Goal: Task Accomplishment & Management: Manage account settings

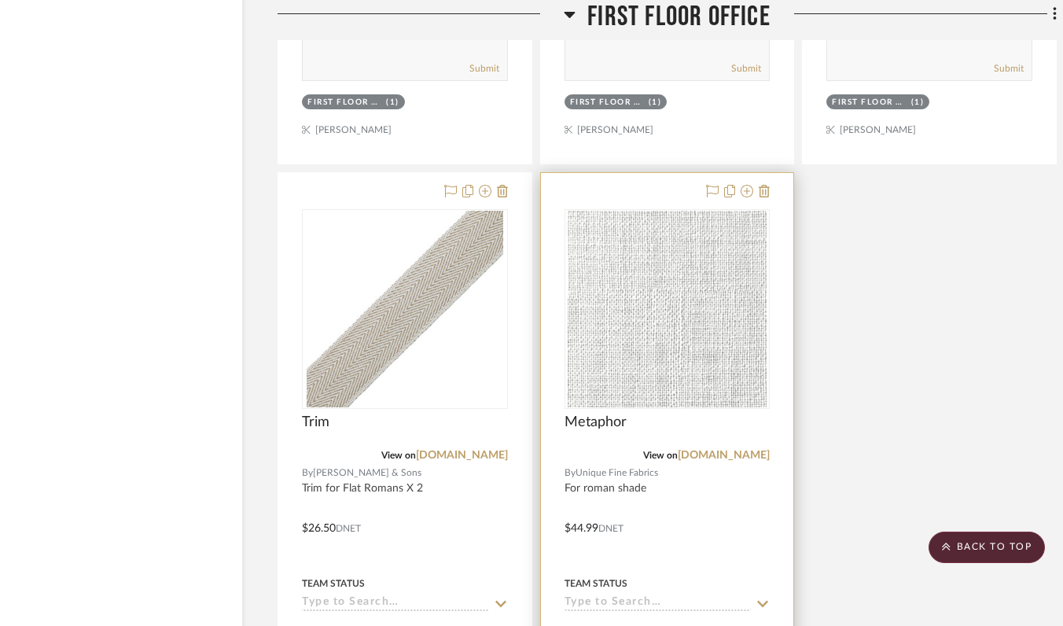
scroll to position [11189, 69]
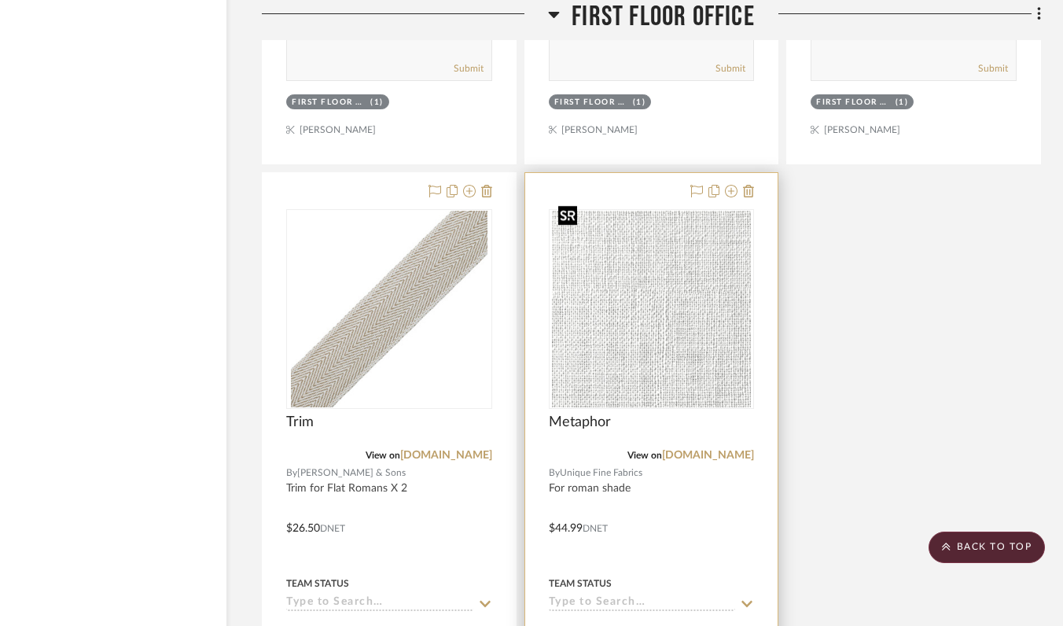
click at [658, 286] on img "0" at bounding box center [651, 309] width 198 height 197
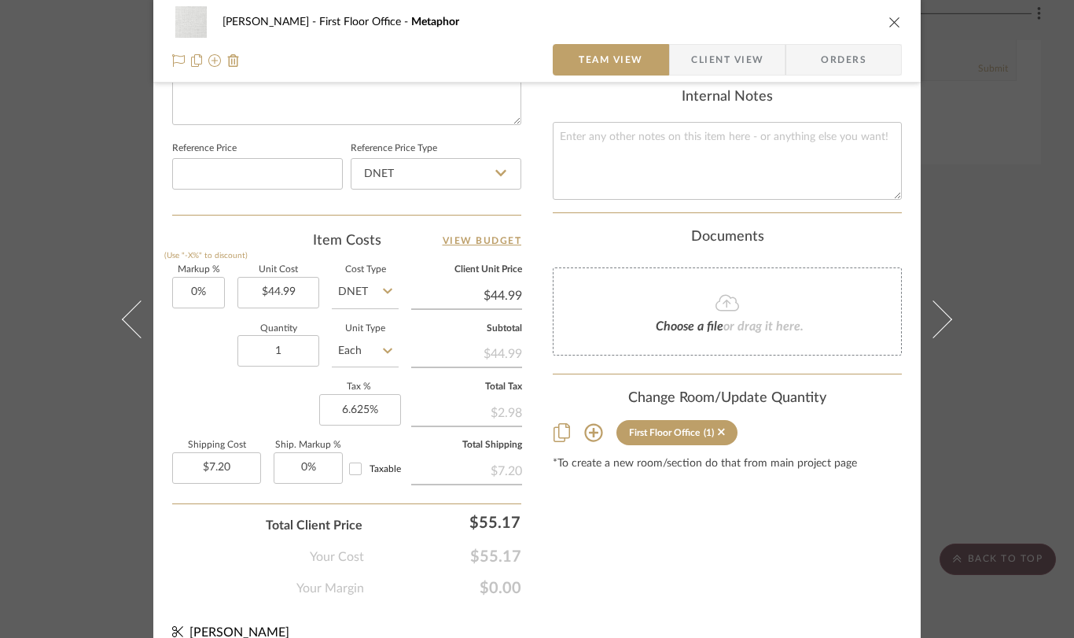
scroll to position [824, 0]
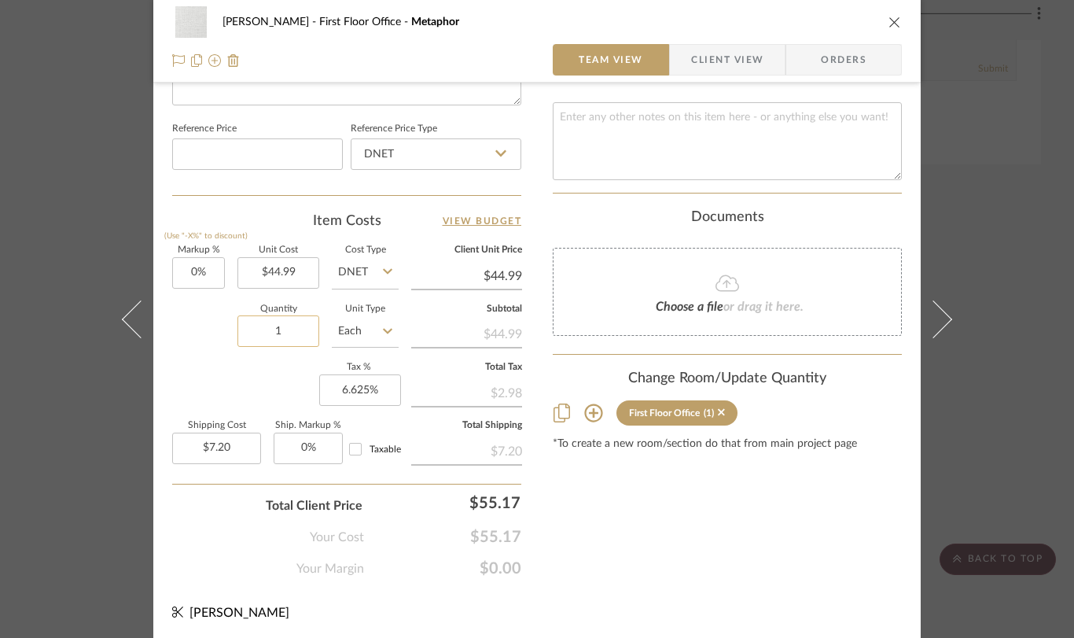
drag, startPoint x: 297, startPoint y: 332, endPoint x: 284, endPoint y: 330, distance: 13.6
click at [284, 330] on input "1" at bounding box center [279, 330] width 82 height 31
type input "3"
type input "$21.60"
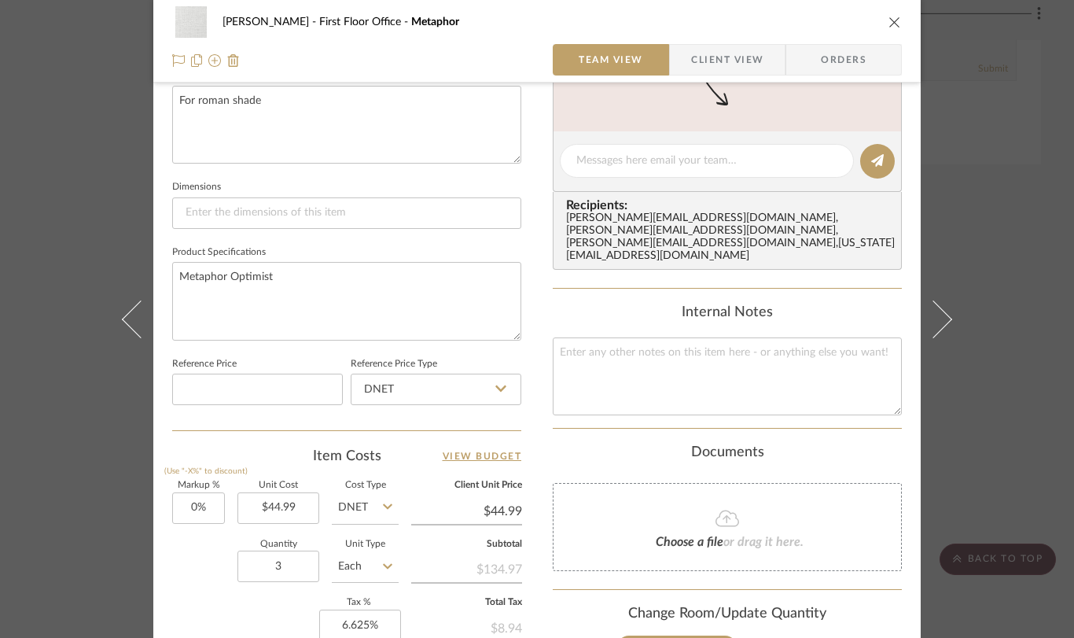
scroll to position [595, 0]
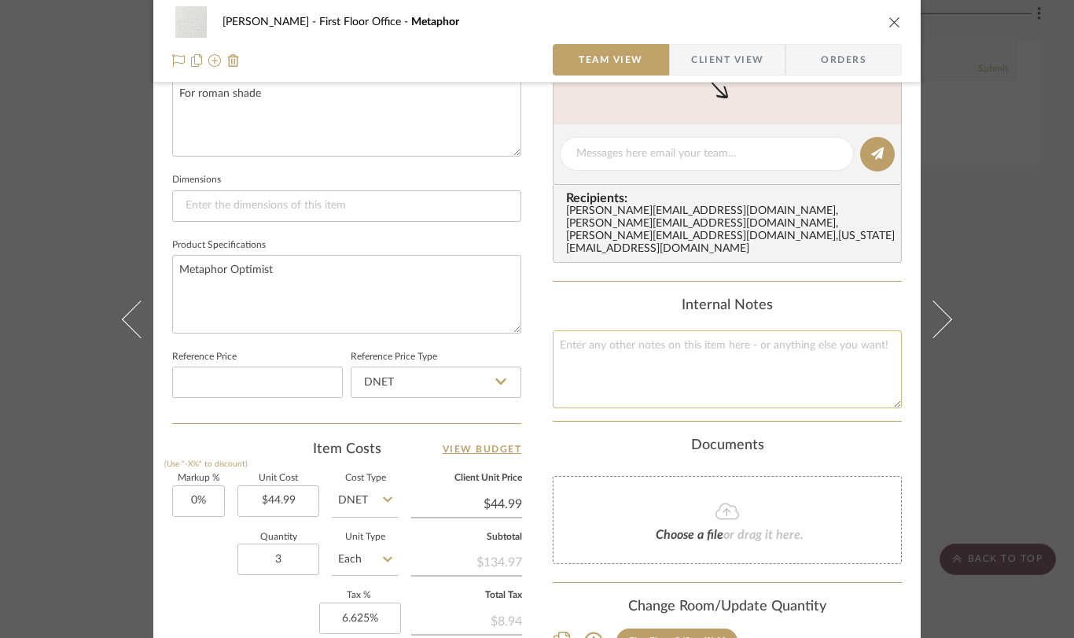
click at [588, 330] on textarea at bounding box center [727, 369] width 349 height 78
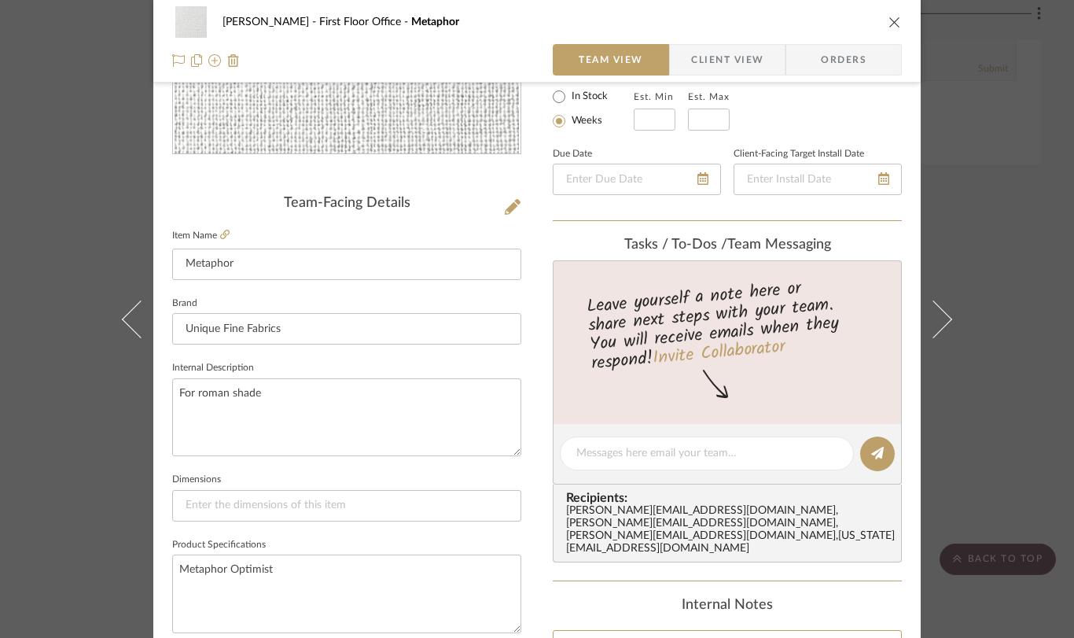
scroll to position [0, 0]
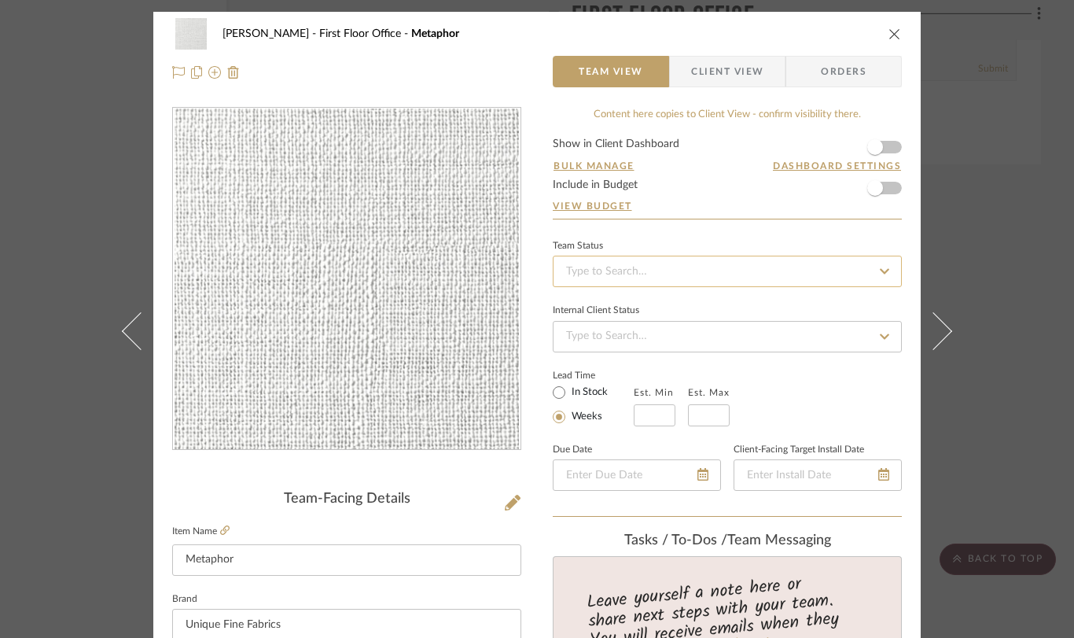
click at [622, 272] on input at bounding box center [727, 271] width 349 height 31
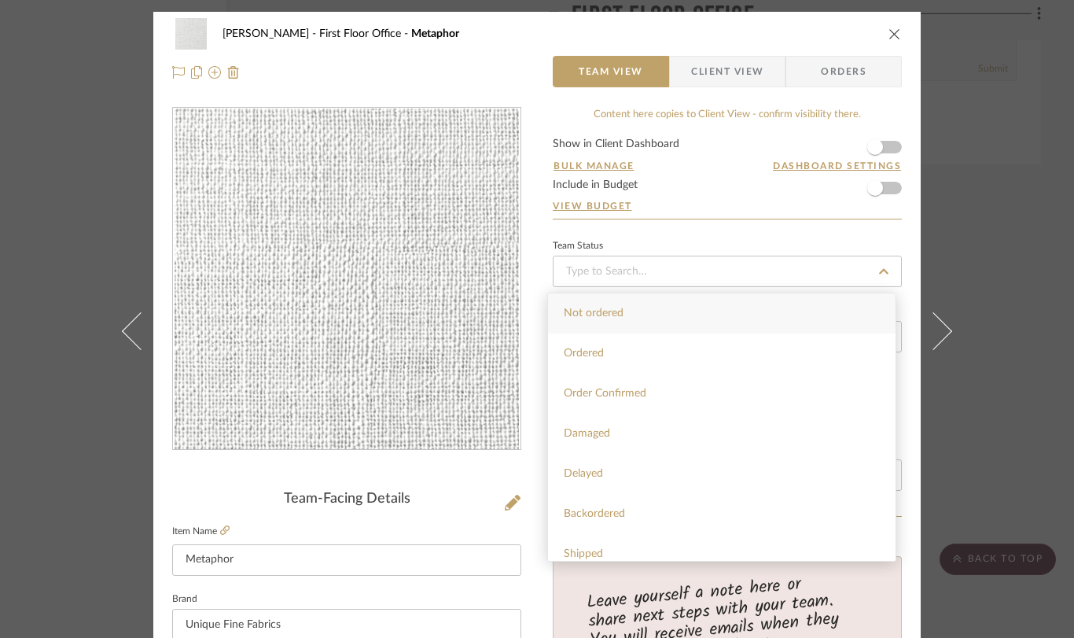
click at [602, 356] on span "Ordered" at bounding box center [584, 353] width 40 height 11
type input "[DATE]"
type input "Ordered"
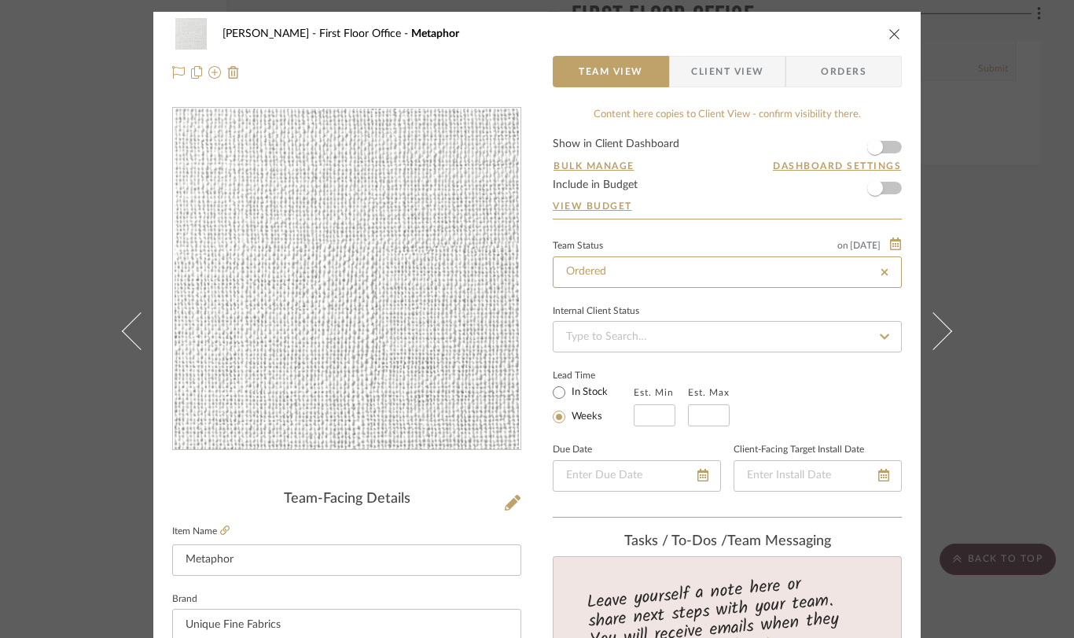
type input "[DATE]"
type input "Ordered"
click at [935, 333] on icon at bounding box center [934, 330] width 38 height 38
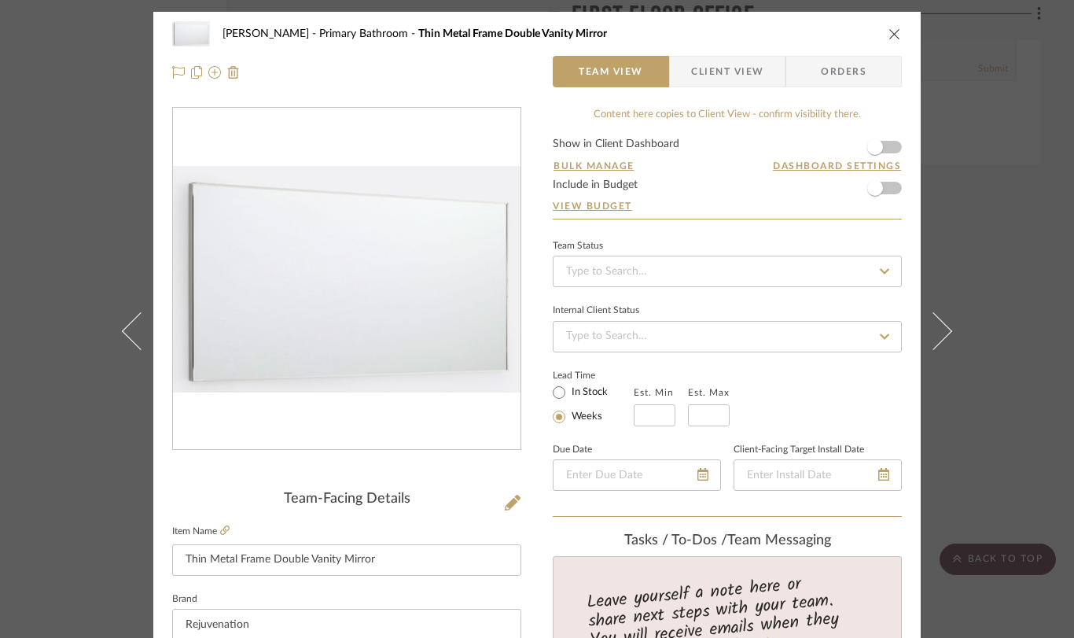
click at [126, 331] on icon at bounding box center [141, 330] width 38 height 38
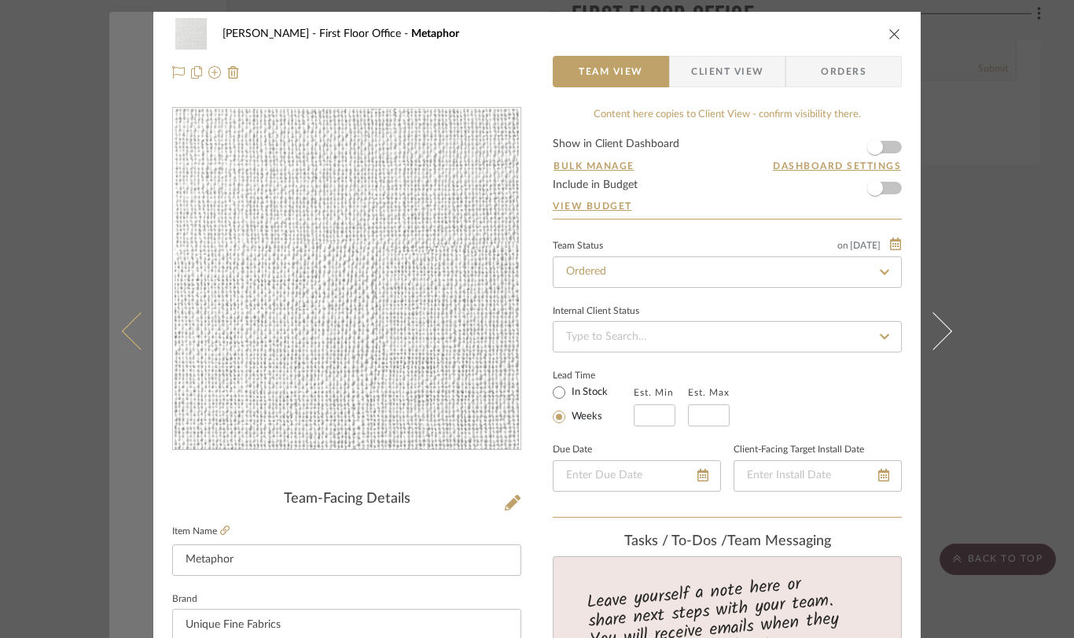
click at [126, 331] on icon at bounding box center [141, 330] width 38 height 38
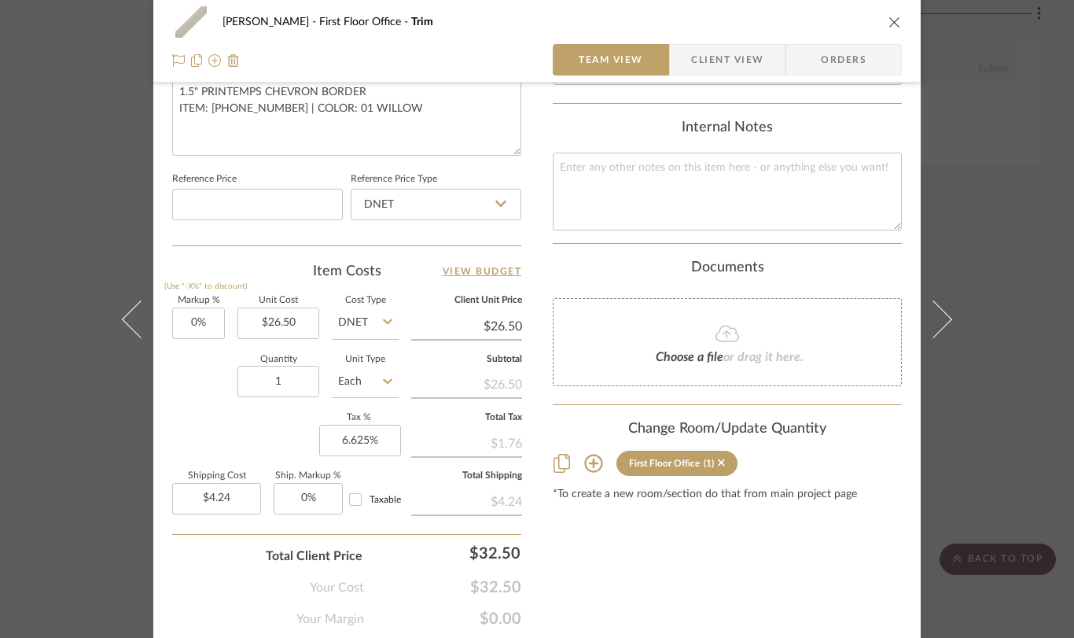
scroll to position [779, 0]
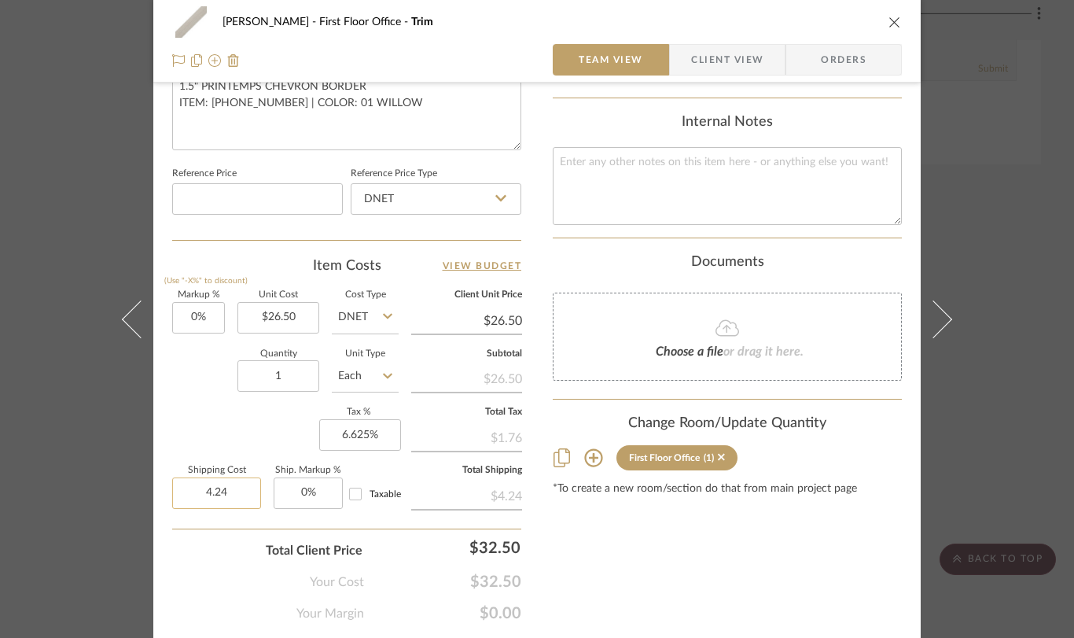
click at [234, 495] on input "4.24" at bounding box center [216, 492] width 89 height 31
type input "$19.00"
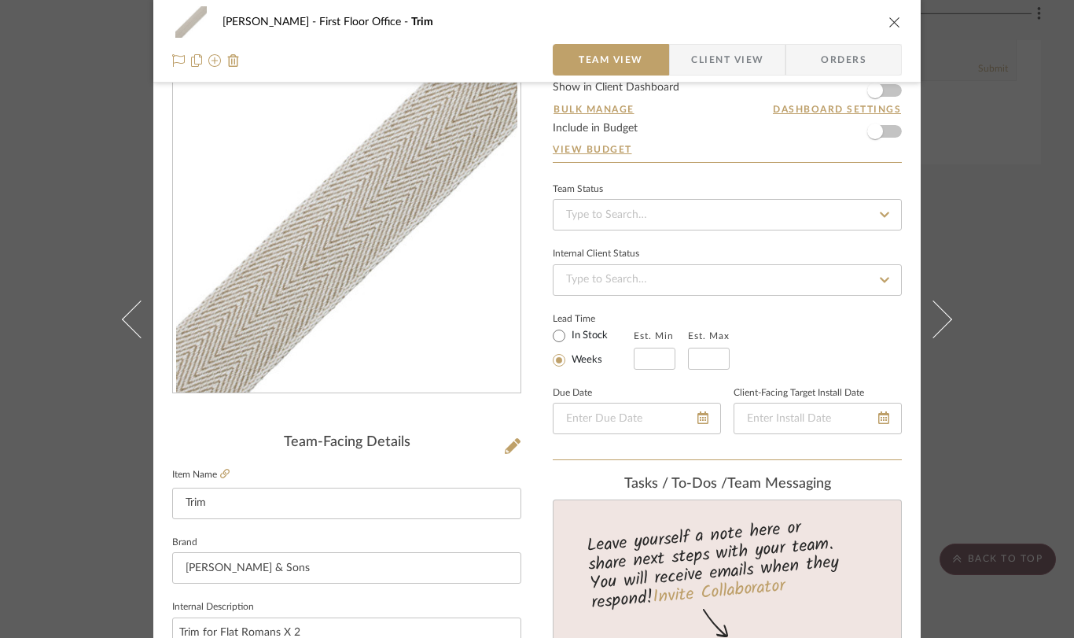
scroll to position [53, 0]
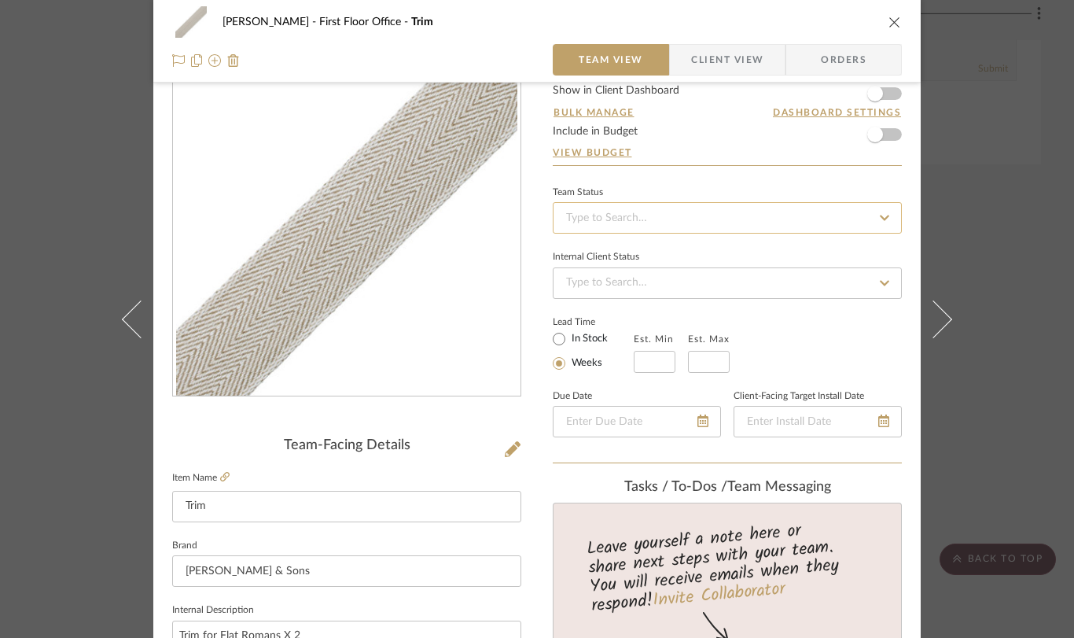
click at [652, 220] on input at bounding box center [727, 217] width 349 height 31
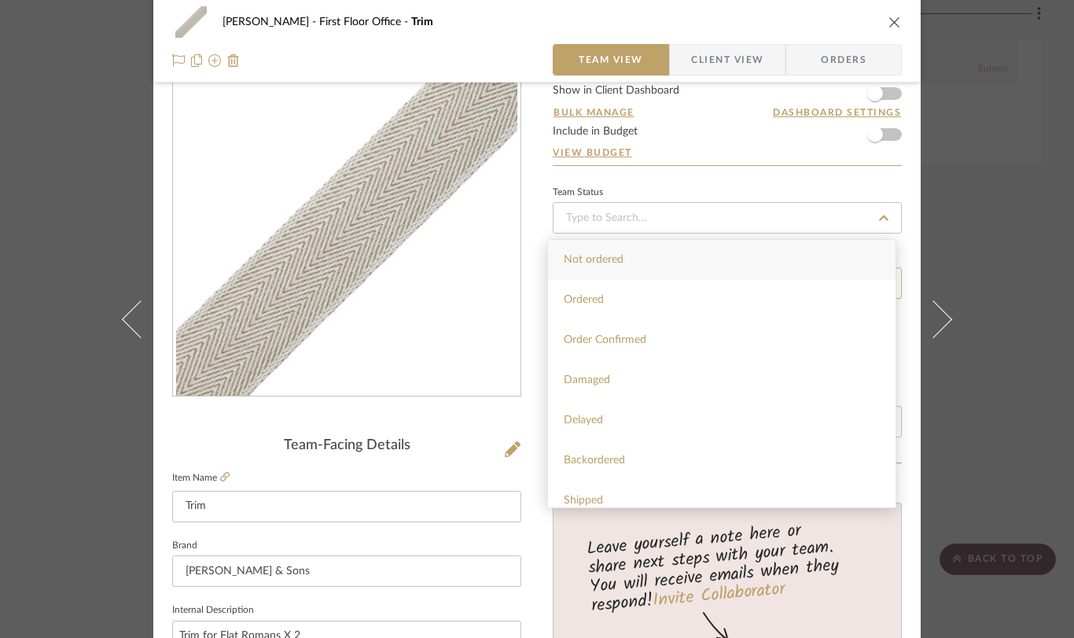
click at [644, 297] on div "Ordered" at bounding box center [722, 300] width 348 height 40
type input "[DATE]"
type input "Ordered"
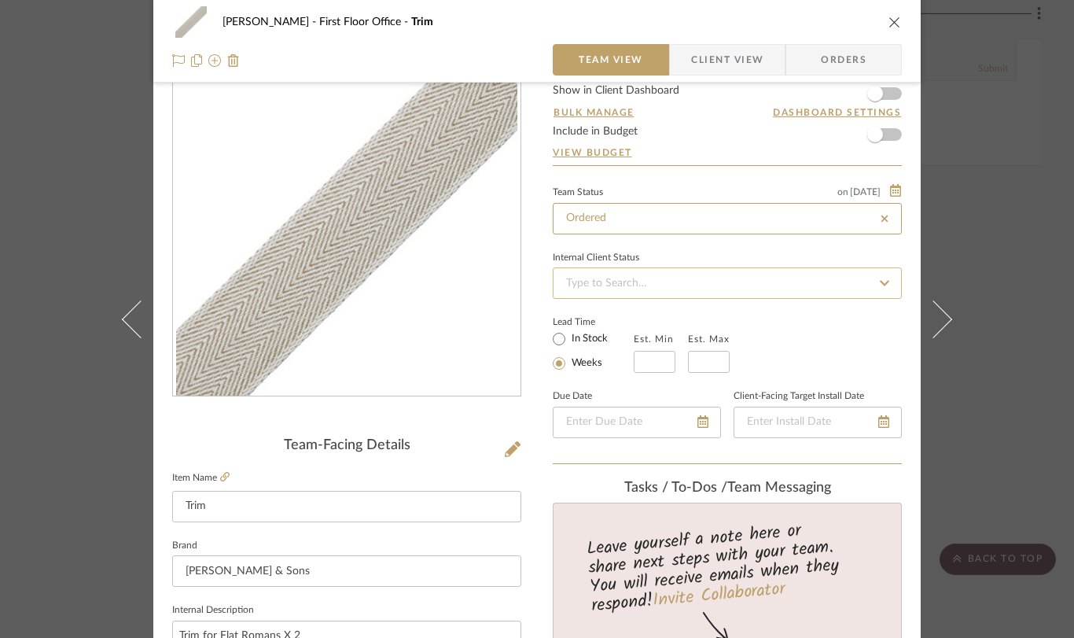
type input "[DATE]"
type input "Ordered"
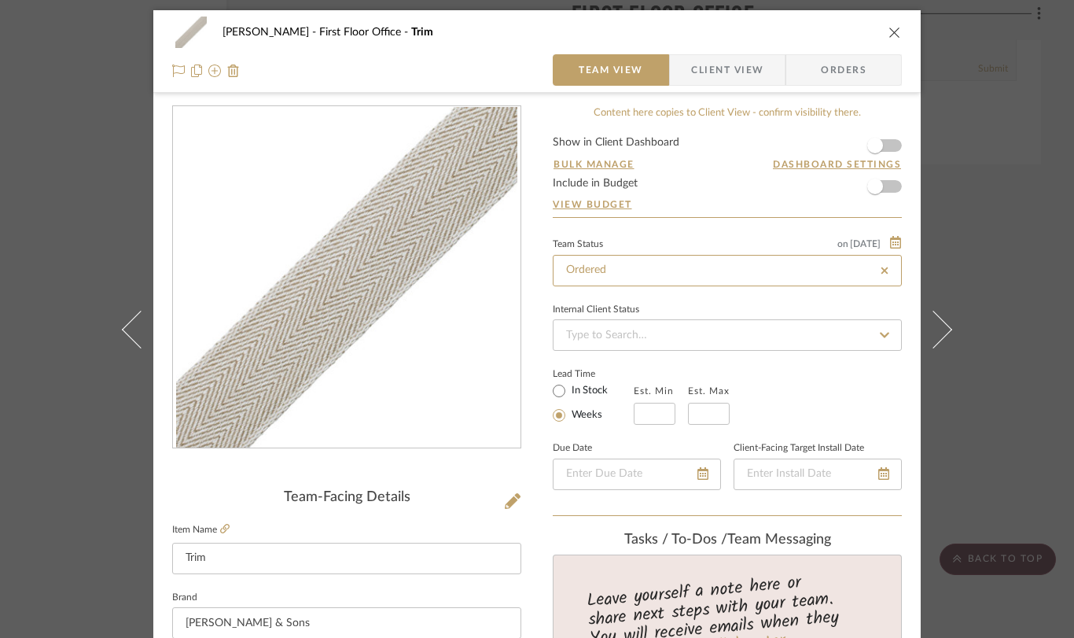
scroll to position [2, 0]
click at [889, 31] on icon "close" at bounding box center [895, 32] width 13 height 13
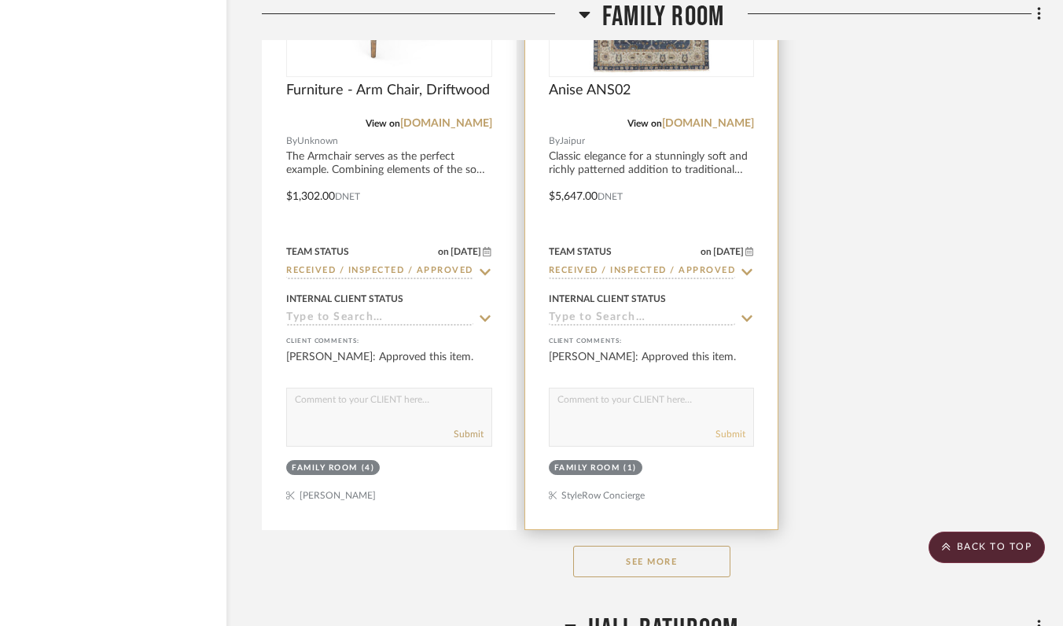
scroll to position [4587, 69]
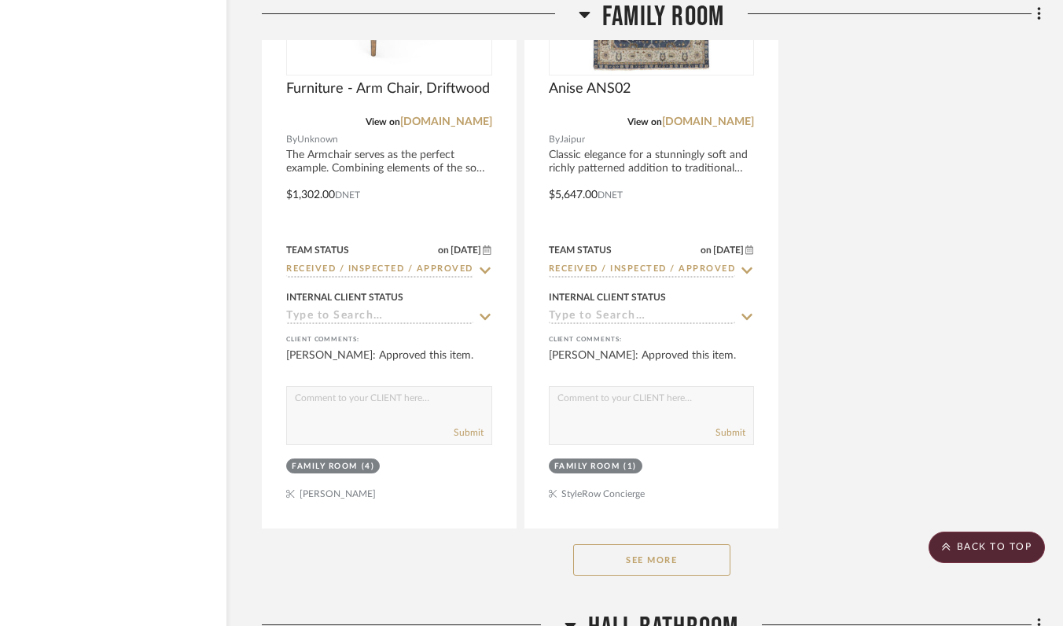
click at [690, 562] on button "See More" at bounding box center [651, 559] width 157 height 31
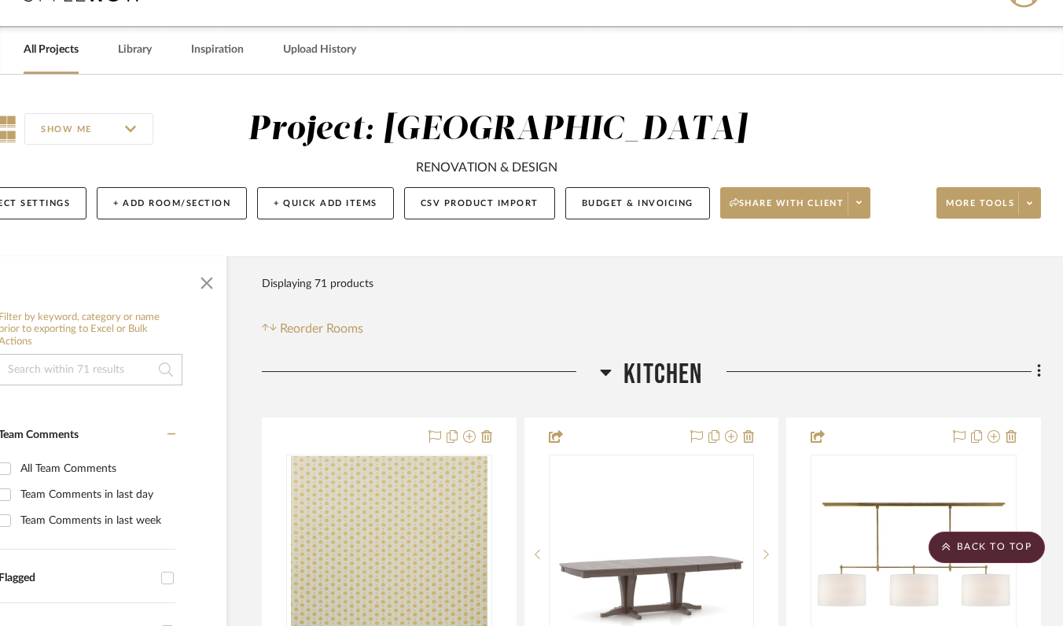
scroll to position [0, 69]
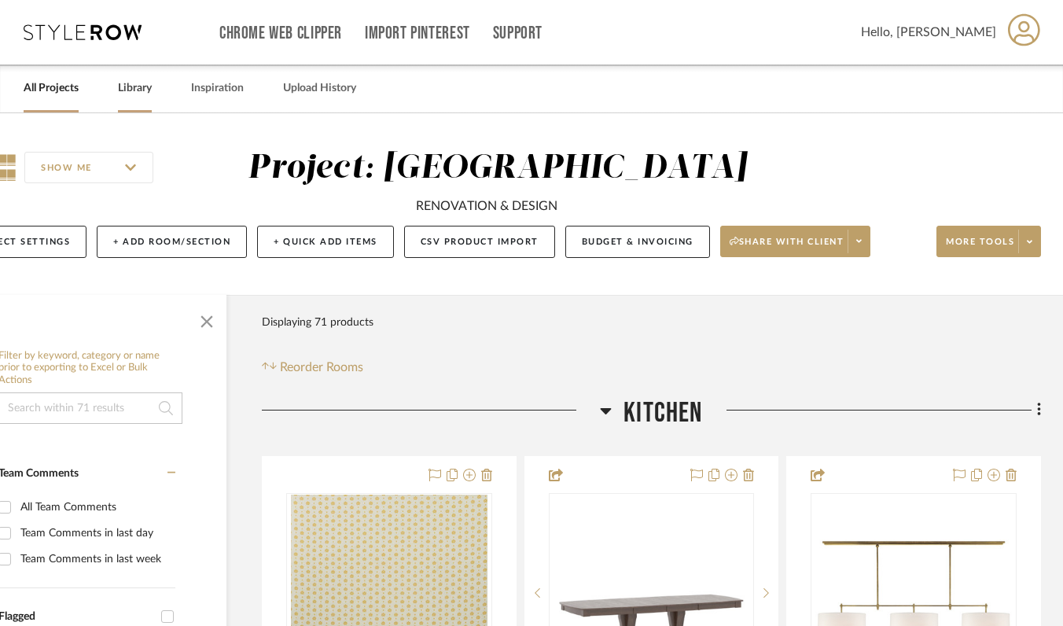
click at [133, 82] on link "Library" at bounding box center [135, 88] width 34 height 21
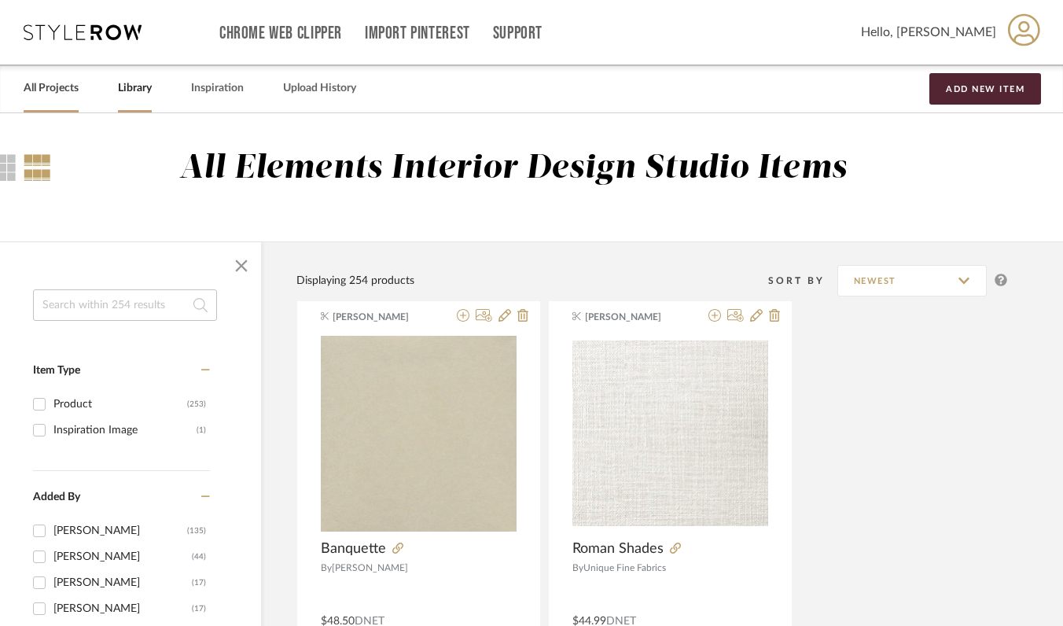
click at [57, 89] on link "All Projects" at bounding box center [51, 88] width 55 height 21
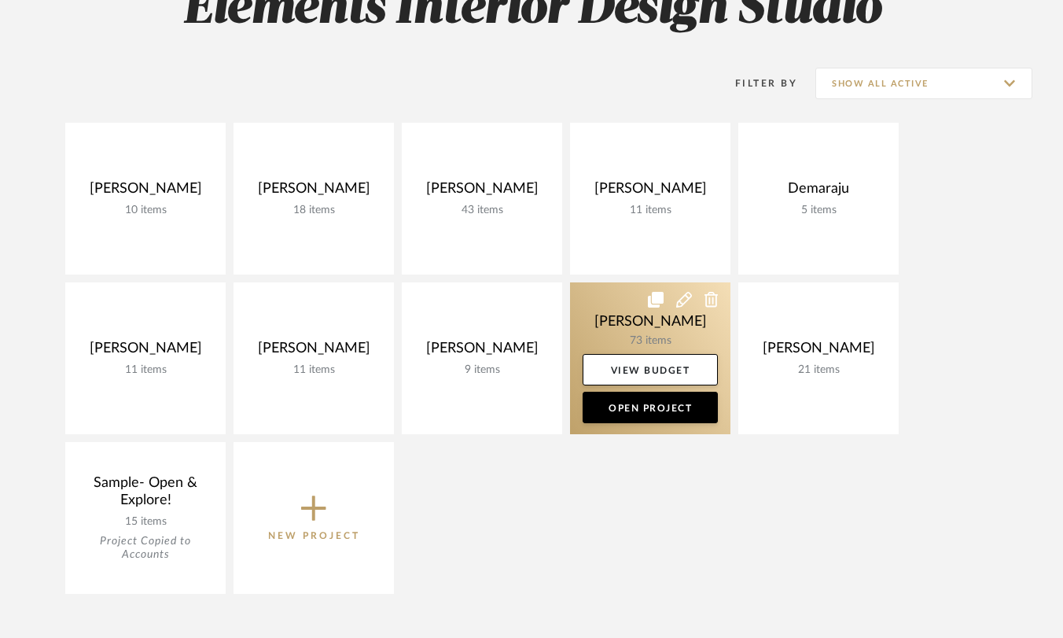
scroll to position [303, 0]
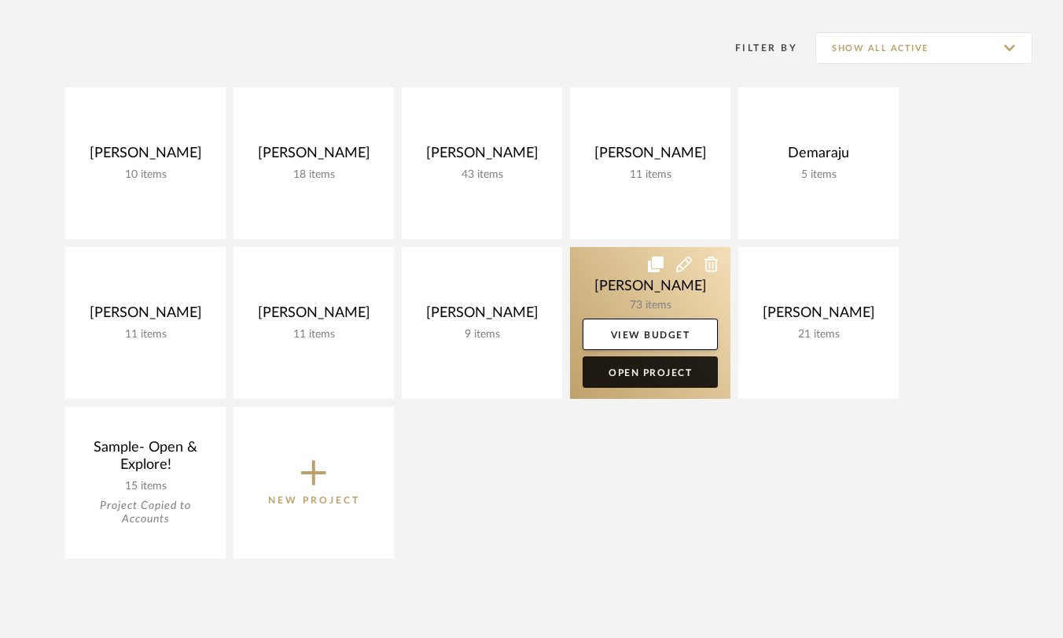
click at [649, 369] on link "Open Project" at bounding box center [650, 371] width 135 height 31
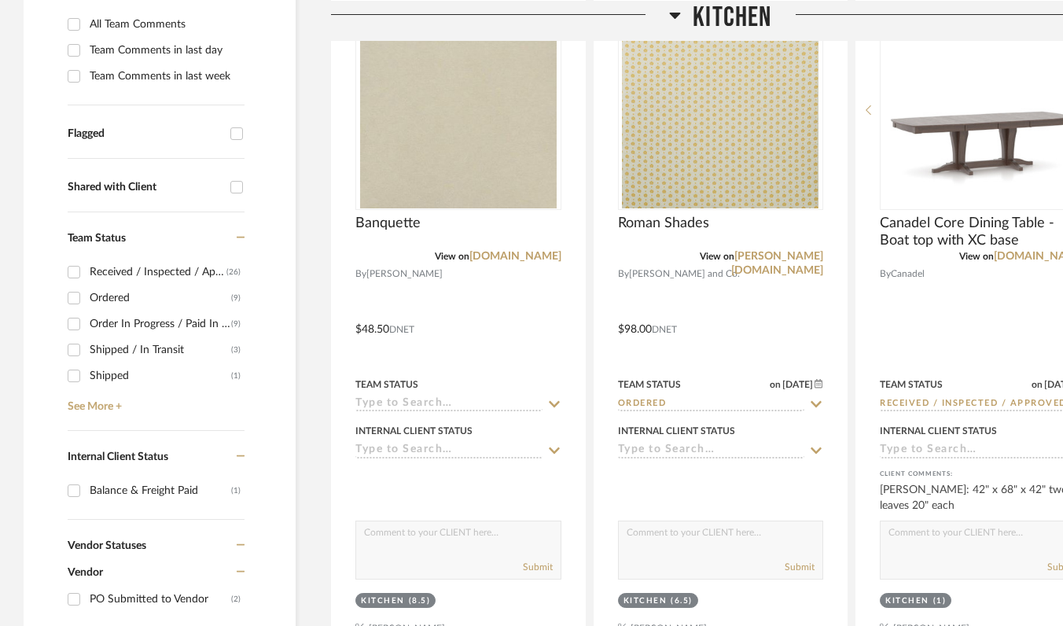
scroll to position [506, 0]
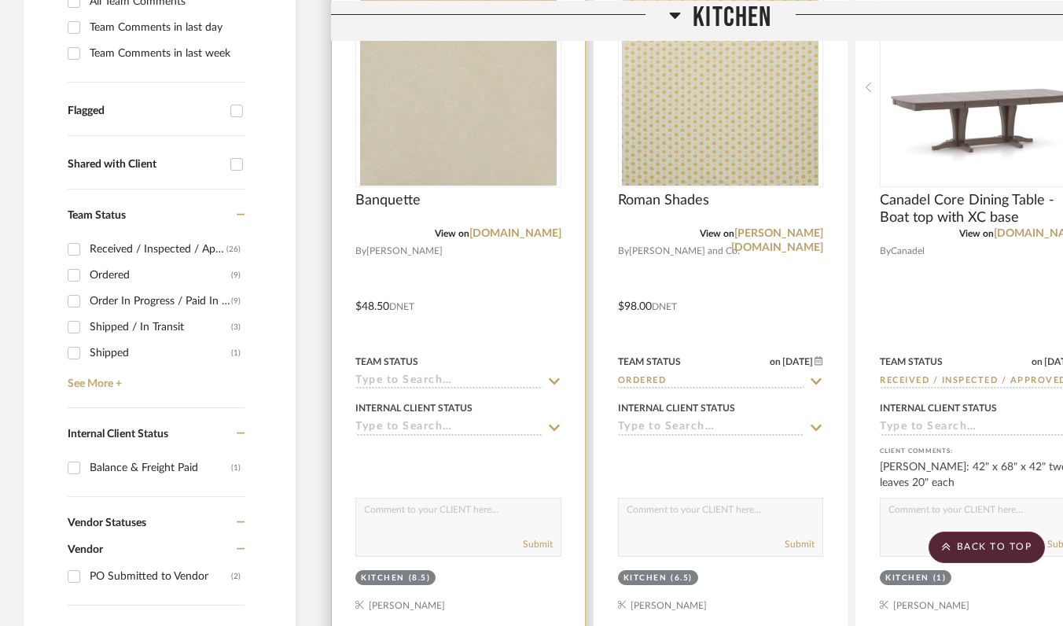
click at [464, 378] on input at bounding box center [449, 381] width 187 height 15
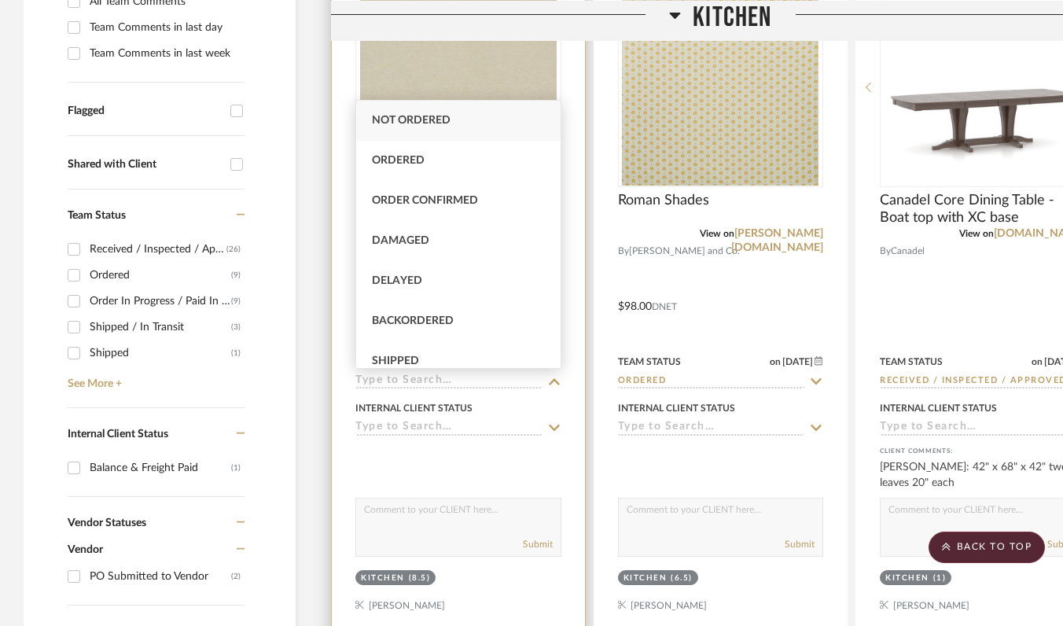
click at [454, 168] on div "Ordered" at bounding box center [458, 161] width 205 height 40
type input "[DATE]"
type input "Ordered"
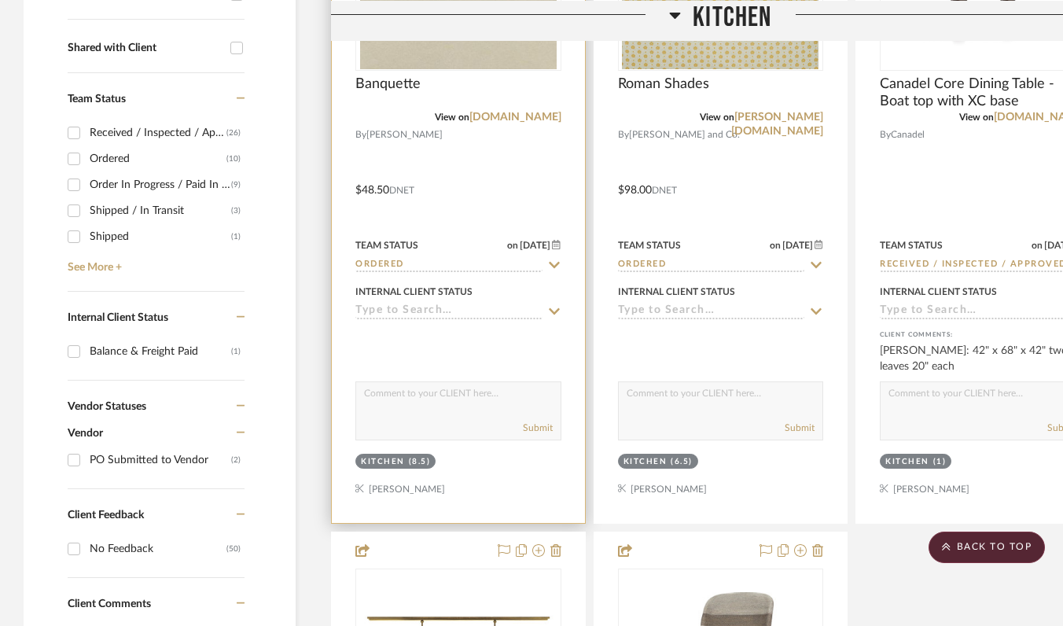
scroll to position [760, 0]
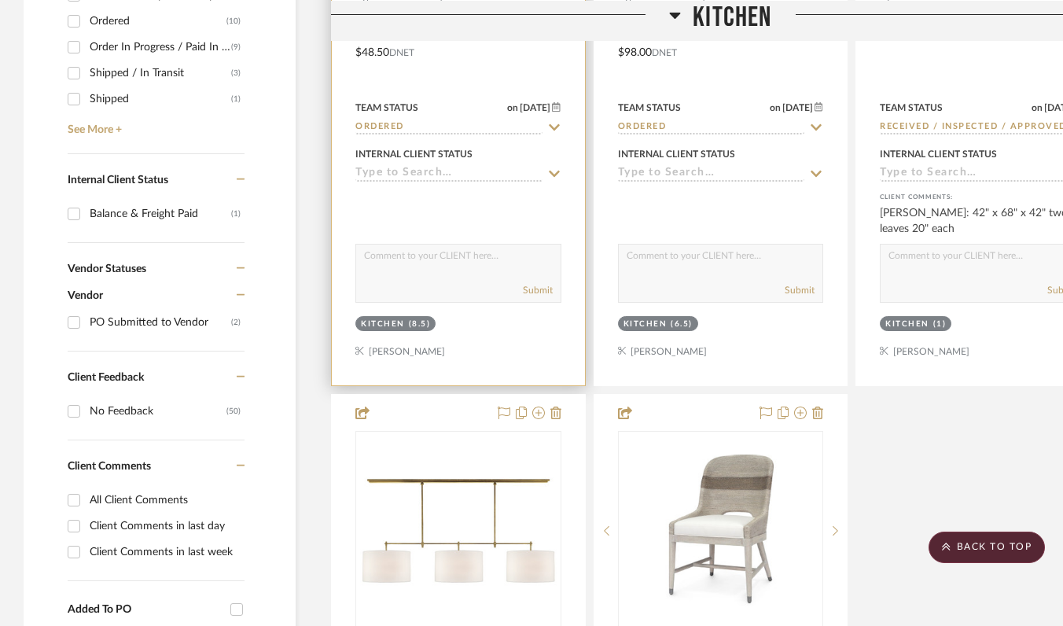
click at [454, 219] on div at bounding box center [459, 205] width 206 height 31
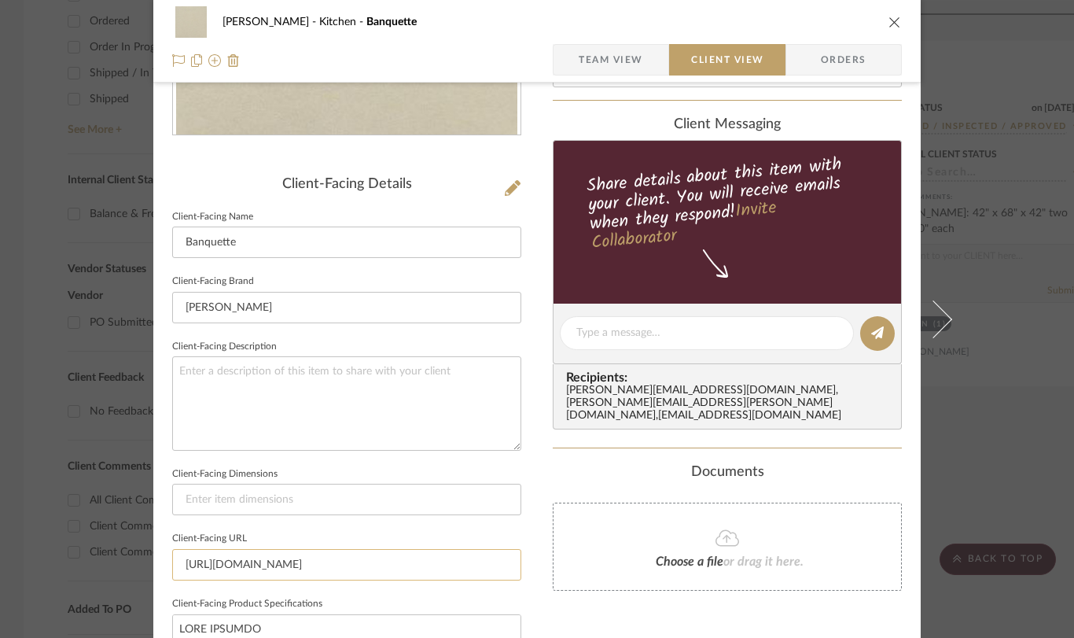
scroll to position [0, 0]
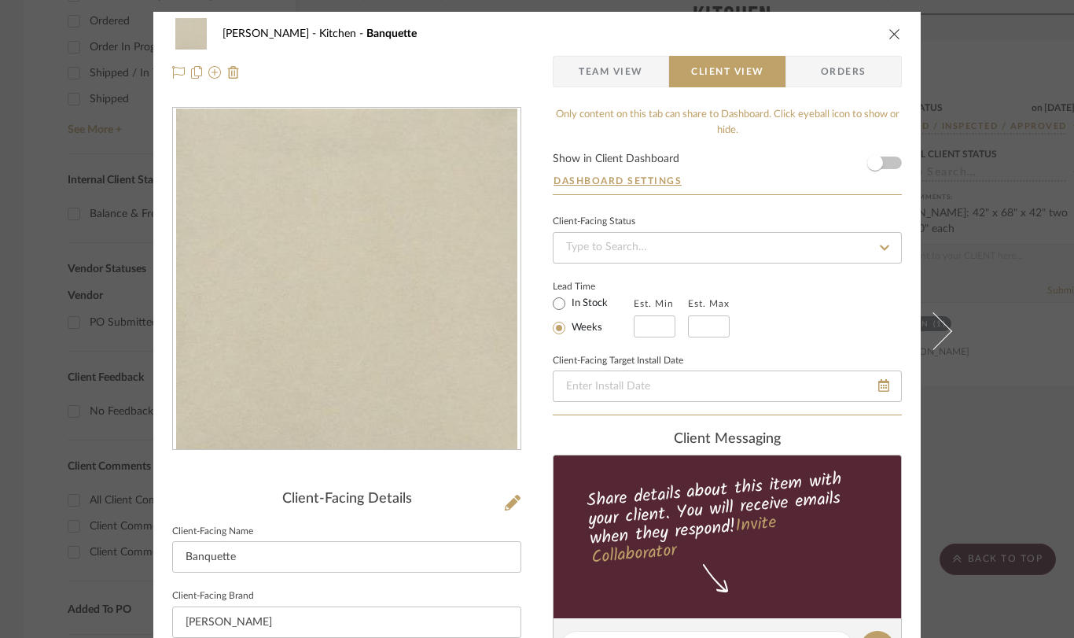
click at [606, 79] on span "Team View" at bounding box center [611, 71] width 65 height 31
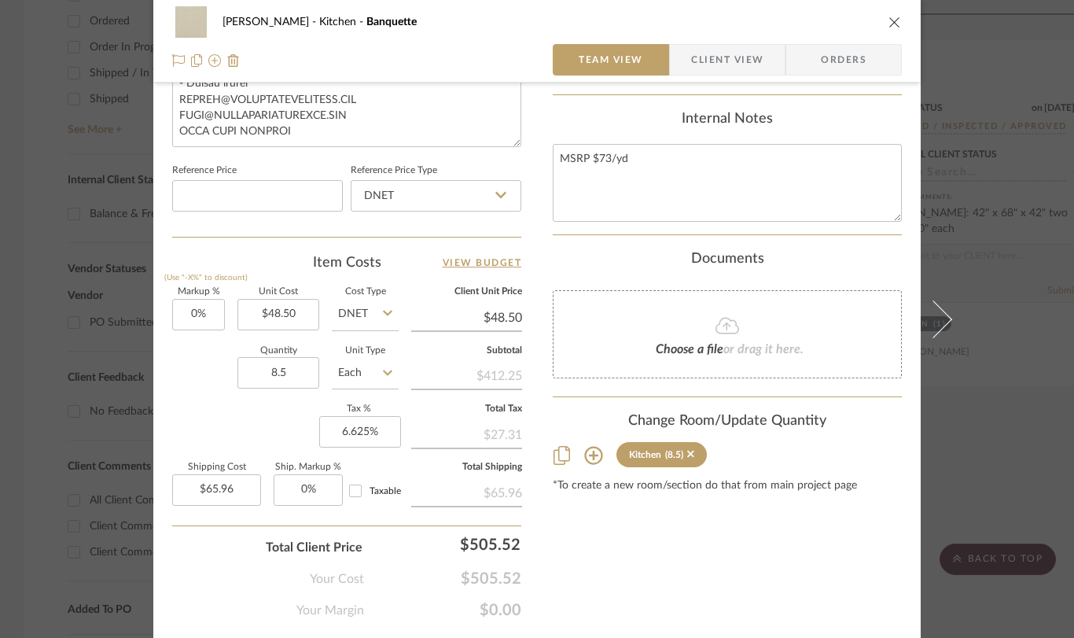
scroll to position [824, 0]
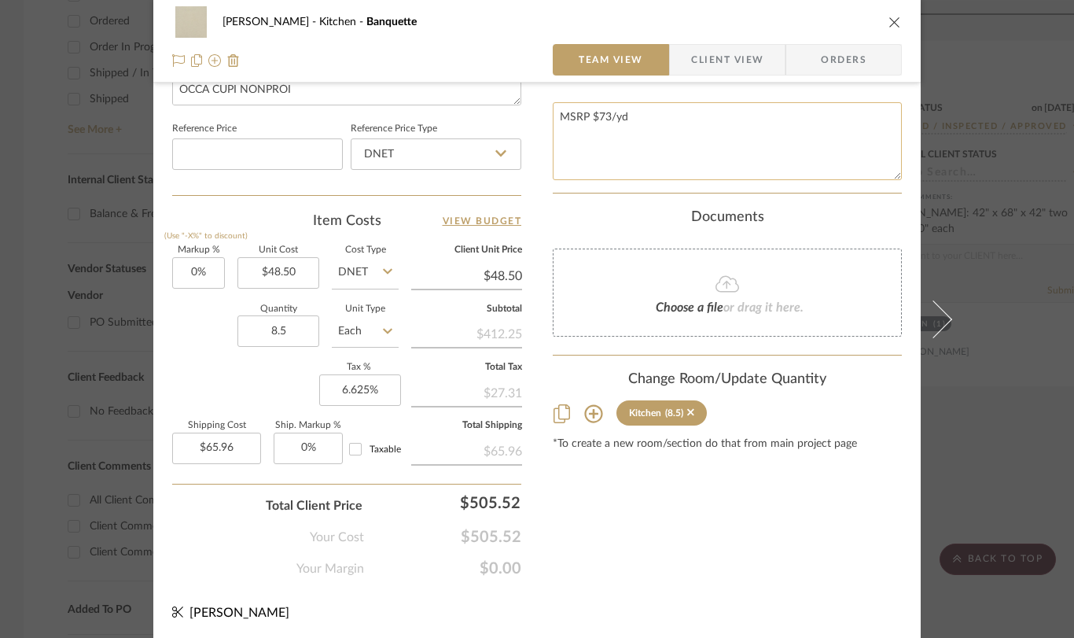
click at [646, 102] on textarea "MSRP $73/yd" at bounding box center [727, 141] width 349 height 78
type textarea "MSRP $73/yd Ship includes tariff"
click at [236, 442] on input "65.96" at bounding box center [216, 448] width 89 height 31
type input "$175.00"
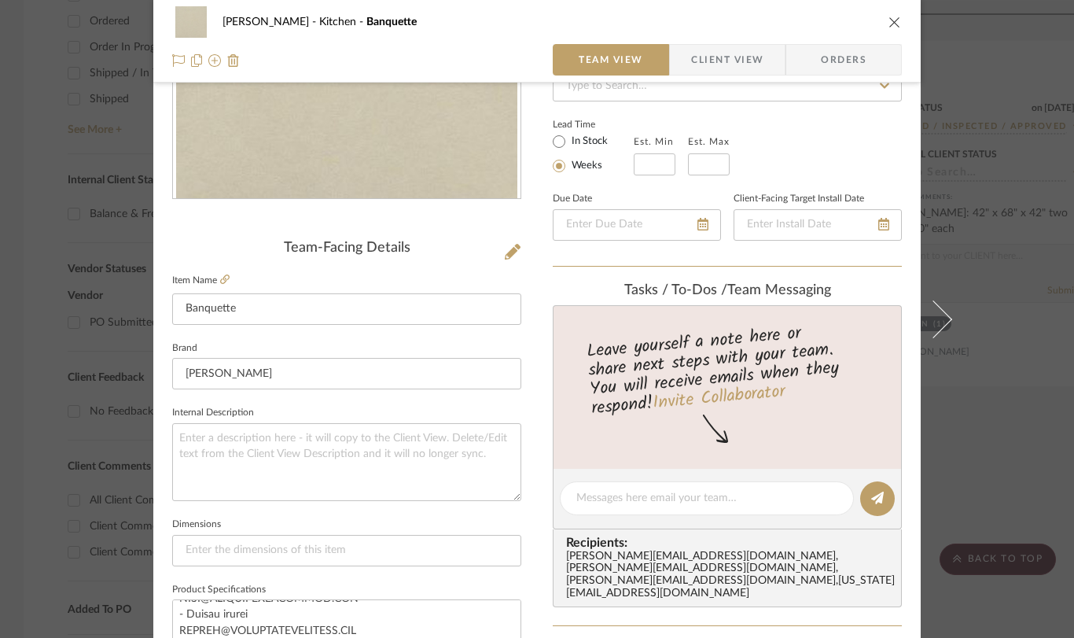
scroll to position [0, 0]
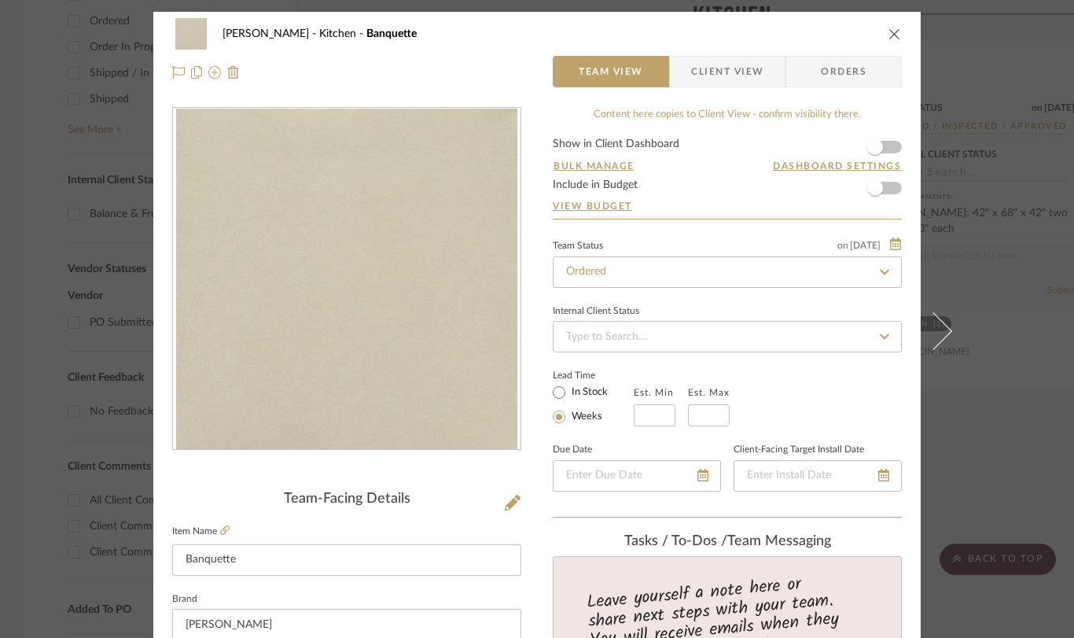
click at [889, 34] on icon "close" at bounding box center [895, 34] width 13 height 13
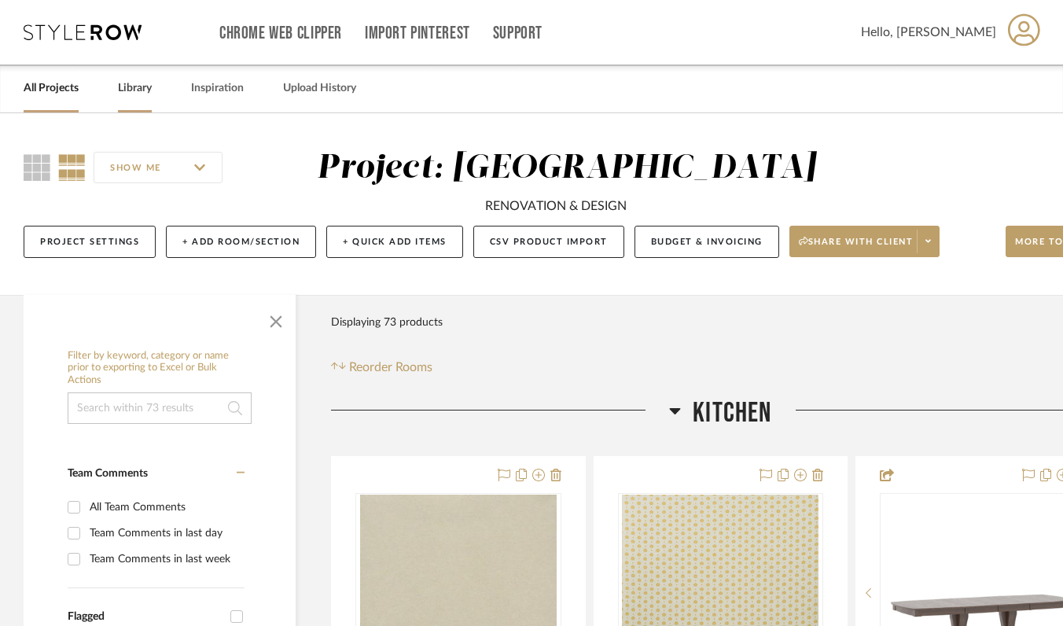
click at [142, 85] on link "Library" at bounding box center [135, 88] width 34 height 21
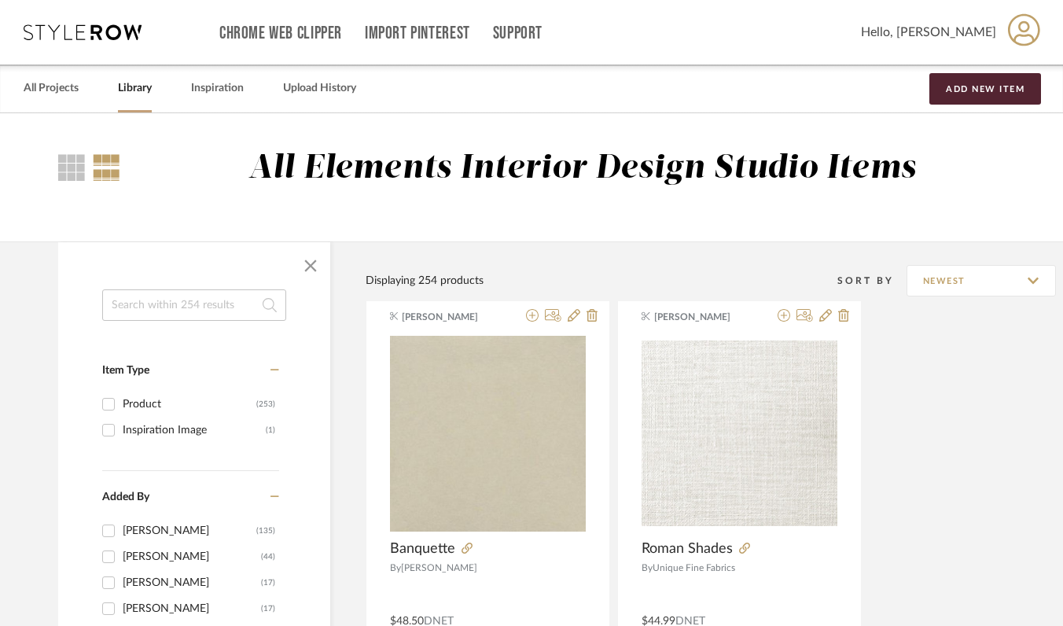
click at [210, 311] on input at bounding box center [194, 304] width 184 height 31
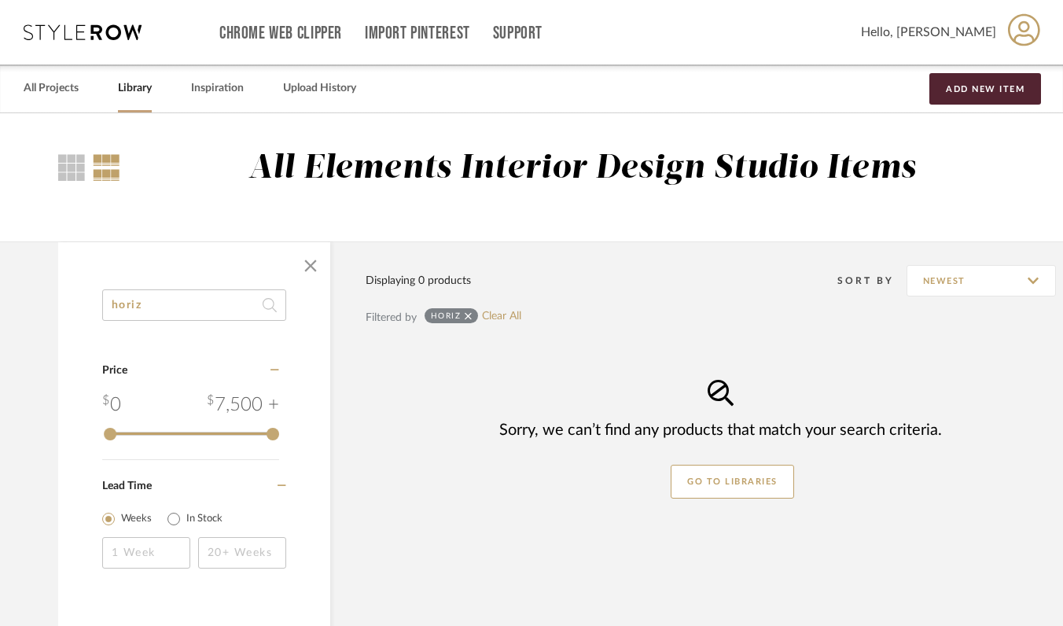
scroll to position [24, 0]
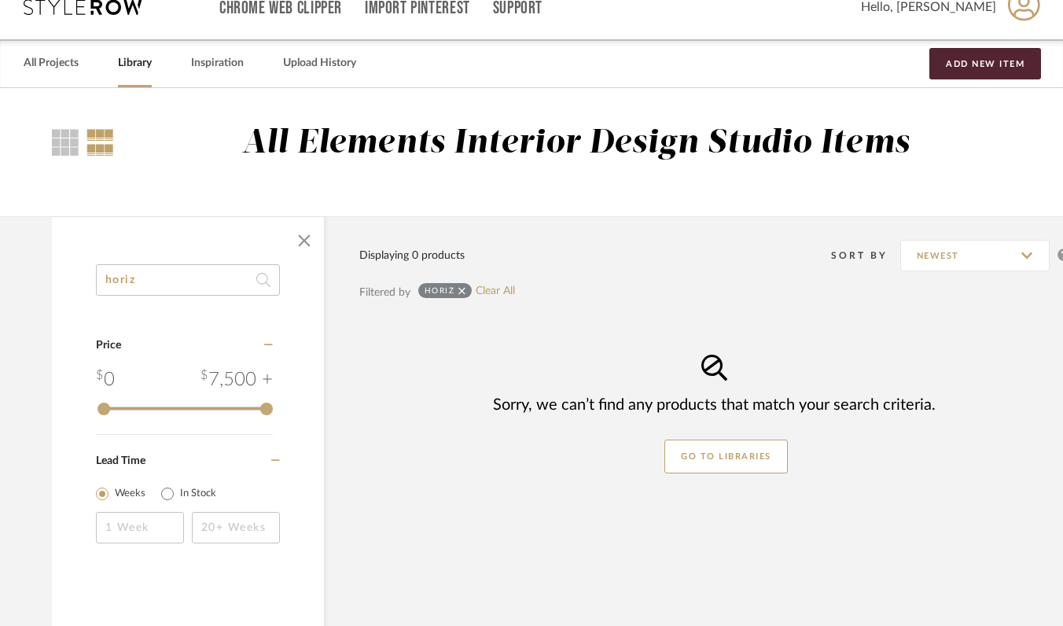
drag, startPoint x: 153, startPoint y: 282, endPoint x: 100, endPoint y: 280, distance: 53.5
click at [100, 280] on input "horiz" at bounding box center [188, 279] width 184 height 31
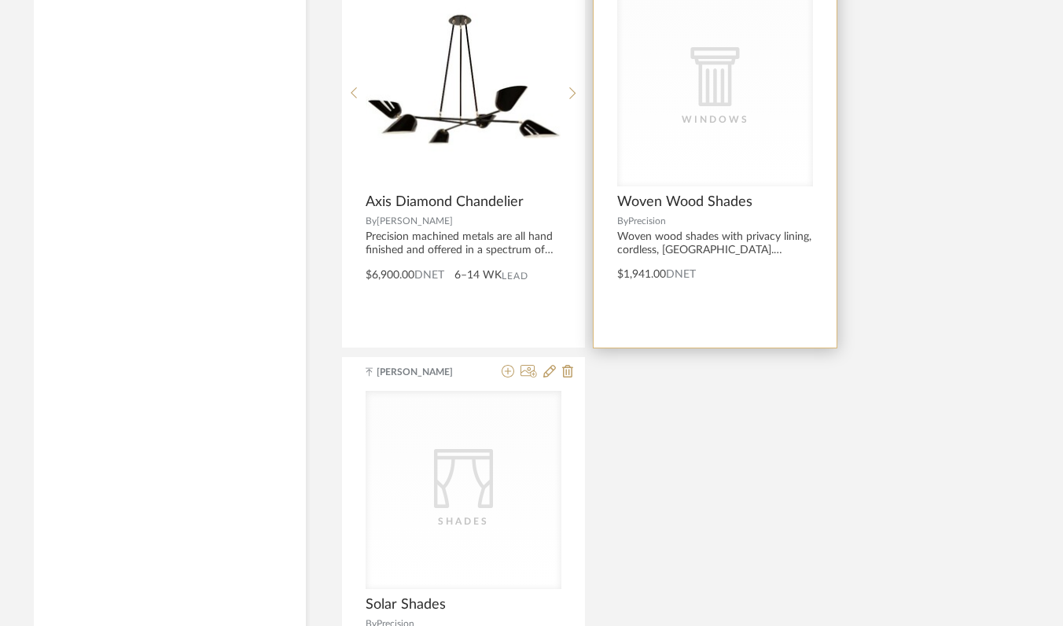
scroll to position [2000, 24]
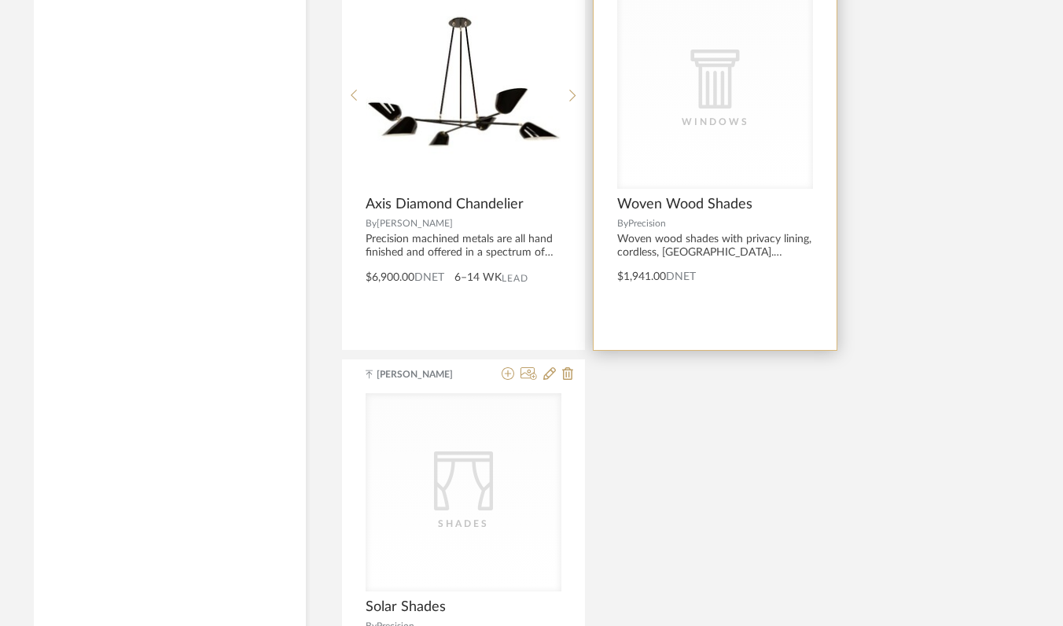
type input "shades"
click at [731, 204] on span "Woven Wood Shades" at bounding box center [684, 204] width 135 height 17
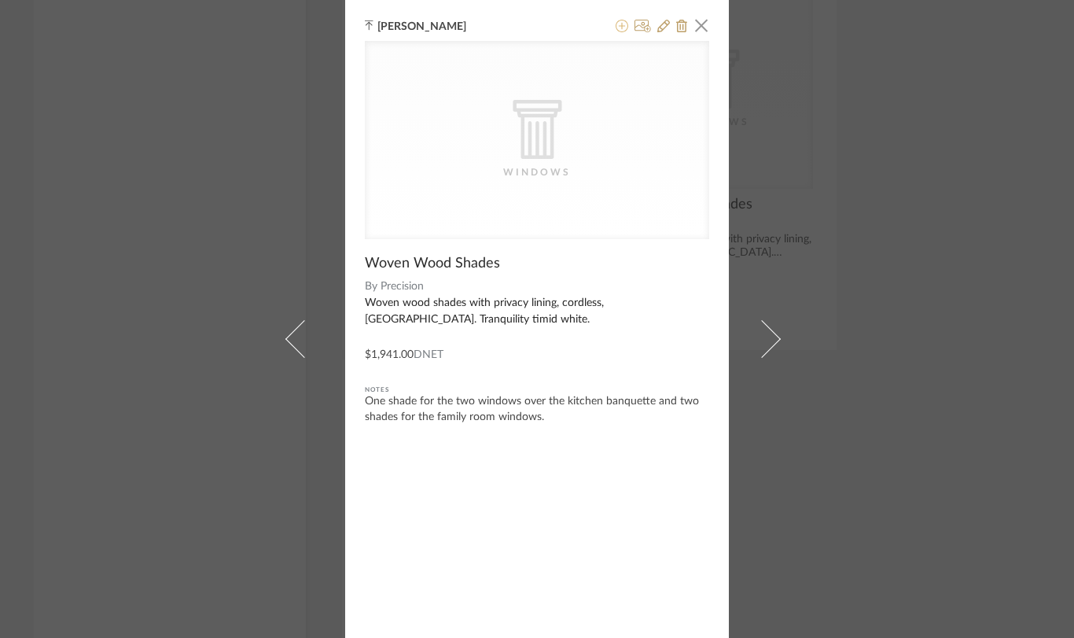
click at [616, 31] on icon at bounding box center [622, 26] width 13 height 13
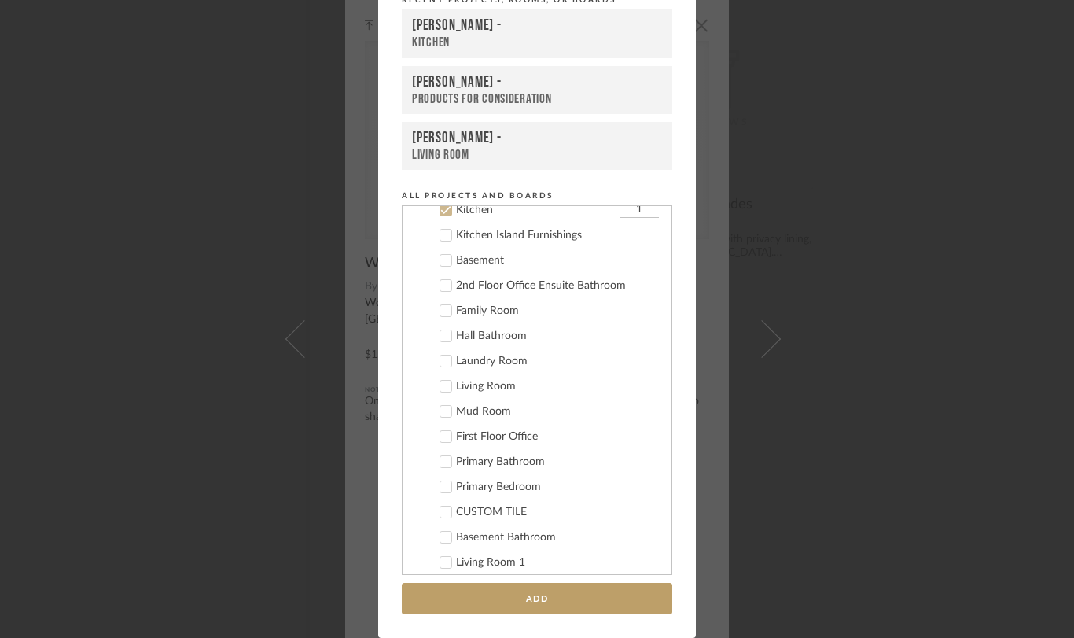
scroll to position [380, 0]
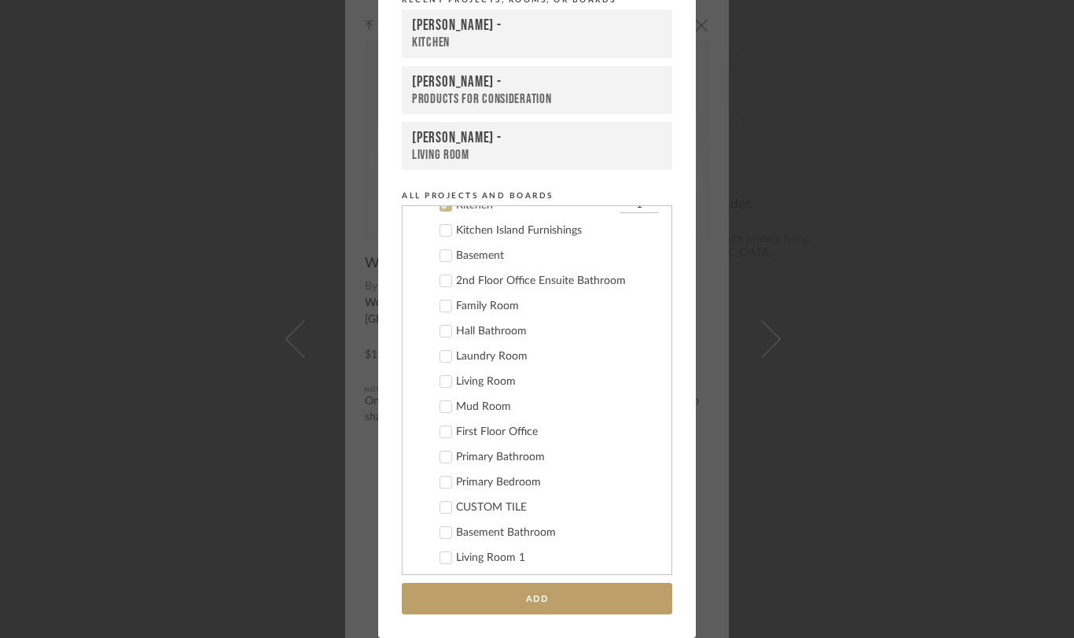
click at [470, 478] on div "Primary Bedroom" at bounding box center [557, 482] width 203 height 13
drag, startPoint x: 636, startPoint y: 482, endPoint x: 619, endPoint y: 481, distance: 16.5
click at [620, 481] on input "1" at bounding box center [639, 482] width 39 height 16
drag, startPoint x: 628, startPoint y: 482, endPoint x: 618, endPoint y: 481, distance: 9.5
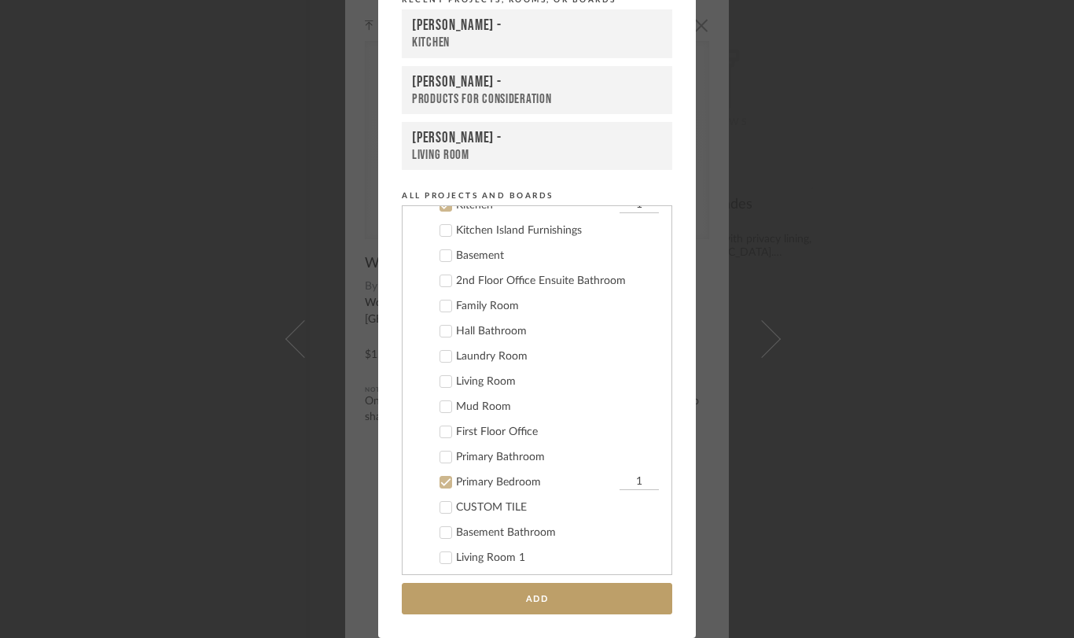
click at [620, 481] on input "1" at bounding box center [639, 482] width 39 height 16
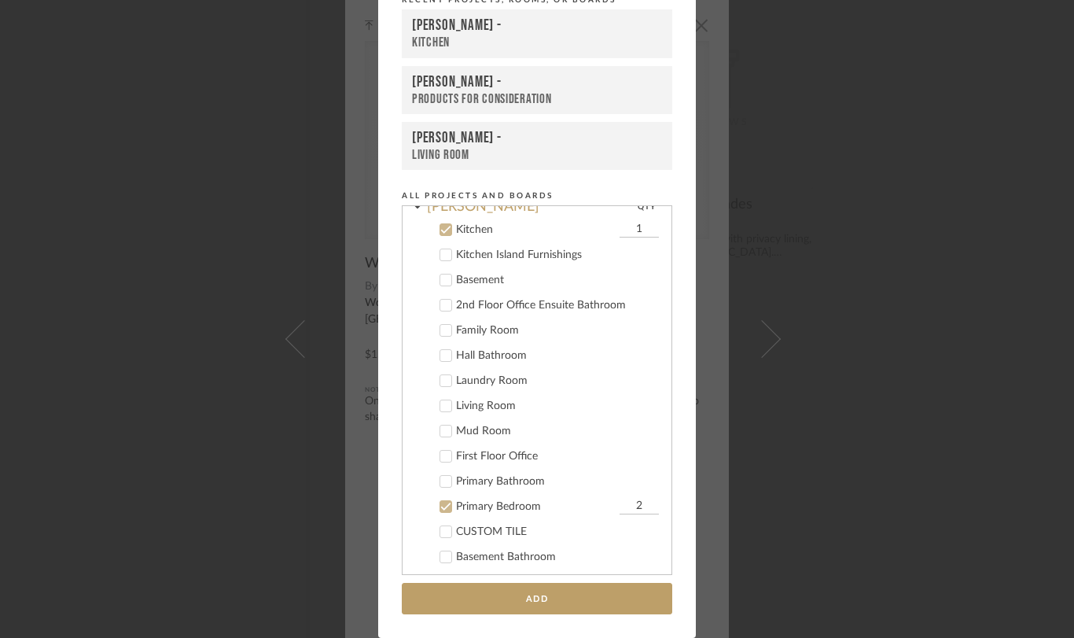
scroll to position [355, 0]
type input "2"
click at [622, 599] on button "Add" at bounding box center [537, 599] width 271 height 32
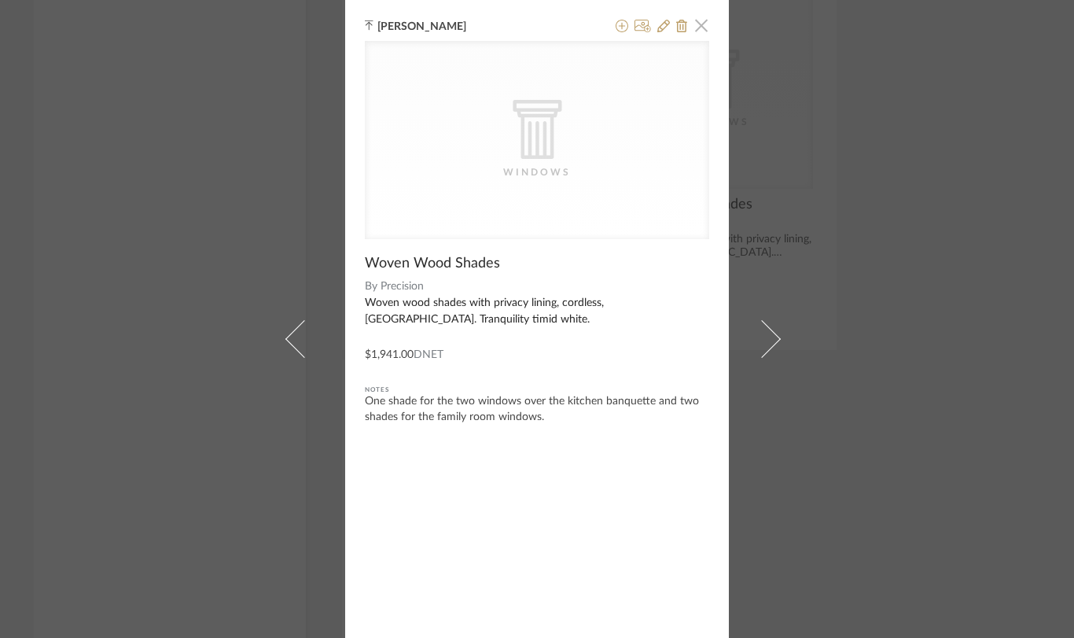
click at [693, 29] on span "button" at bounding box center [701, 24] width 31 height 31
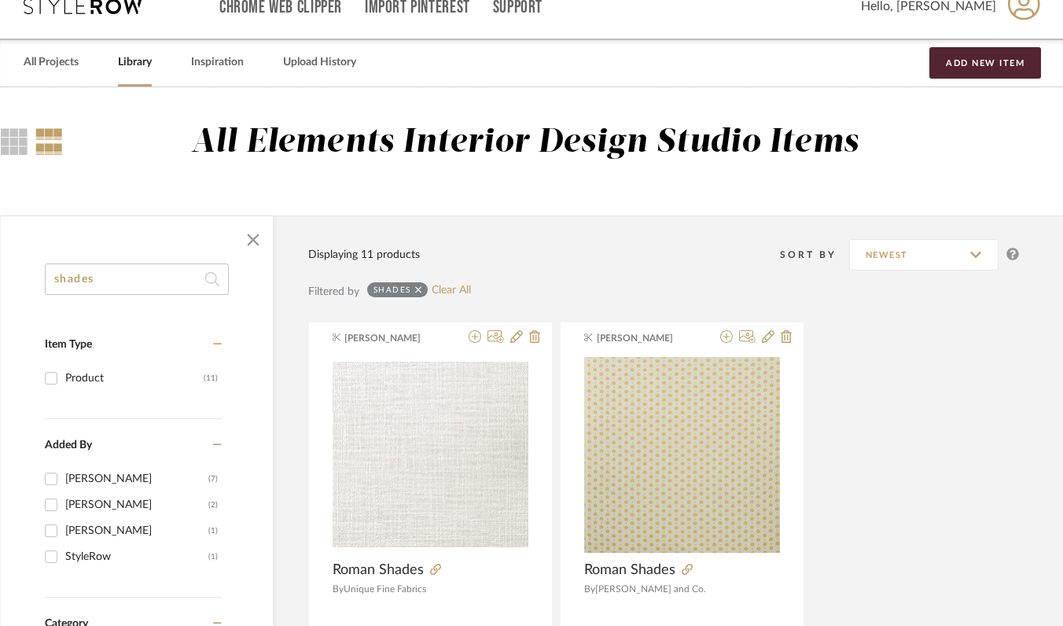
scroll to position [33, 53]
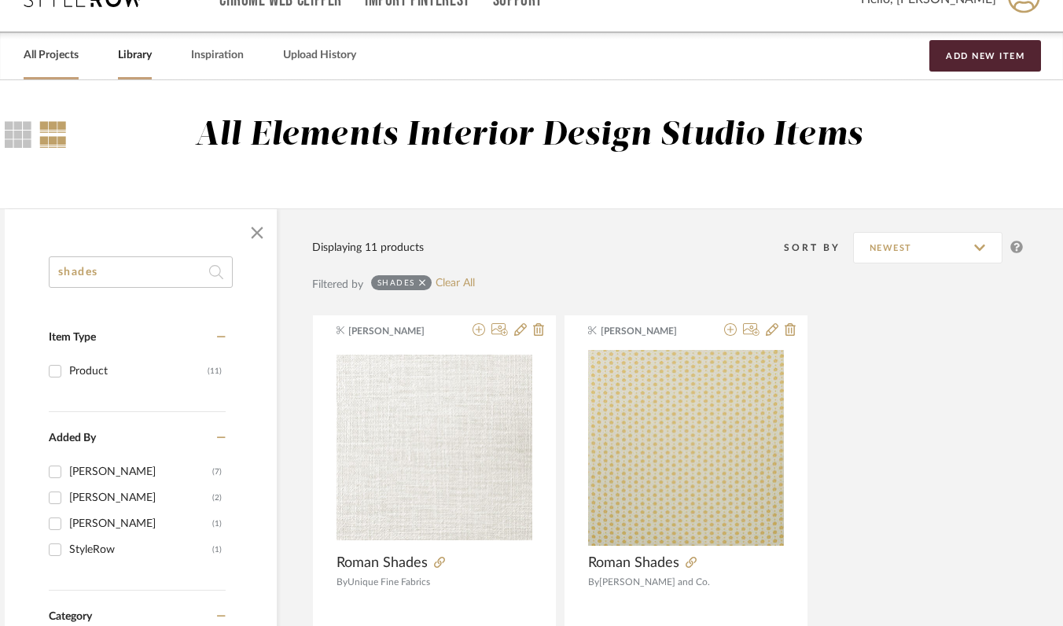
click at [66, 59] on link "All Projects" at bounding box center [51, 55] width 55 height 21
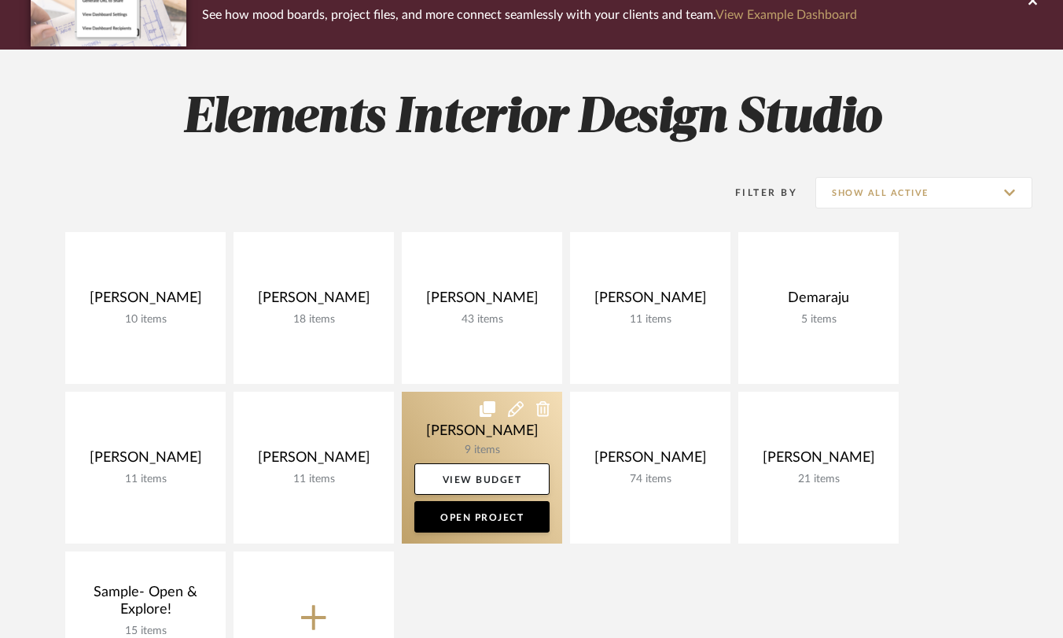
scroll to position [189, 0]
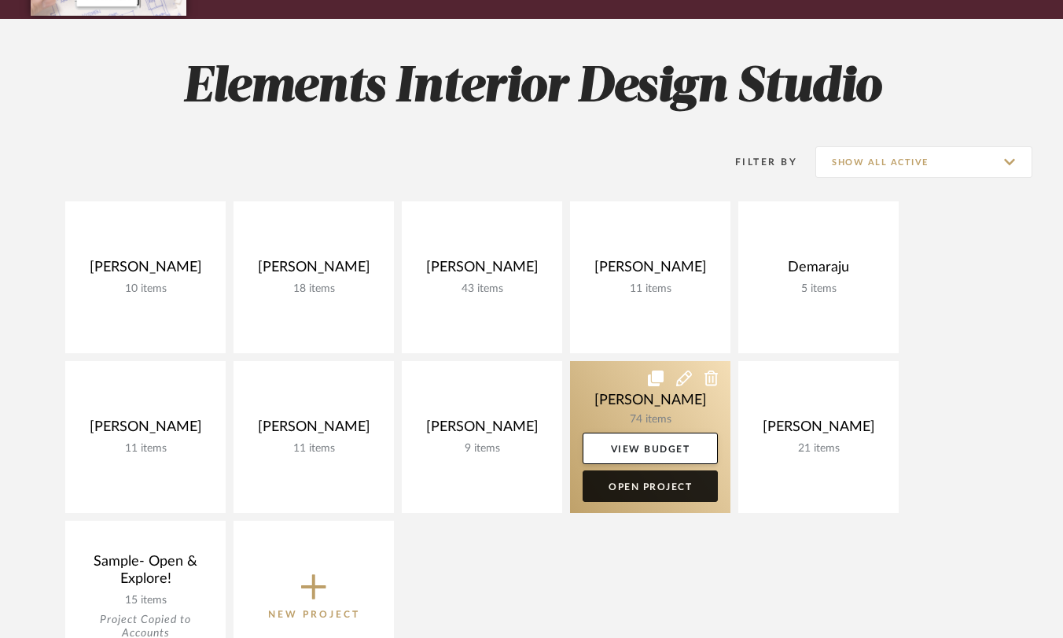
click at [622, 486] on link "Open Project" at bounding box center [650, 485] width 135 height 31
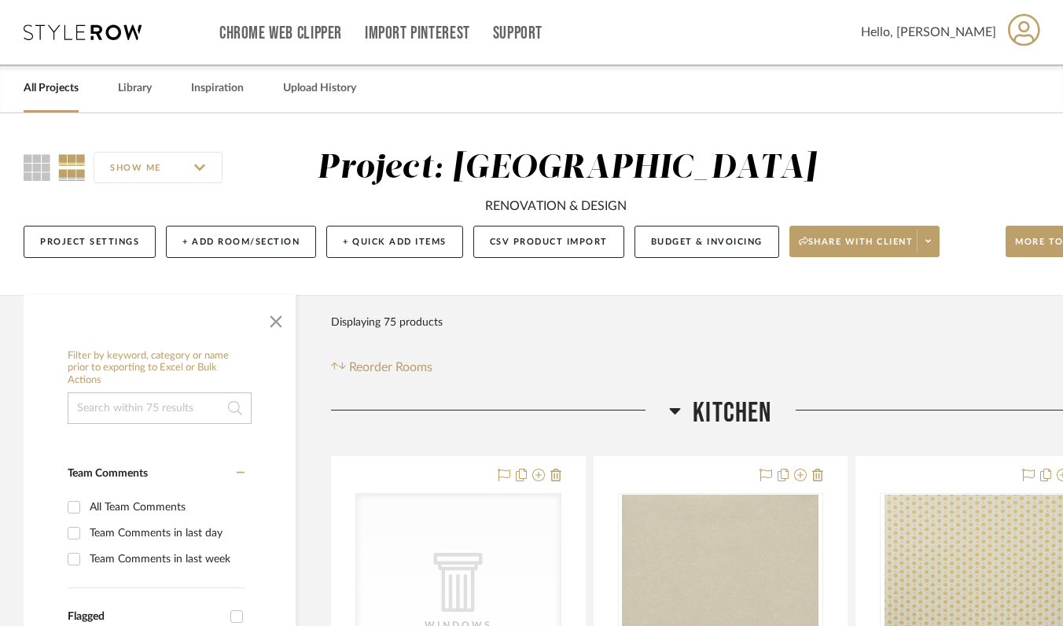
scroll to position [0, 1]
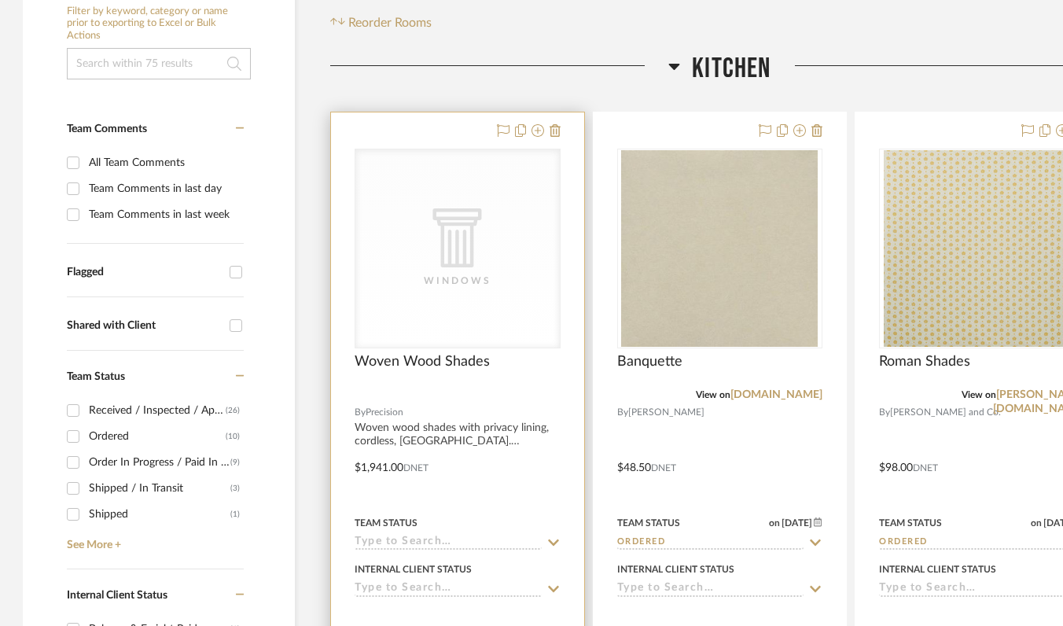
click at [456, 429] on div at bounding box center [457, 456] width 253 height 688
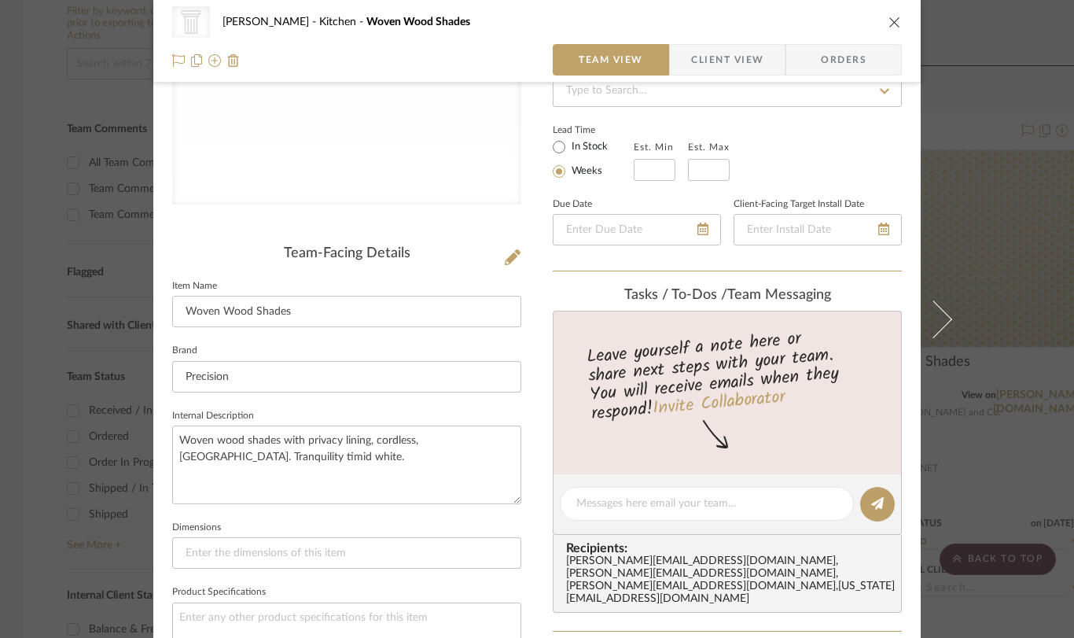
scroll to position [205, 0]
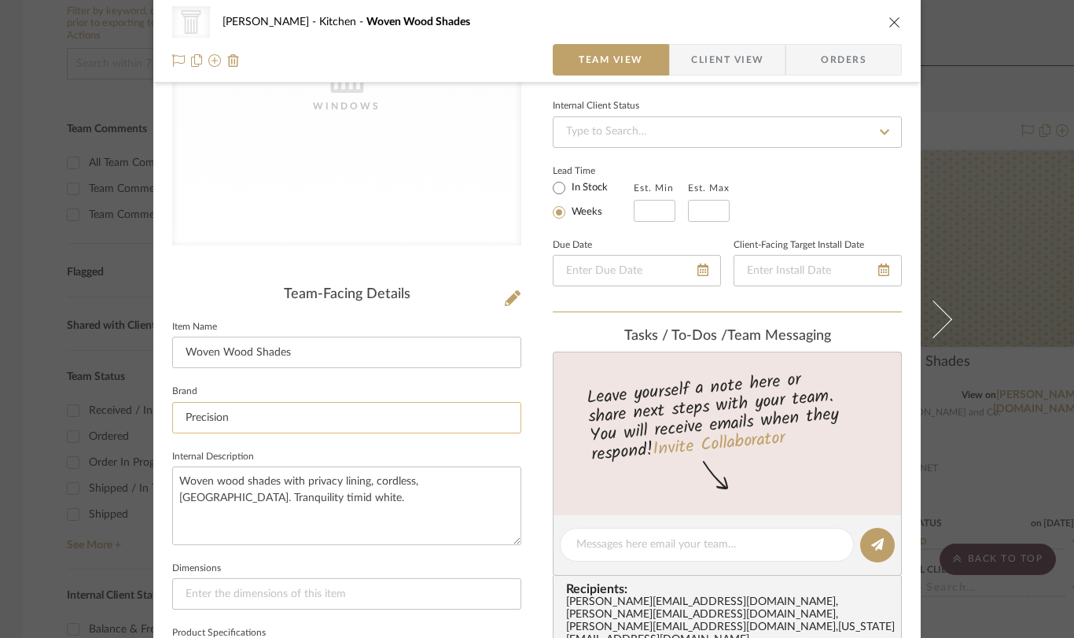
click at [453, 418] on input "Precision" at bounding box center [346, 417] width 349 height 31
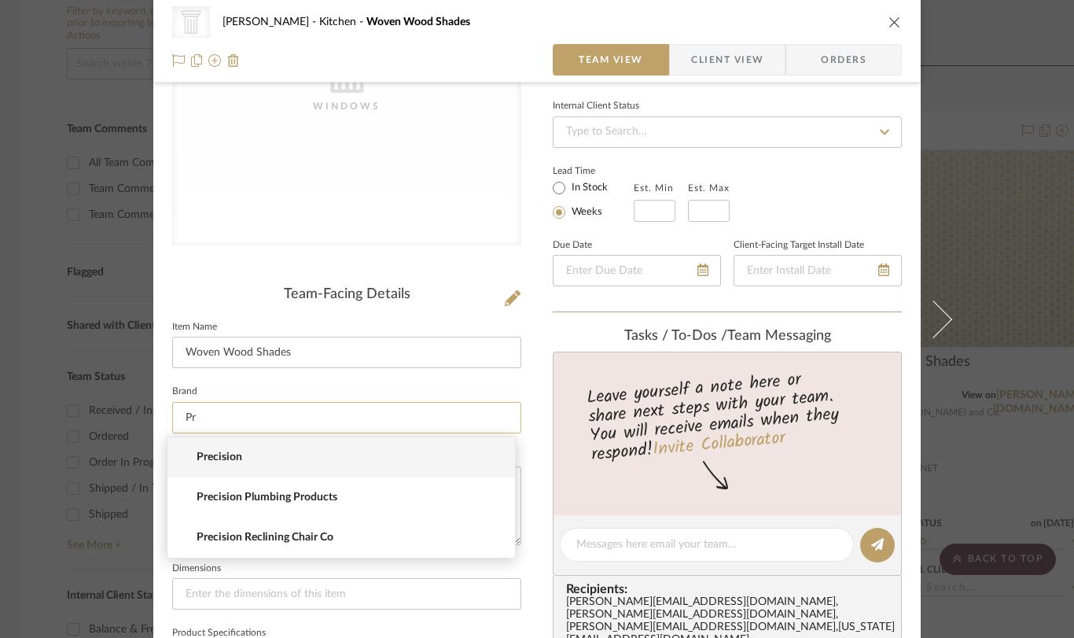
type input "P"
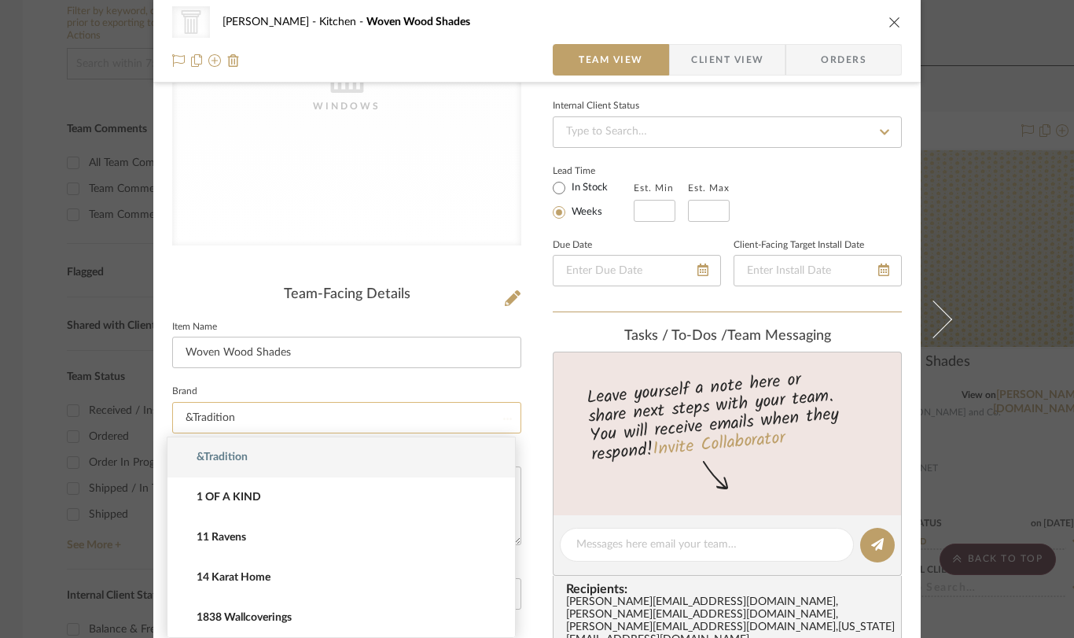
type input "&Tradition"
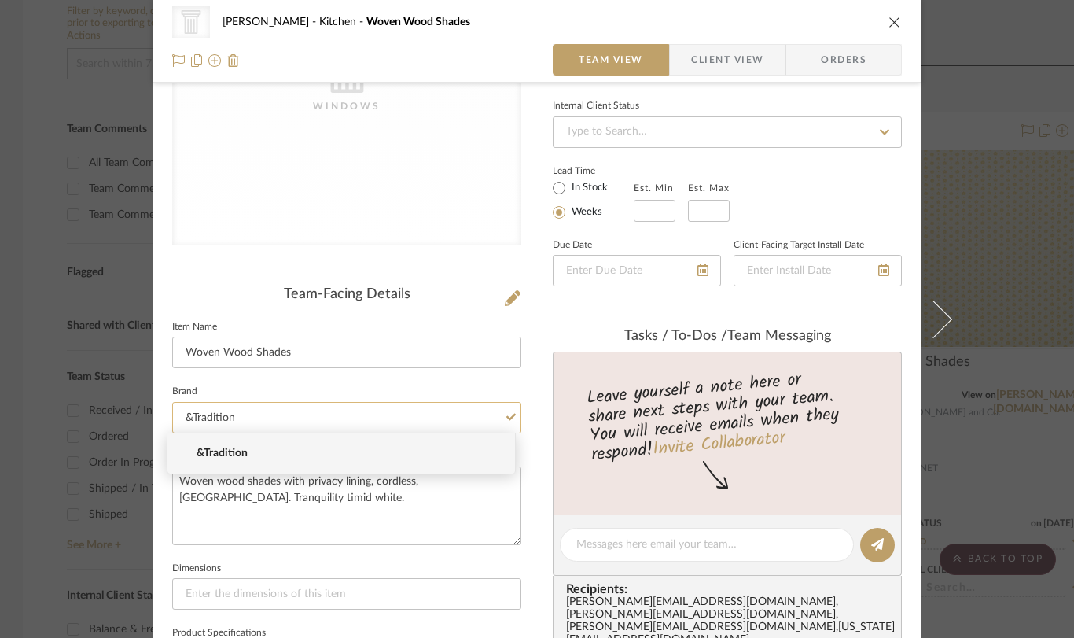
scroll to position [209, 0]
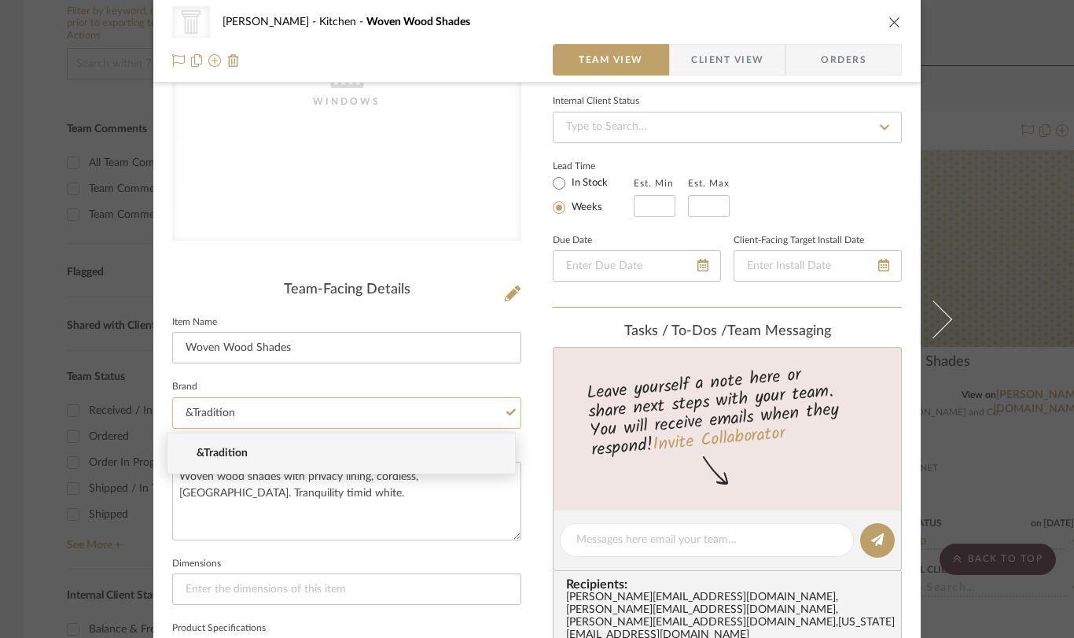
click at [277, 413] on input "&Tradition" at bounding box center [346, 412] width 349 height 31
type input "&"
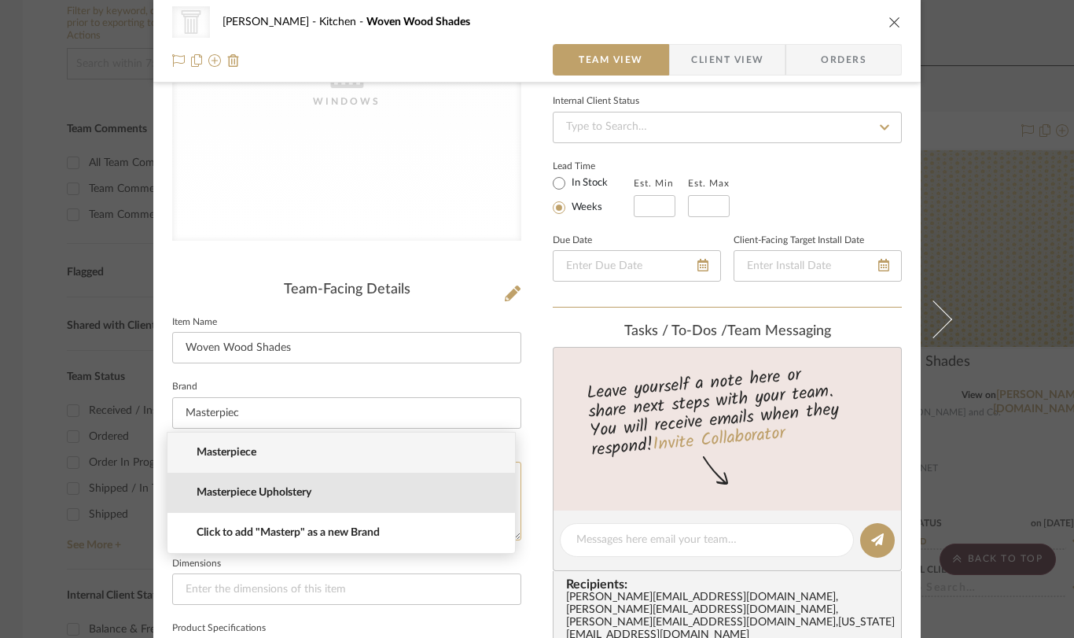
click at [267, 492] on span "Masterpiece Upholstery" at bounding box center [348, 492] width 302 height 13
type input "Masterpiece Upholstery"
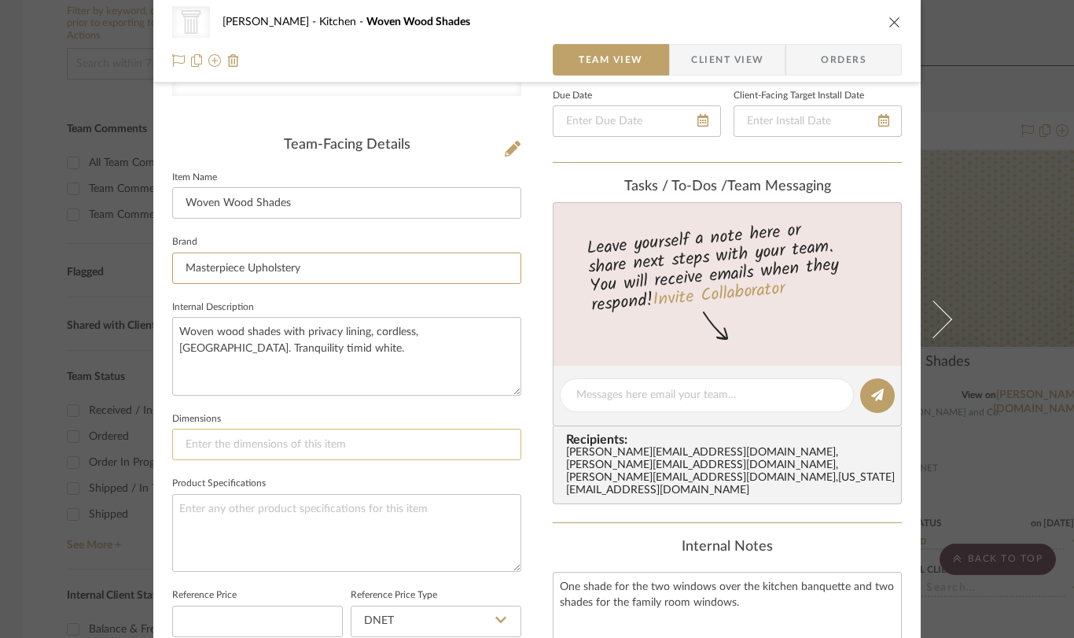
scroll to position [363, 0]
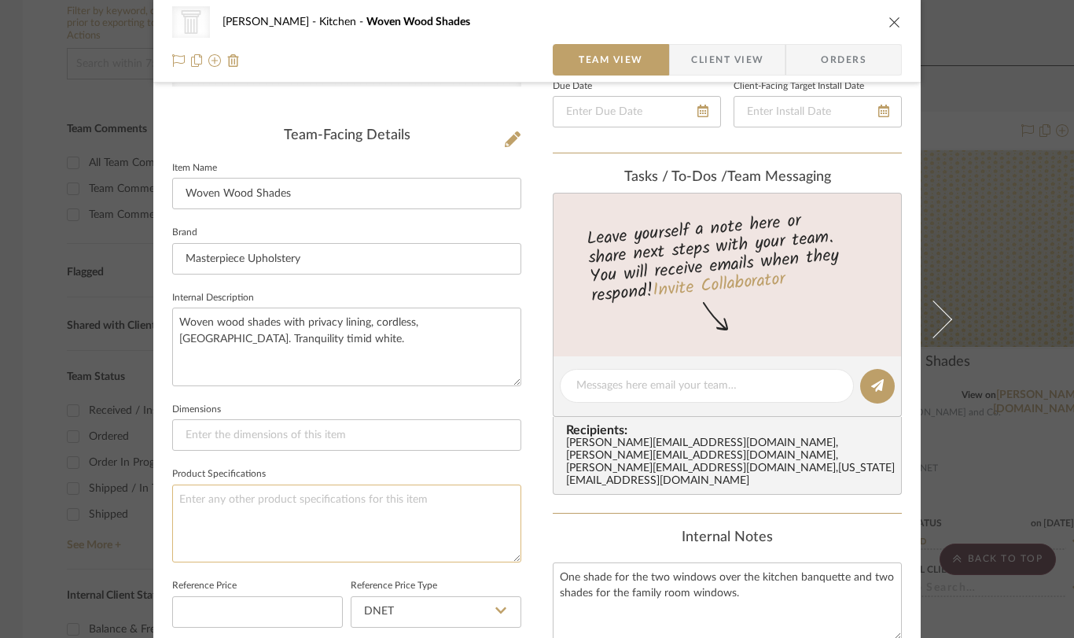
click at [345, 496] on textarea at bounding box center [346, 524] width 349 height 78
type textarea "2"
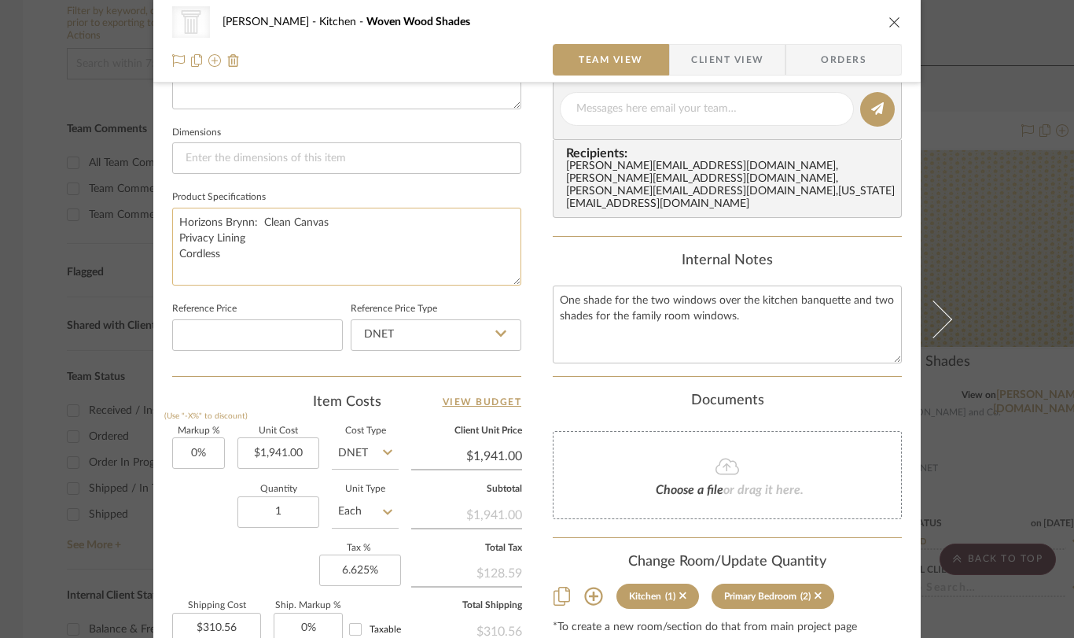
scroll to position [670, 0]
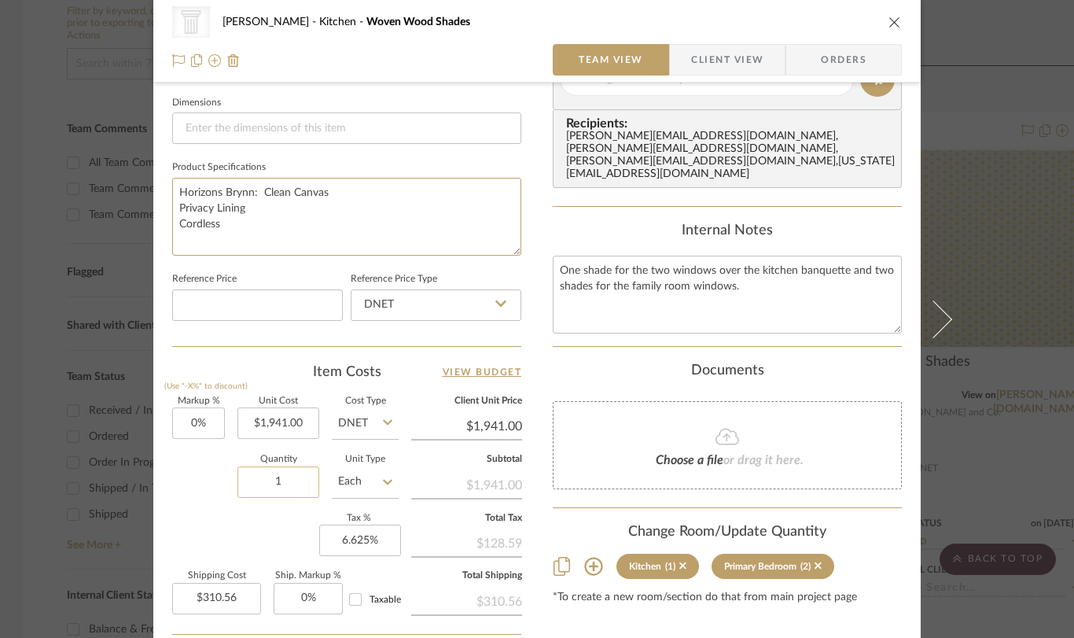
type textarea "Horizons Brynn: Clean Canvas Privacy Lining Cordless"
drag, startPoint x: 278, startPoint y: 481, endPoint x: 257, endPoint y: 479, distance: 21.3
click at [258, 479] on input "1" at bounding box center [279, 481] width 82 height 31
drag, startPoint x: 278, startPoint y: 480, endPoint x: 268, endPoint y: 481, distance: 9.5
click at [268, 481] on input "1" at bounding box center [279, 481] width 82 height 31
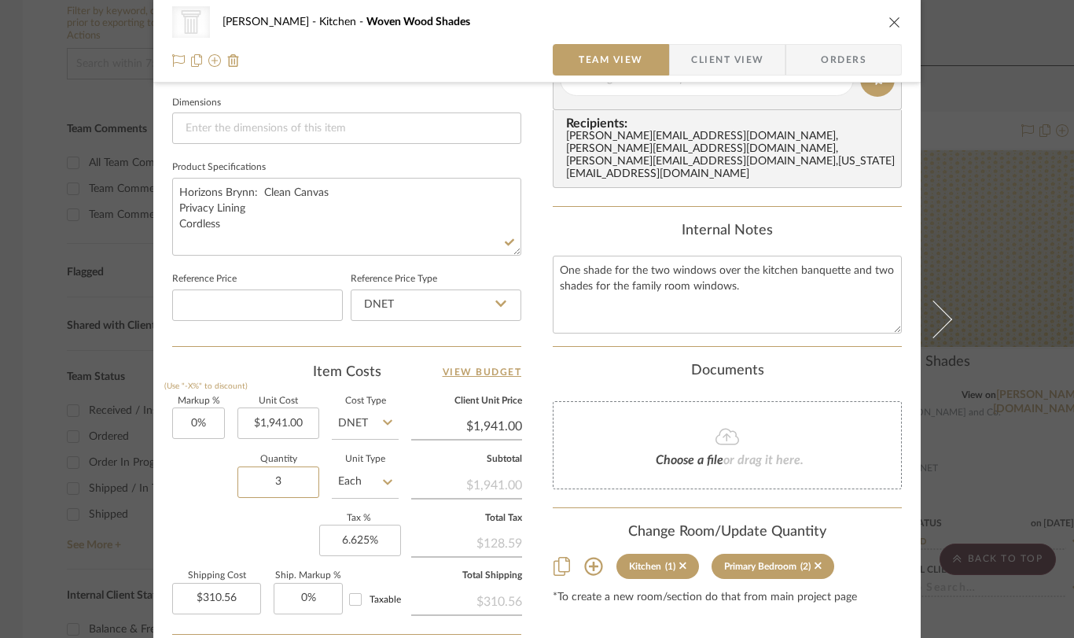
type input "3"
drag, startPoint x: 239, startPoint y: 536, endPoint x: 239, endPoint y: 546, distance: 10.2
click at [239, 536] on div "Markup % (Use "-X%" to discount) 0% Unit Cost $1,941.00 Cost Type DNET Client U…" at bounding box center [346, 512] width 349 height 230
type input "$931.68"
type input "931.68"
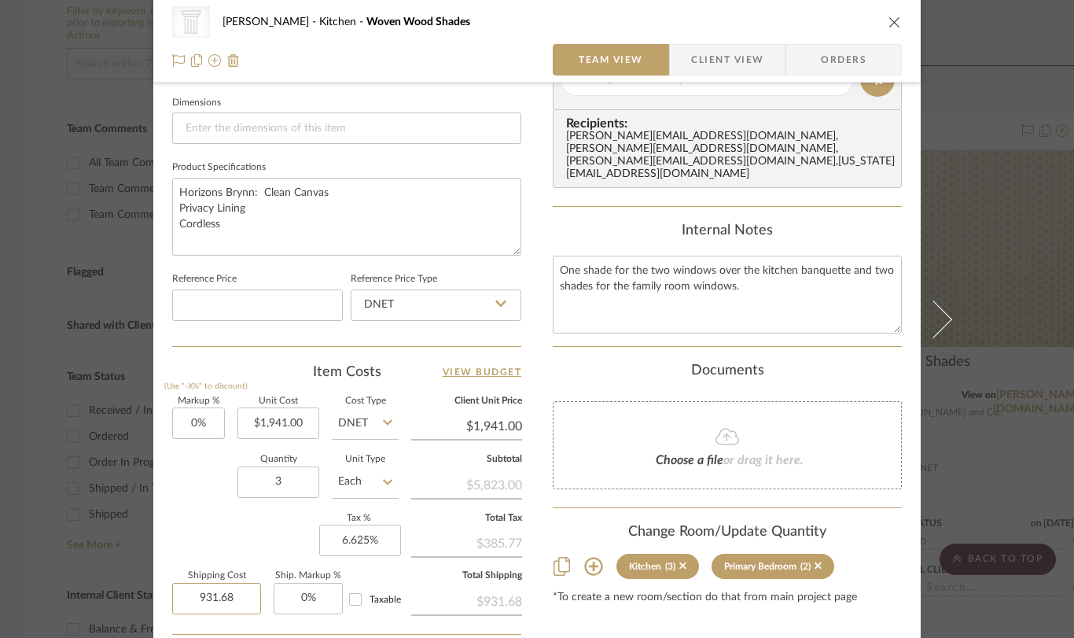
drag, startPoint x: 234, startPoint y: 596, endPoint x: 275, endPoint y: 614, distance: 44.4
click at [275, 614] on div "Shipping Cost 931.68 Ship. Markup % 0% Taxable" at bounding box center [285, 599] width 227 height 55
click at [237, 546] on div "Markup % (Use "-X%" to discount) 0% Unit Cost $1,941.00 Cost Type DNET Client U…" at bounding box center [346, 512] width 349 height 230
type input "$0.00"
drag, startPoint x: 252, startPoint y: 422, endPoint x: 311, endPoint y: 426, distance: 60.0
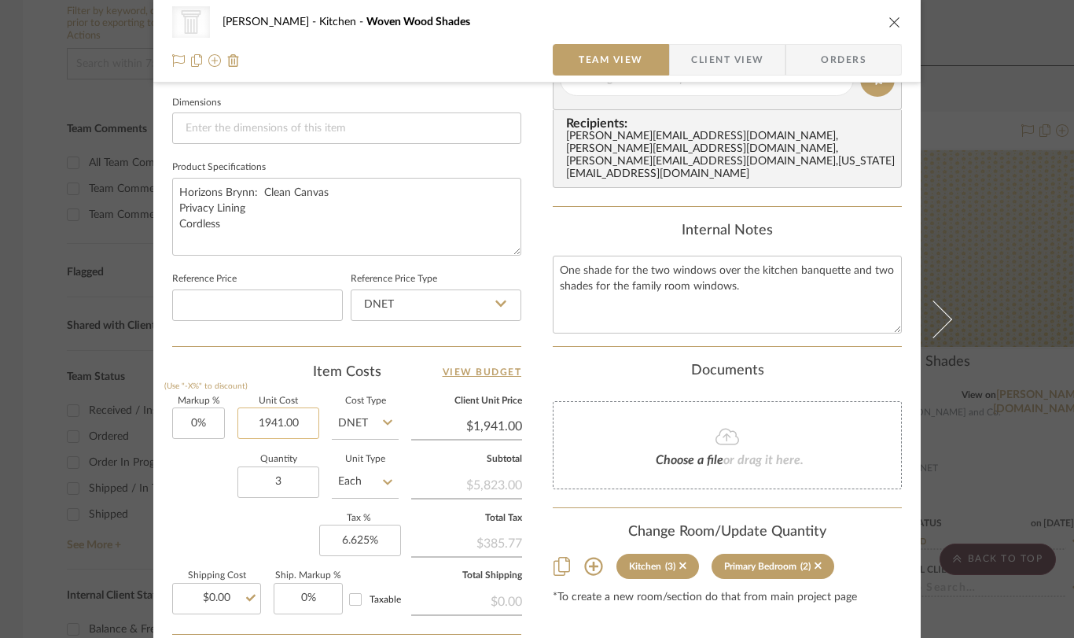
click at [311, 426] on input "1941.00" at bounding box center [279, 422] width 82 height 31
type input "$2,415.00"
click at [600, 362] on div "Documents" at bounding box center [727, 370] width 349 height 17
type input "$2,415.00"
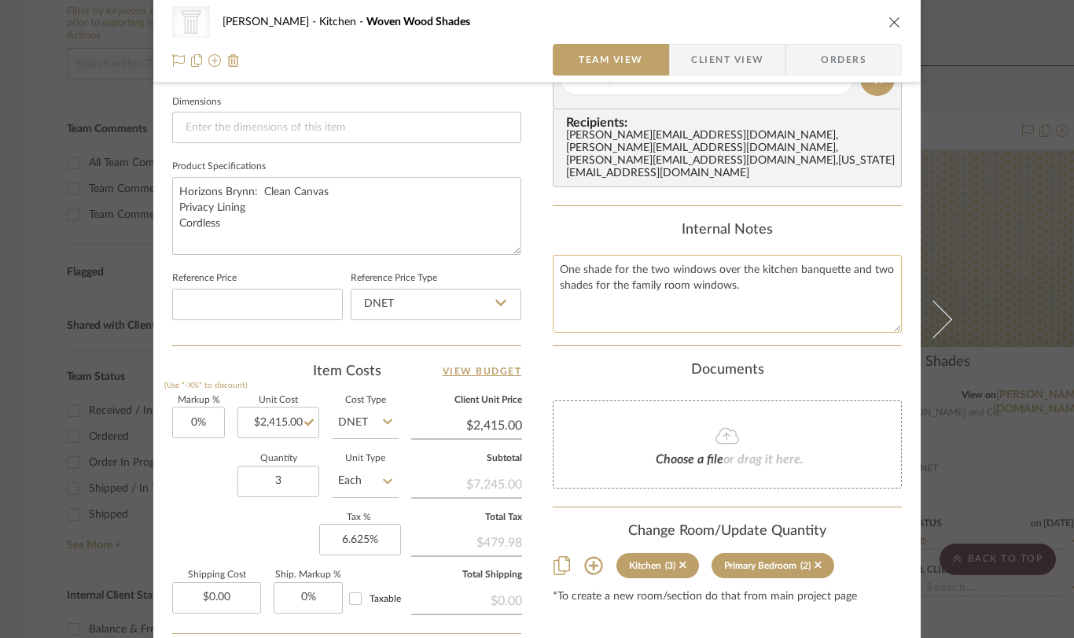
click at [556, 255] on textarea "One shade for the two windows over the kitchen banquette and two shades for the…" at bounding box center [727, 294] width 349 height 78
drag, startPoint x: 556, startPoint y: 246, endPoint x: 754, endPoint y: 274, distance: 199.3
click at [754, 274] on textarea "One shade for the two windows over the kitchen banquette and two shades for the…" at bounding box center [727, 294] width 349 height 78
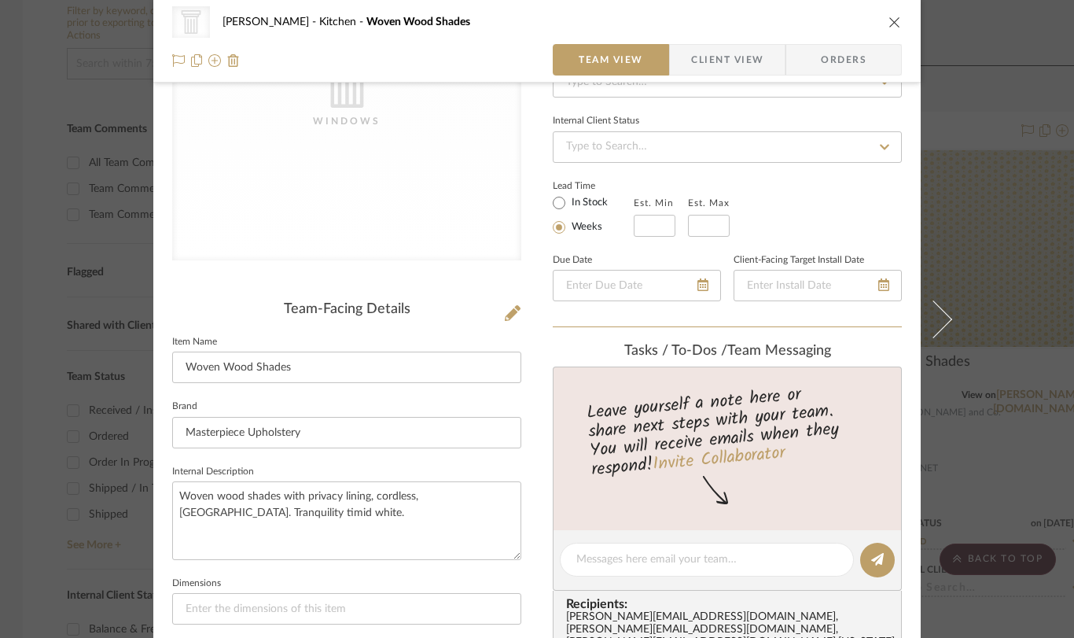
scroll to position [190, 0]
drag, startPoint x: 247, startPoint y: 369, endPoint x: 181, endPoint y: 366, distance: 66.1
click at [181, 366] on input "Woven Wood Shades" at bounding box center [346, 366] width 349 height 31
click at [234, 364] on input "Woven Wood Shades" at bounding box center [346, 366] width 349 height 31
drag, startPoint x: 249, startPoint y: 367, endPoint x: 221, endPoint y: 367, distance: 27.5
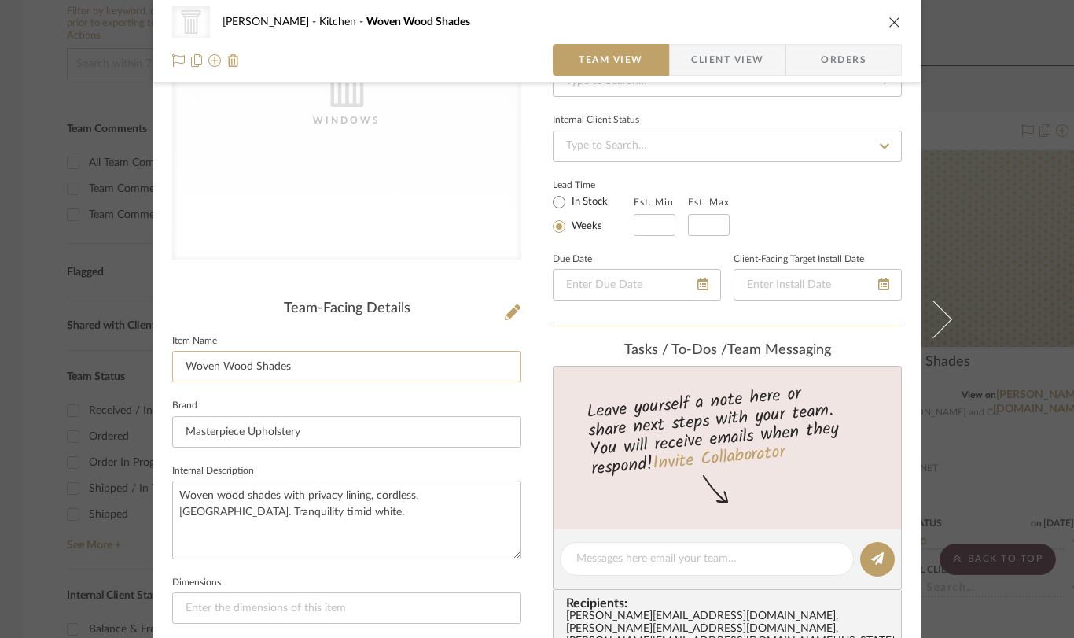
click at [221, 367] on input "Woven Wood Shades" at bounding box center [346, 366] width 349 height 31
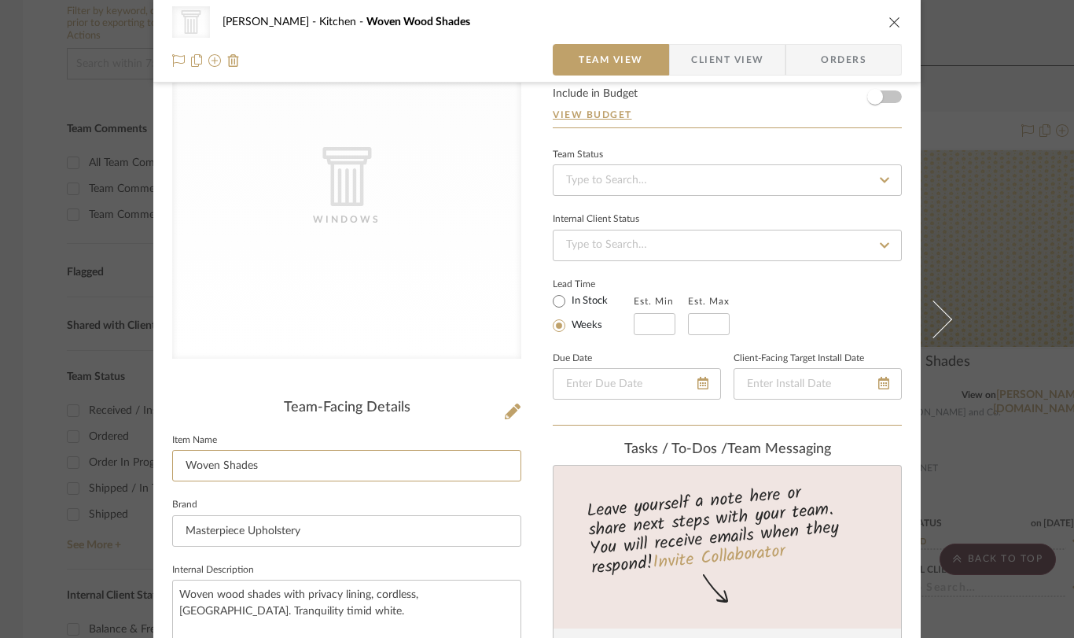
scroll to position [0, 0]
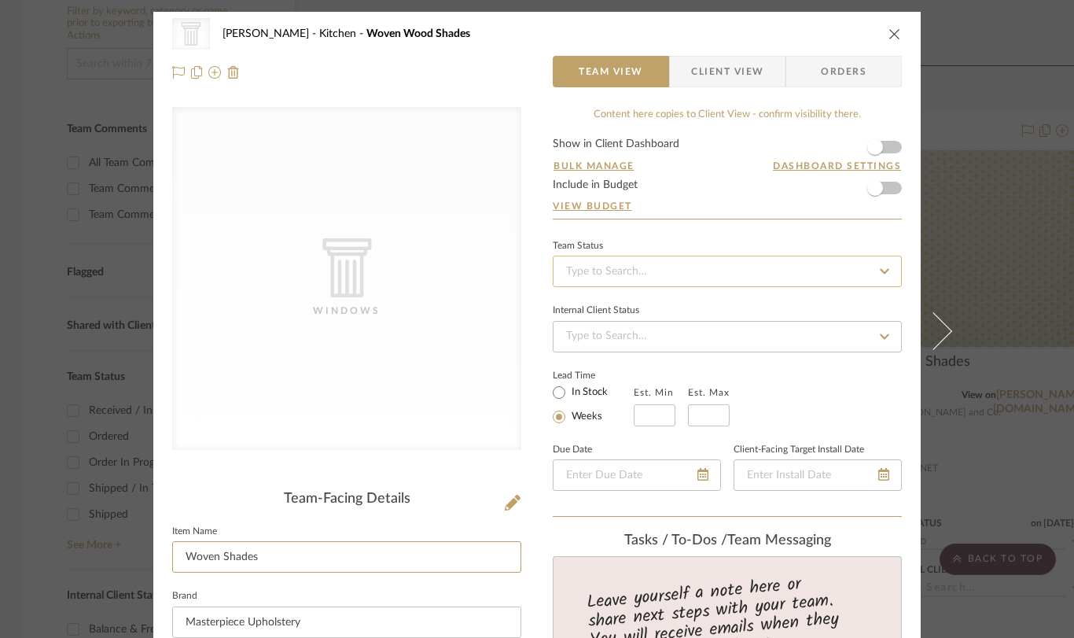
type input "Woven Shades"
click at [638, 268] on input at bounding box center [727, 271] width 349 height 31
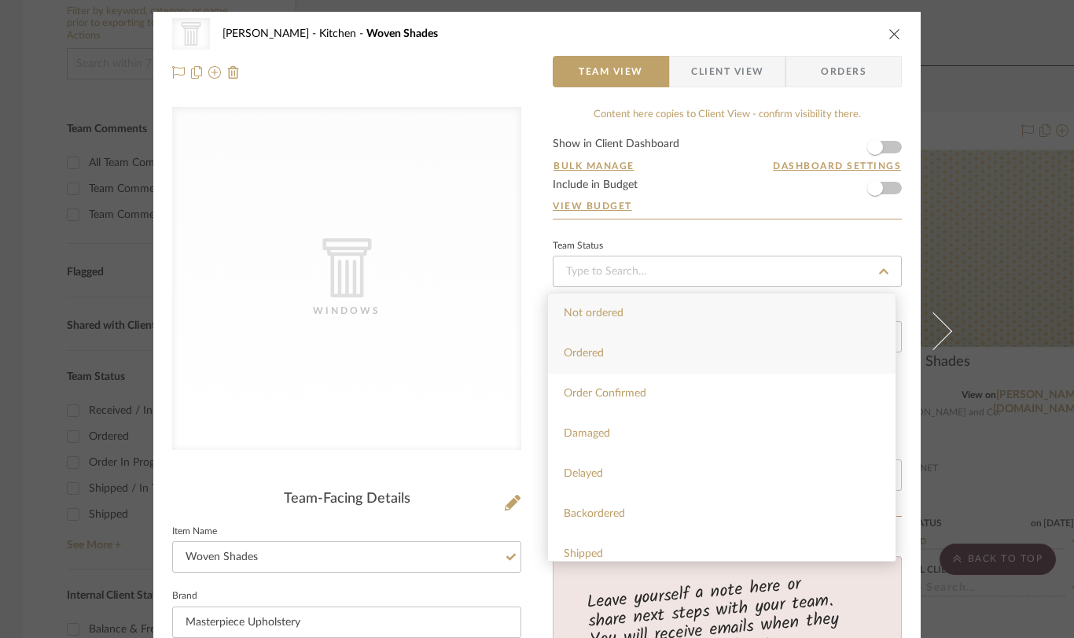
click at [620, 346] on div "Ordered" at bounding box center [722, 354] width 348 height 40
type input "[DATE]"
type input "Ordered"
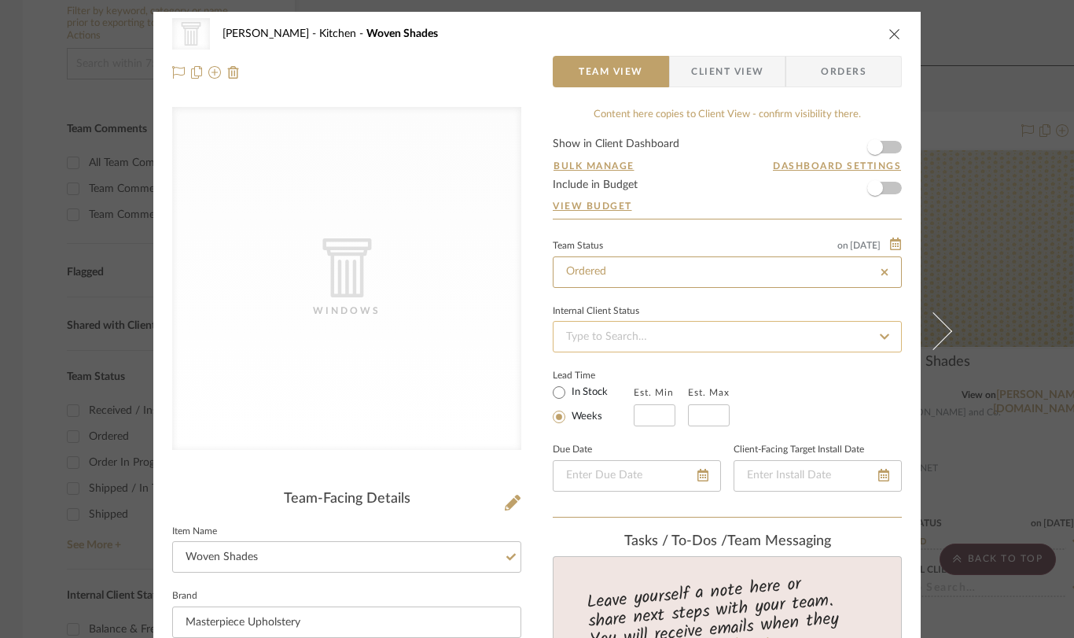
type input "[DATE]"
type input "Ordered"
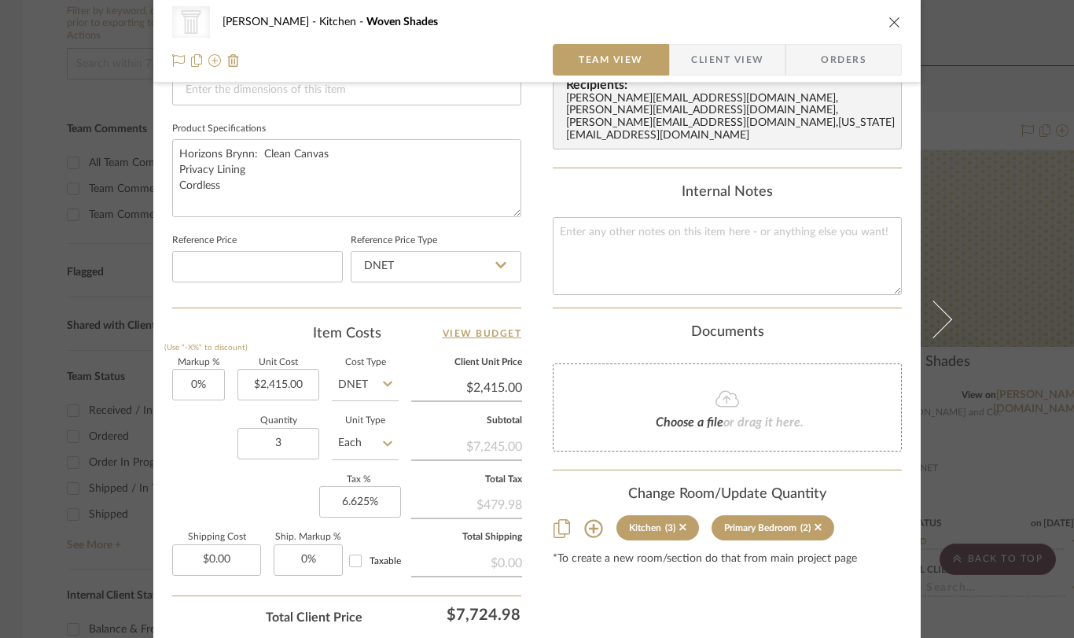
scroll to position [821, 0]
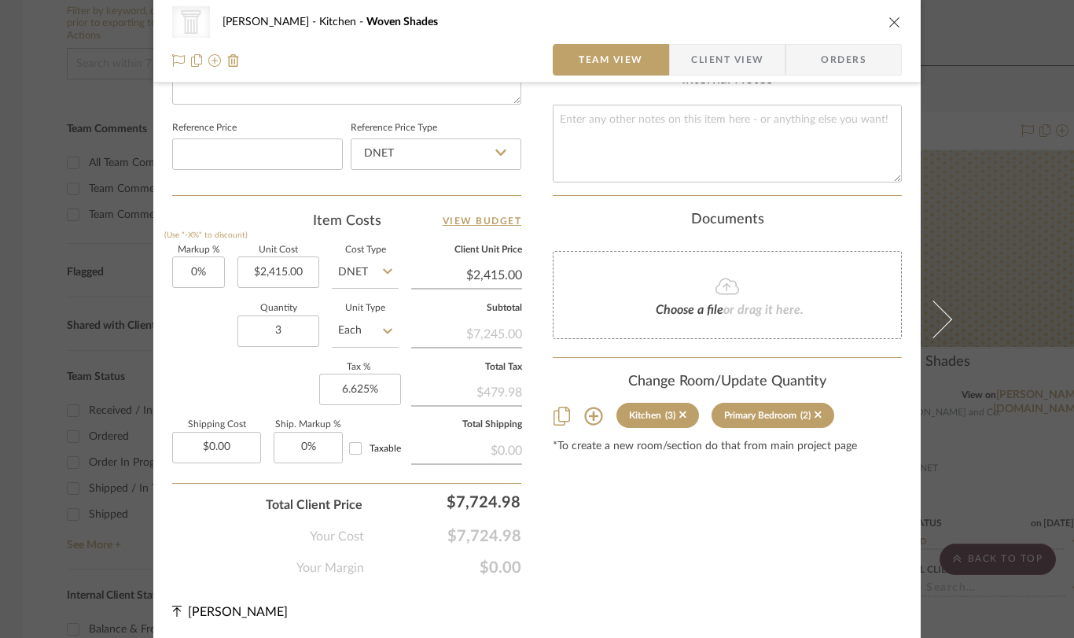
click at [979, 409] on div "CategoryIconArchitectural Created with Sketch. Windows [PERSON_NAME] Kitchen Wo…" at bounding box center [537, 319] width 1074 height 638
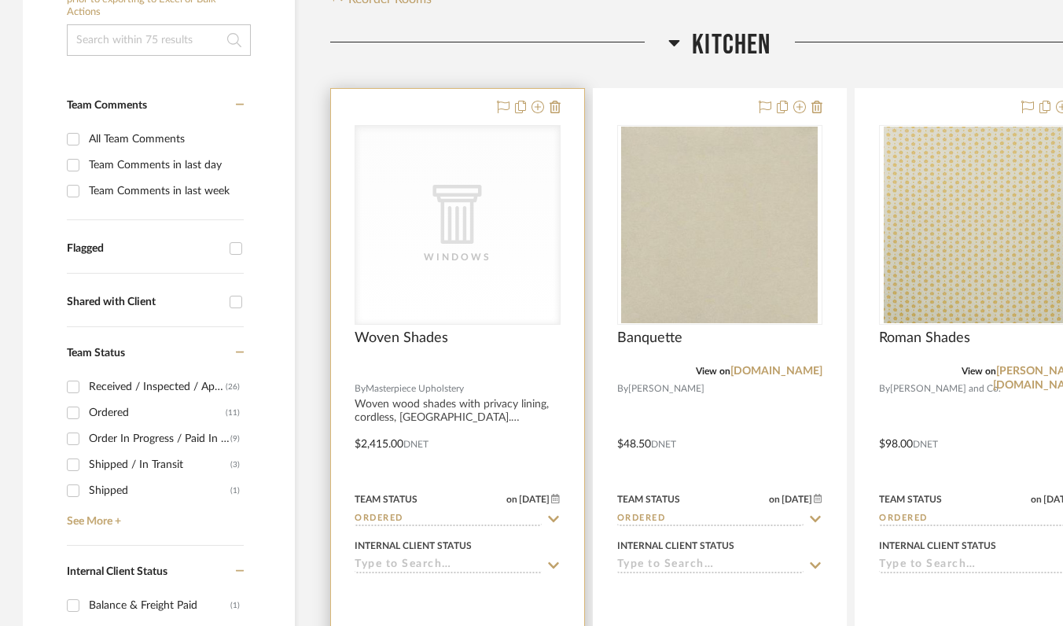
scroll to position [383, 1]
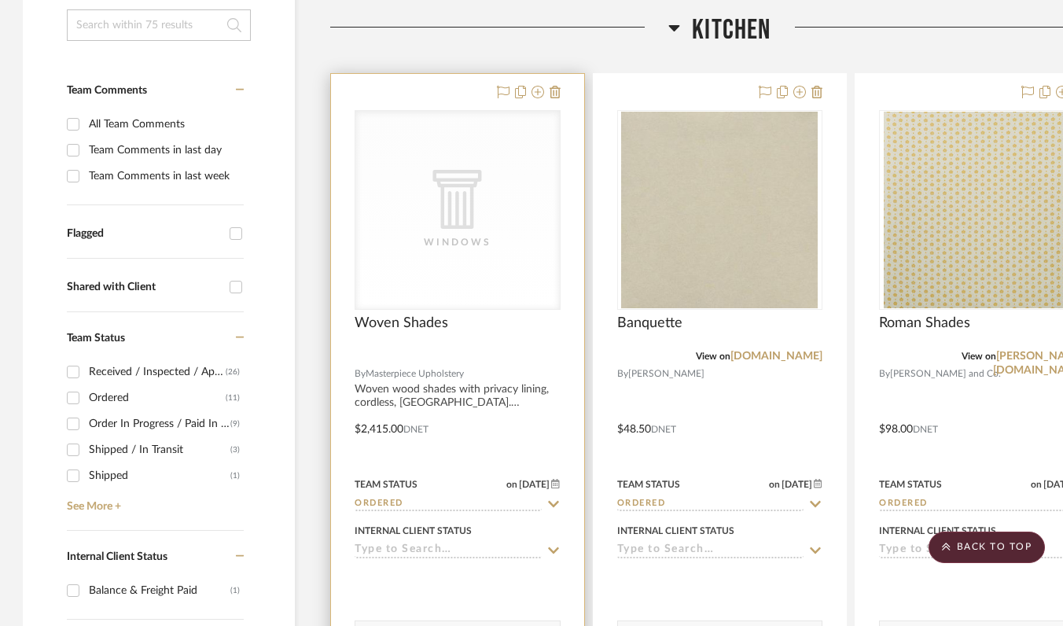
click at [533, 334] on div "Woven Shades" at bounding box center [458, 332] width 206 height 35
click at [518, 292] on div "CategoryIconArchitectural Created with Sketch. Windows" at bounding box center [458, 210] width 205 height 198
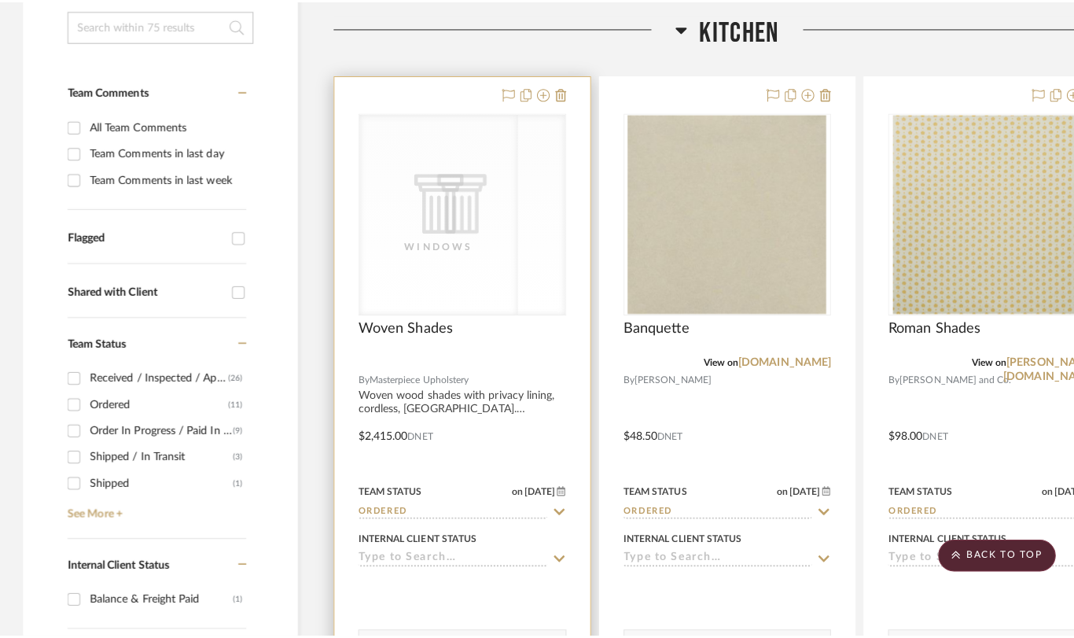
scroll to position [0, 0]
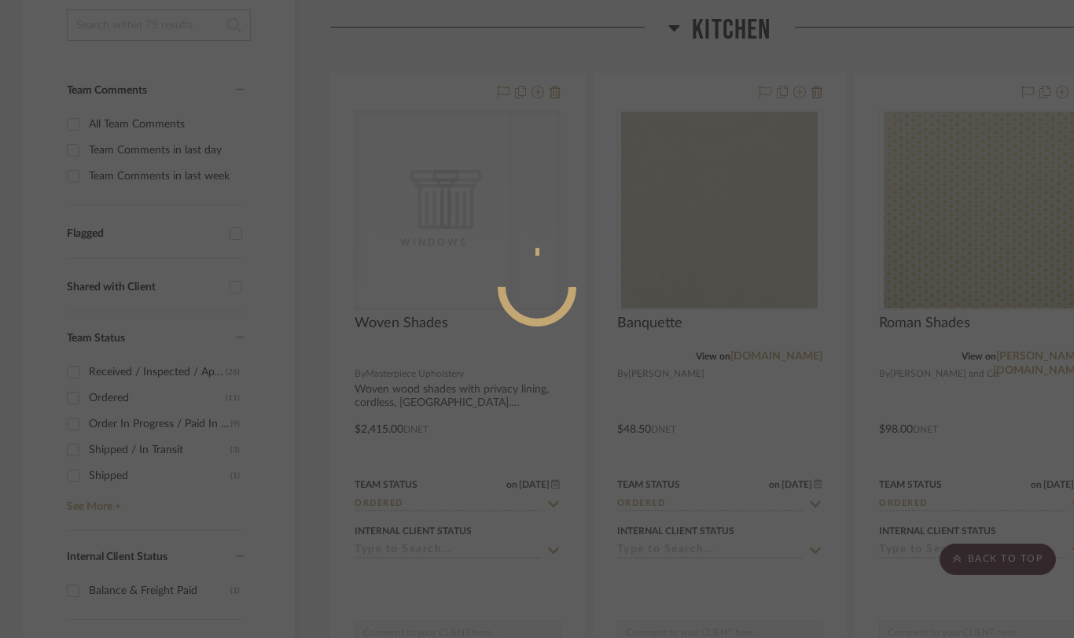
click at [518, 292] on div at bounding box center [537, 287] width 79 height 79
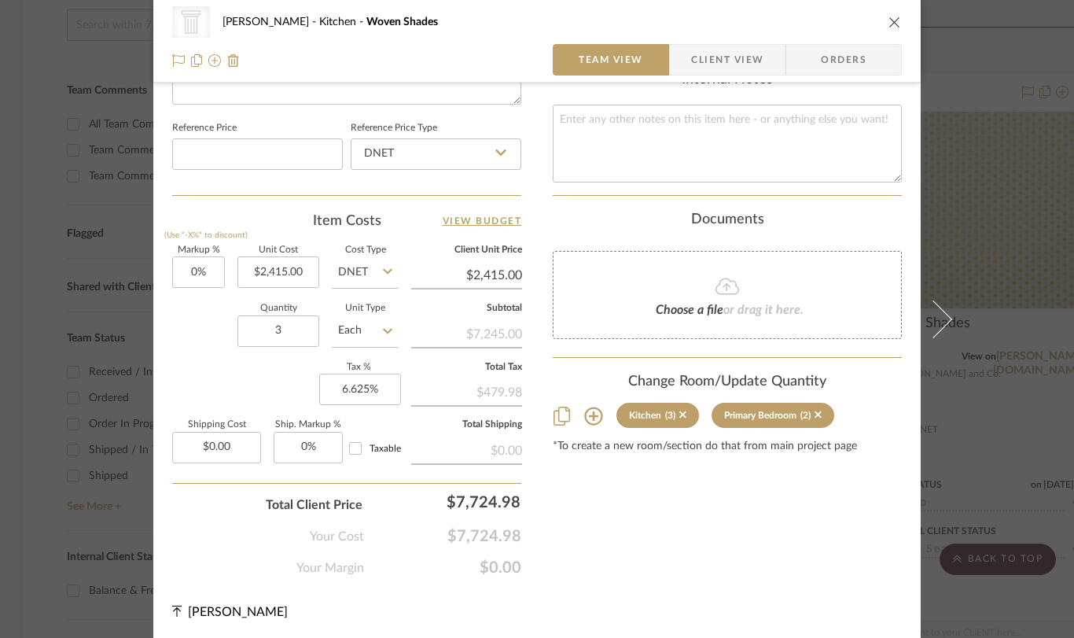
scroll to position [820, 0]
click at [680, 410] on icon at bounding box center [683, 415] width 7 height 11
type input "2"
type input "$772.80"
type textarea "One shade for the two windows over the kitchen banquette and two shades for the…"
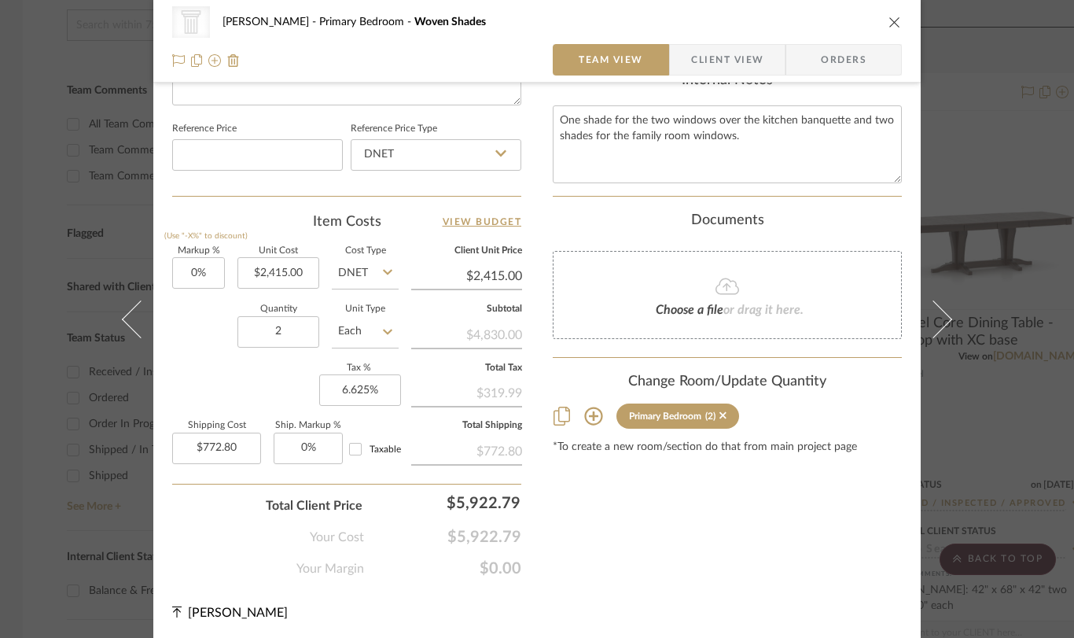
scroll to position [821, 0]
click at [890, 23] on icon "close" at bounding box center [895, 22] width 13 height 13
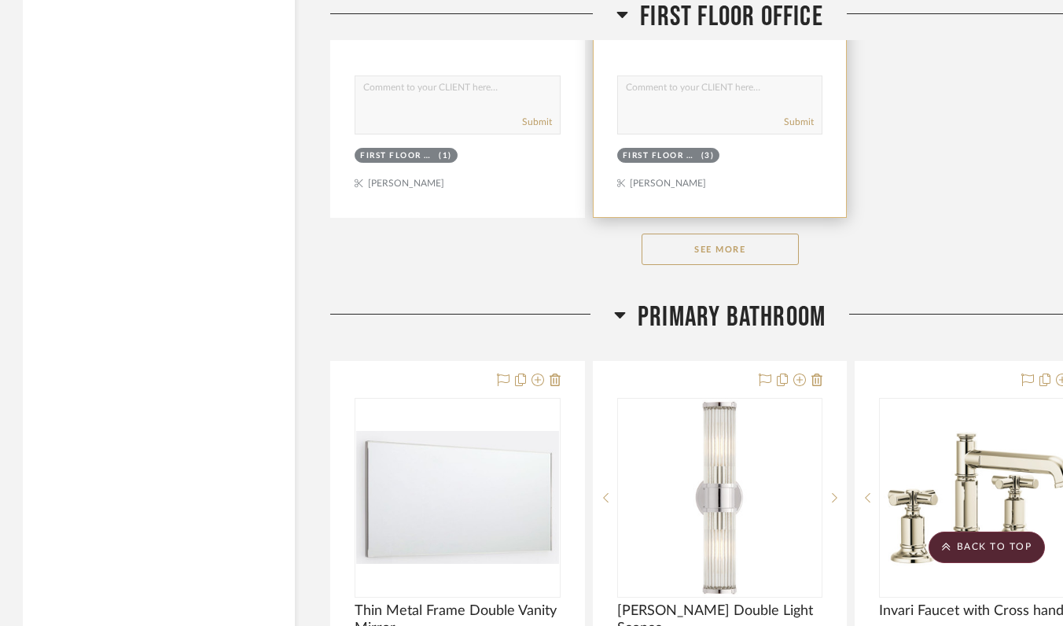
scroll to position [10489, 1]
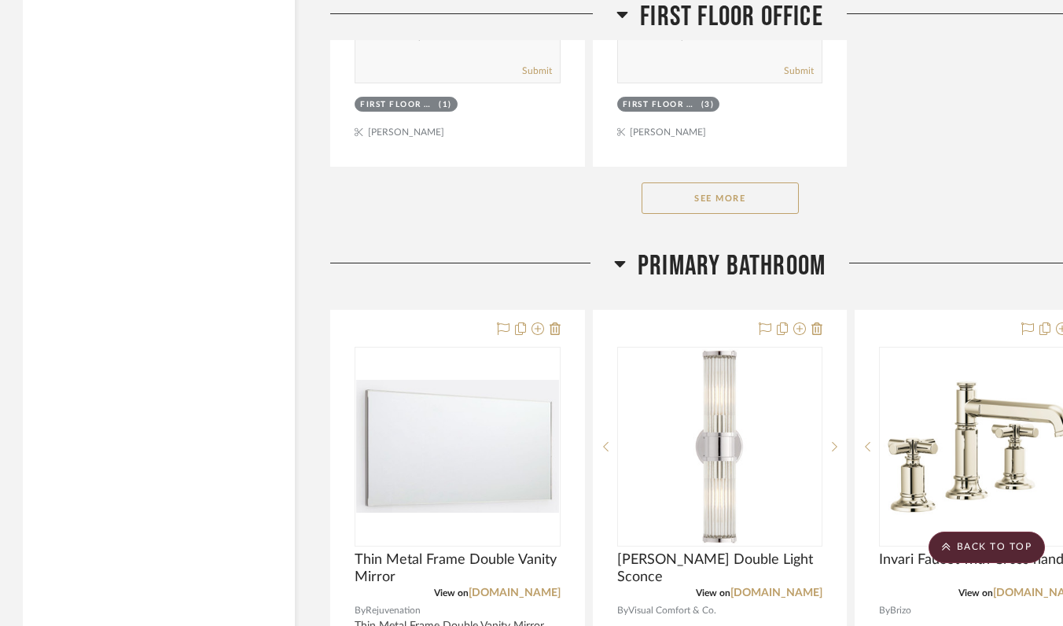
click at [747, 191] on button "See More" at bounding box center [720, 197] width 157 height 31
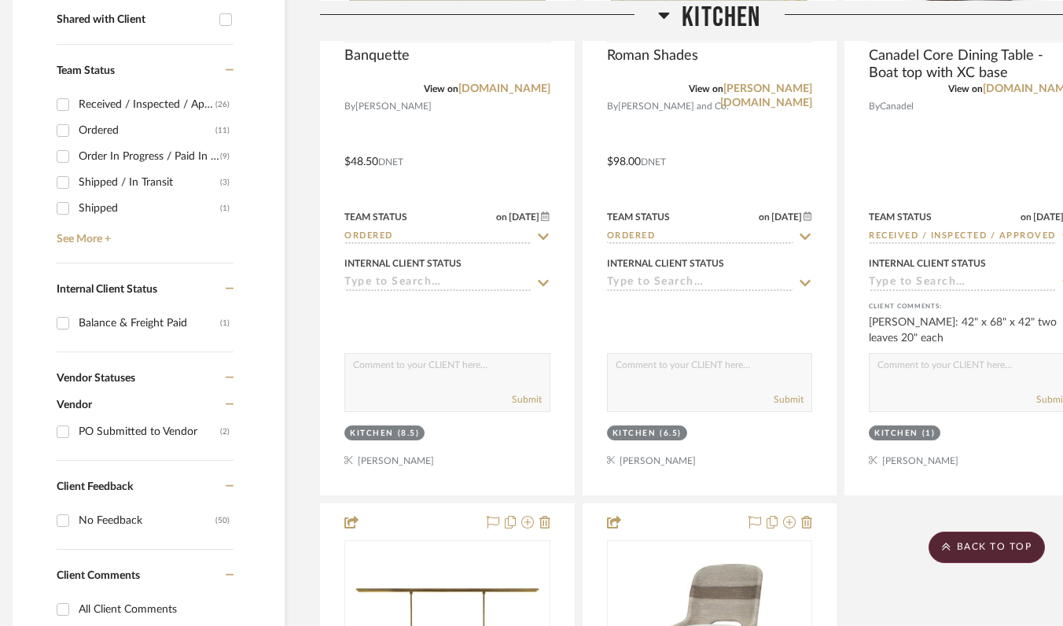
scroll to position [0, 11]
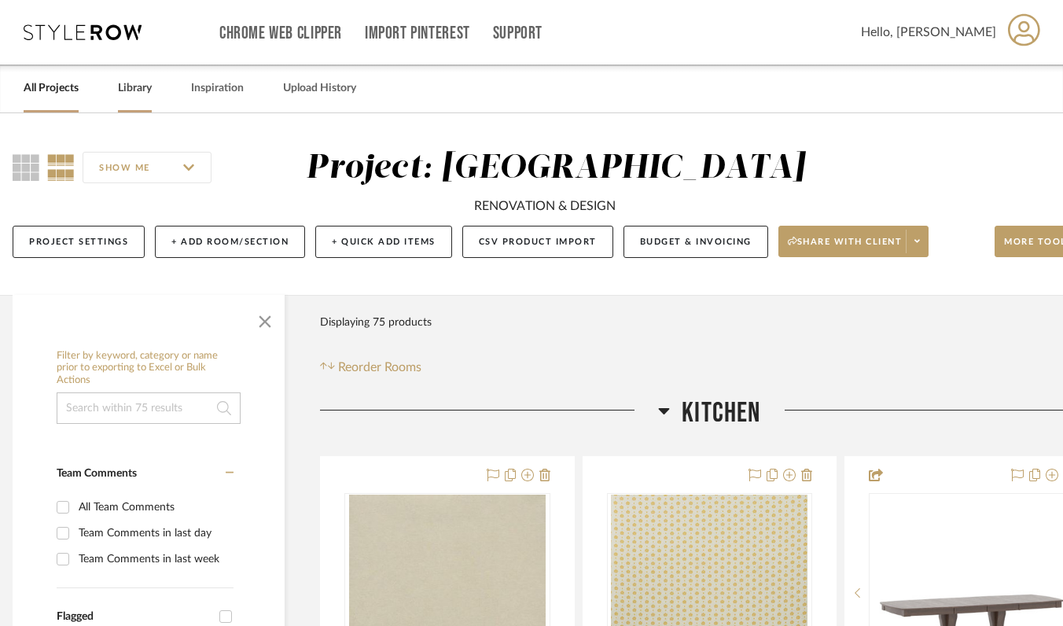
click at [147, 86] on link "Library" at bounding box center [135, 88] width 34 height 21
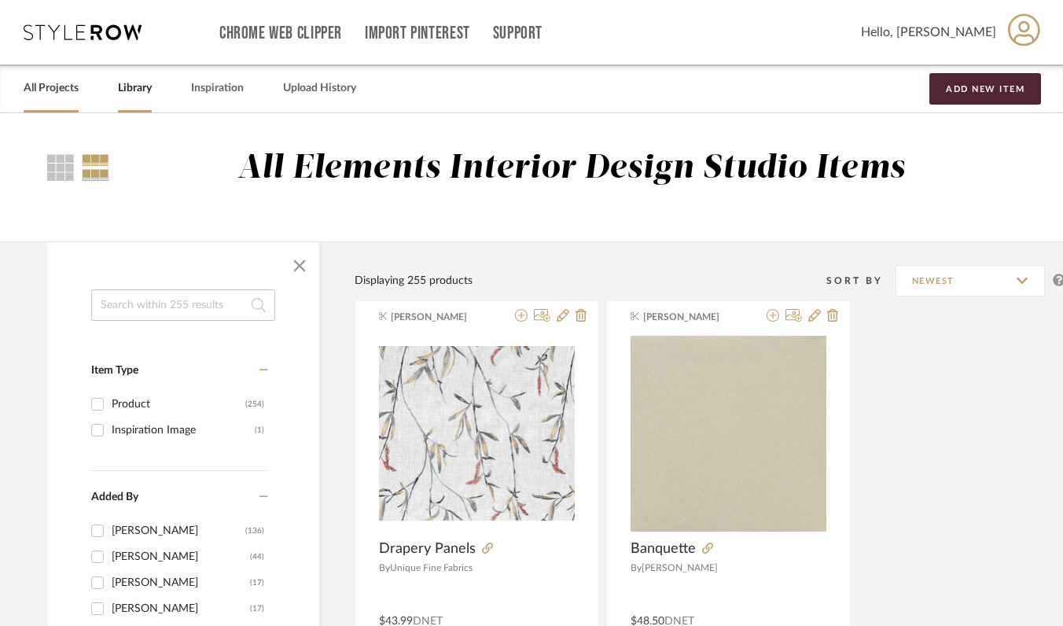
click at [41, 93] on link "All Projects" at bounding box center [51, 88] width 55 height 21
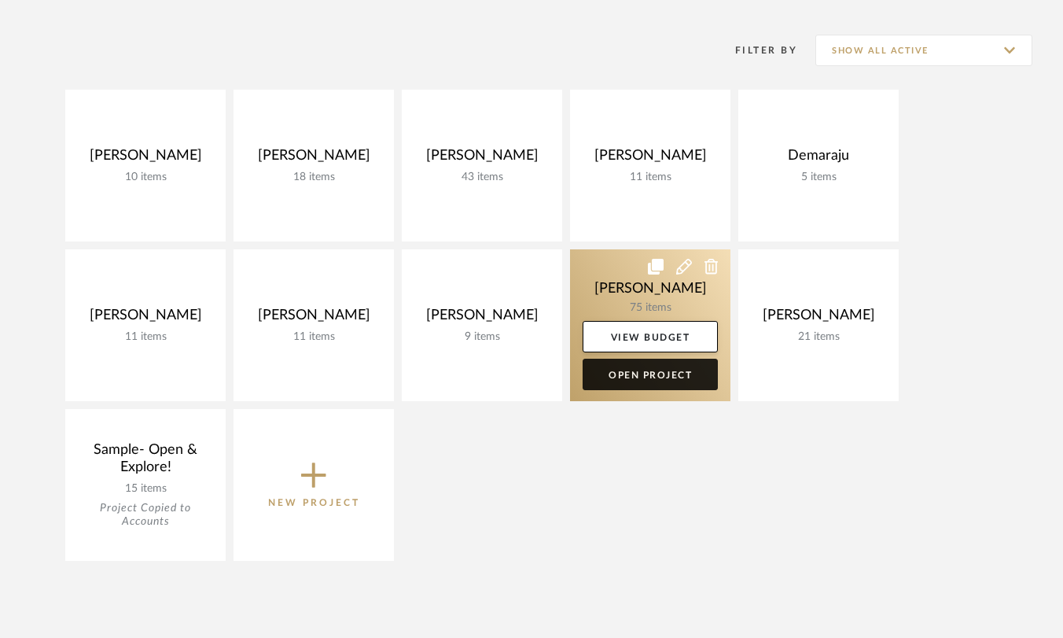
click at [633, 383] on link "Open Project" at bounding box center [650, 374] width 135 height 31
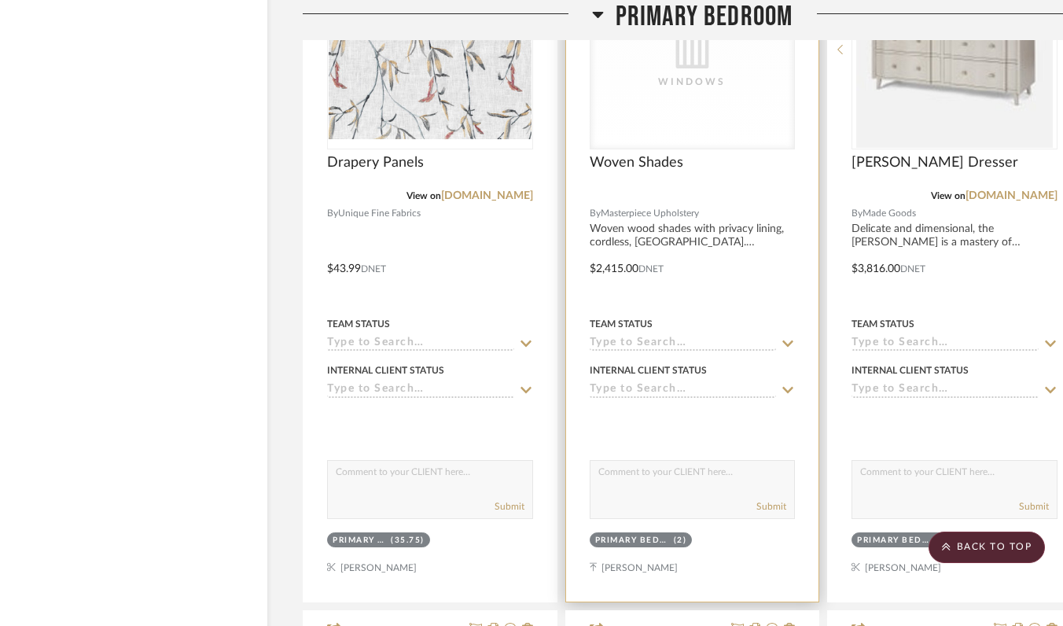
scroll to position [11658, 28]
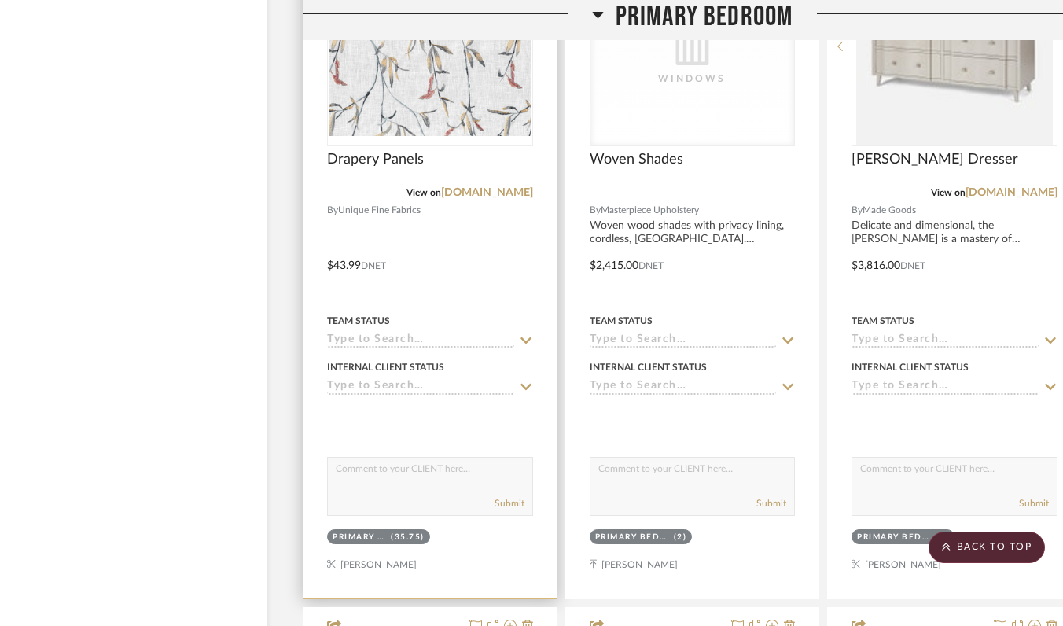
click at [461, 314] on div "Team Status" at bounding box center [430, 321] width 206 height 14
click at [458, 213] on div at bounding box center [430, 254] width 253 height 688
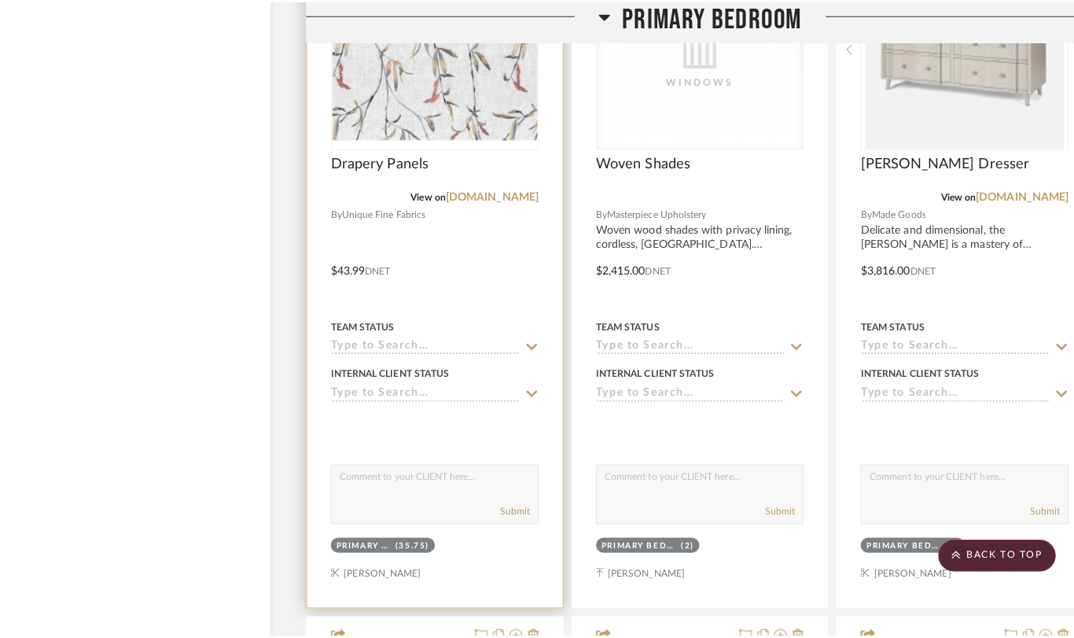
scroll to position [0, 0]
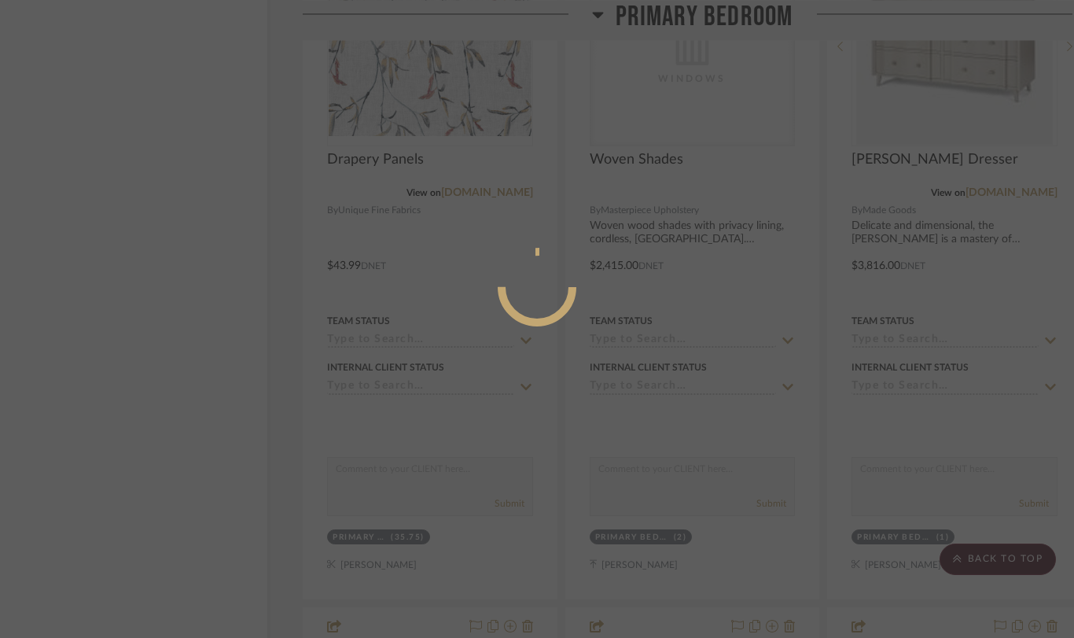
click at [458, 213] on mat-dialog-content at bounding box center [537, 350] width 236 height 677
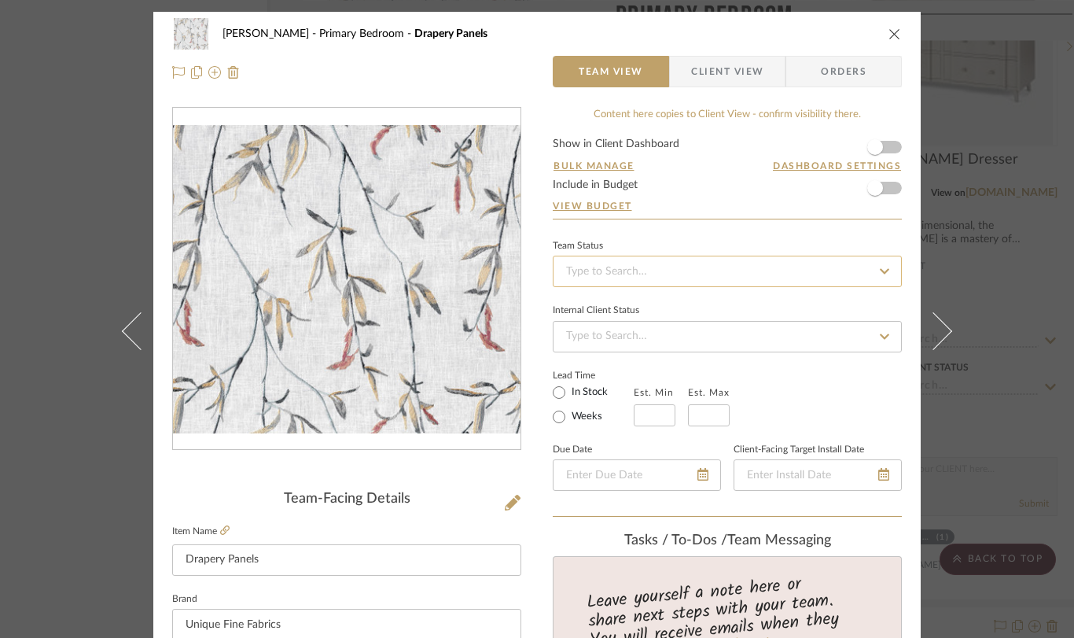
click at [593, 265] on input at bounding box center [727, 271] width 349 height 31
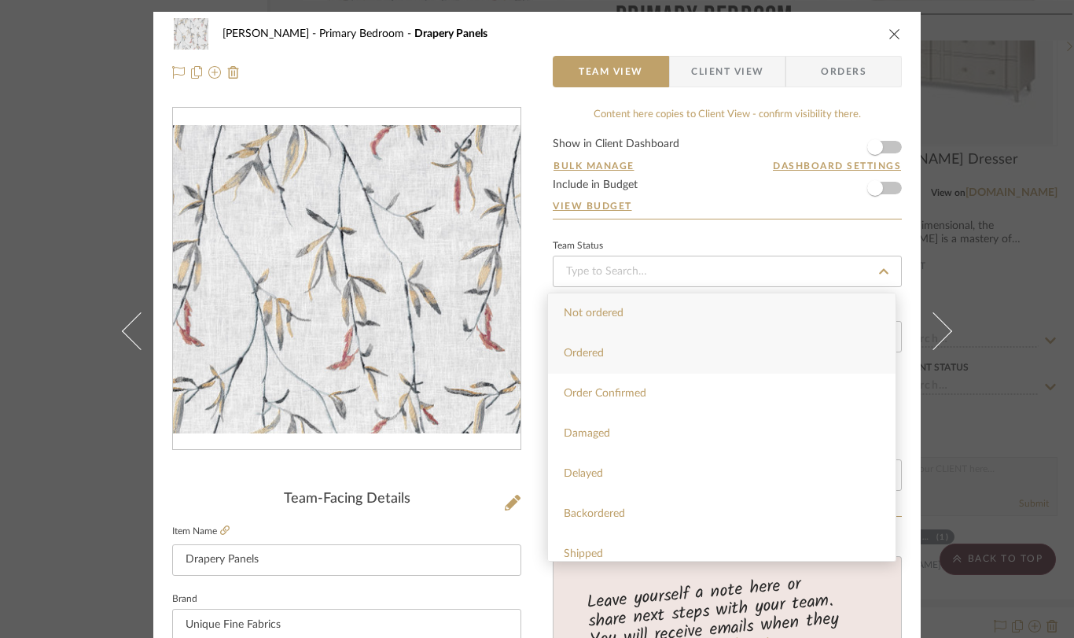
click at [569, 363] on div "Ordered" at bounding box center [722, 354] width 348 height 40
type input "[DATE]"
type input "Ordered"
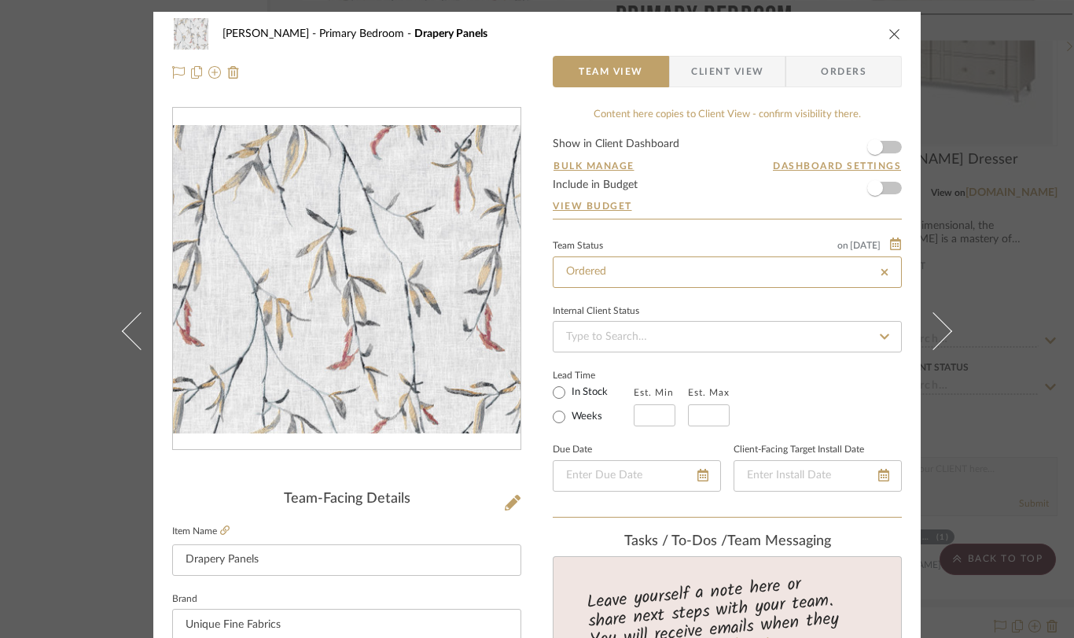
type input "[DATE]"
type input "Ordered"
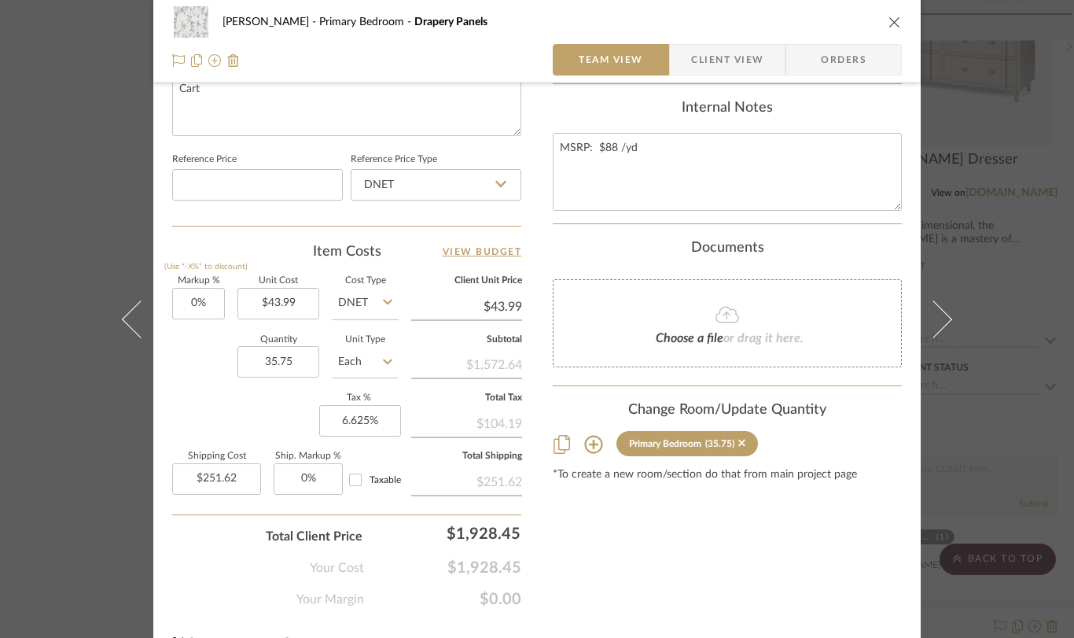
scroll to position [824, 0]
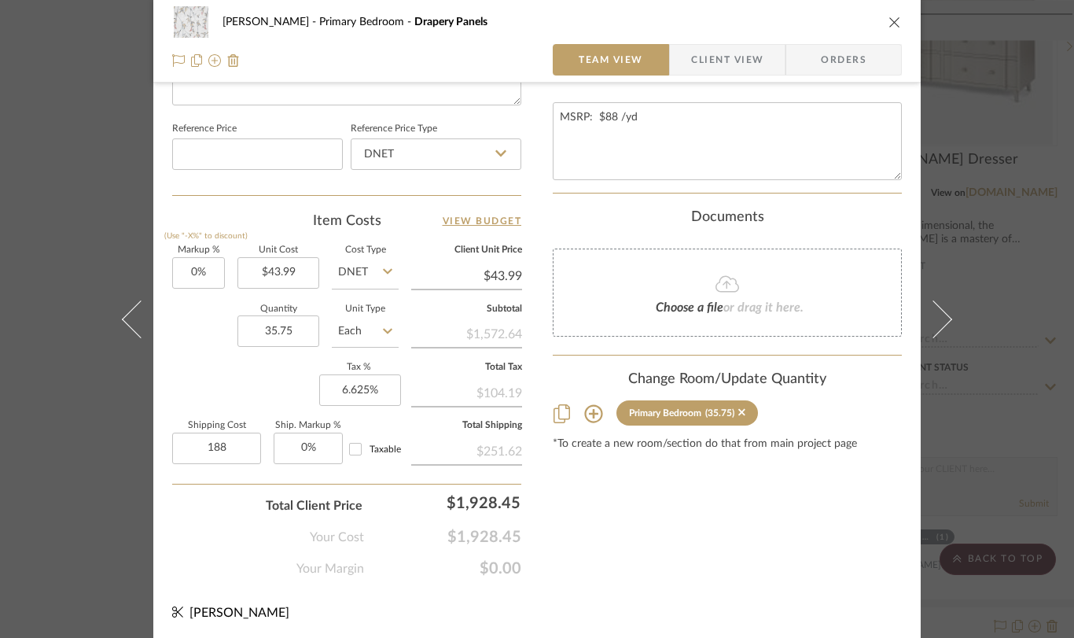
type input "$188.00"
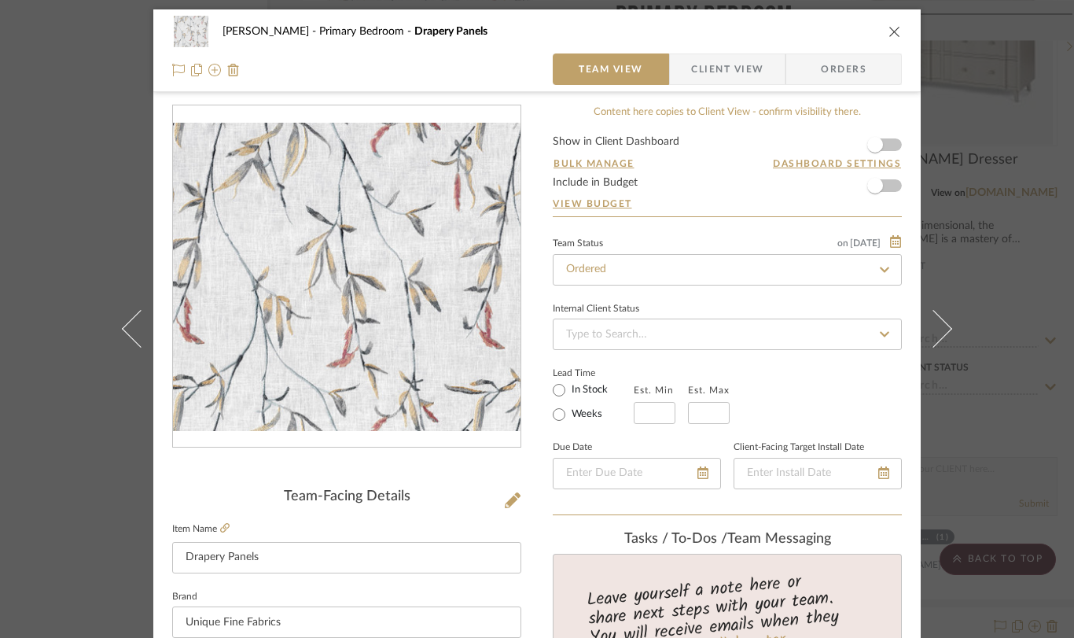
scroll to position [10, 0]
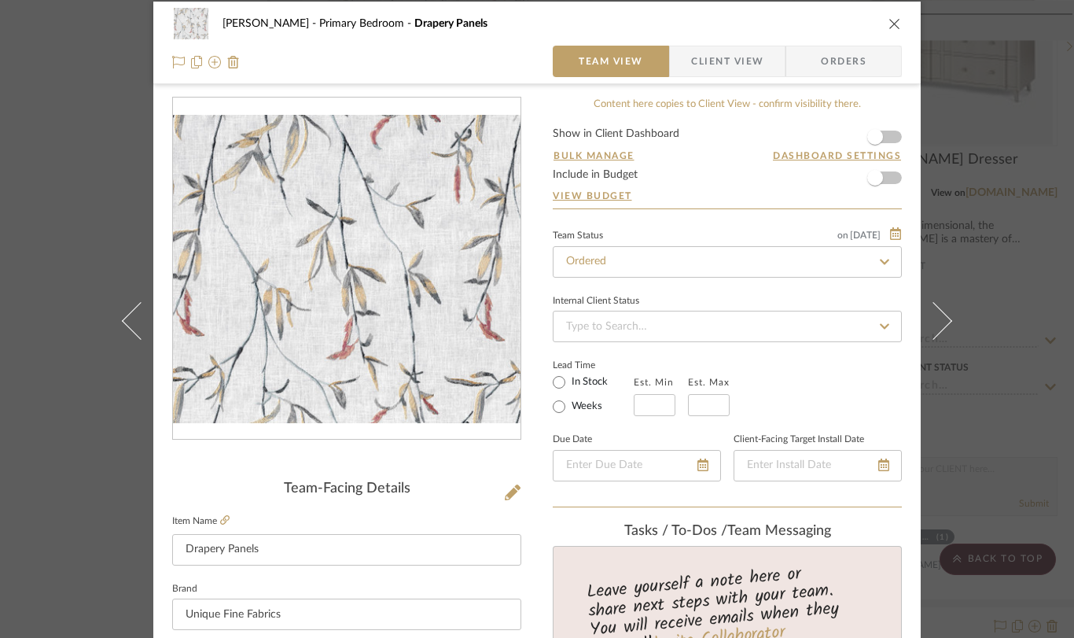
click at [889, 26] on icon "close" at bounding box center [895, 23] width 13 height 13
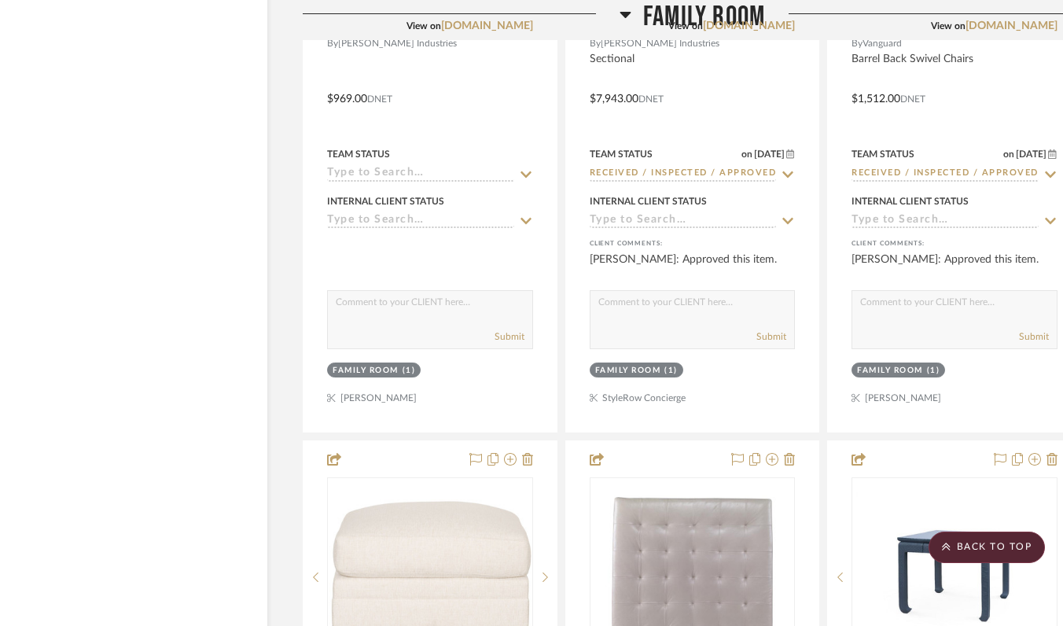
scroll to position [3289, 28]
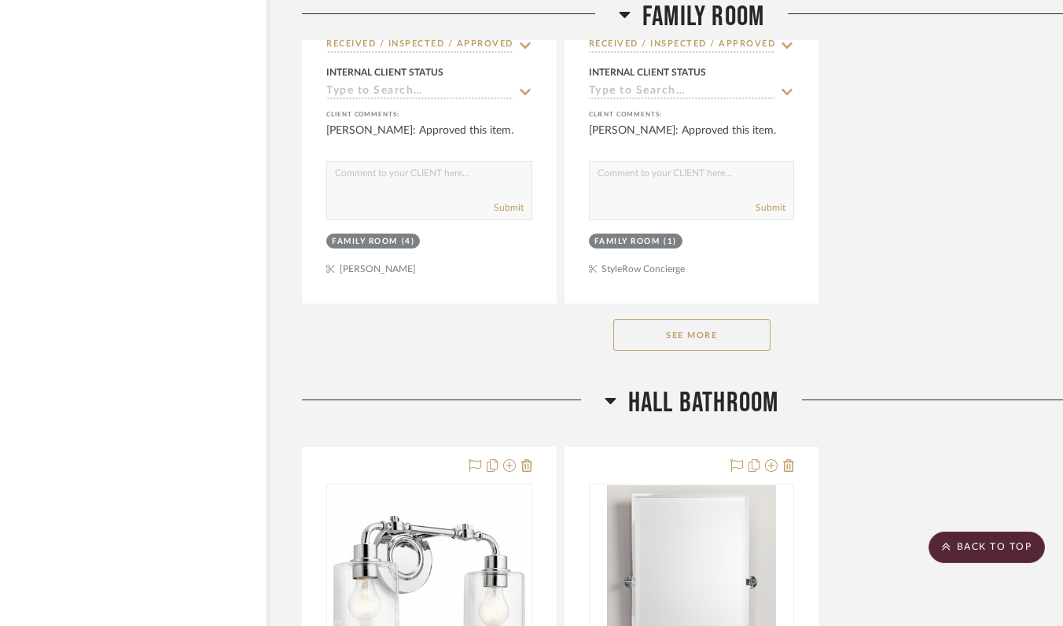
click at [708, 326] on button "See More" at bounding box center [692, 334] width 157 height 31
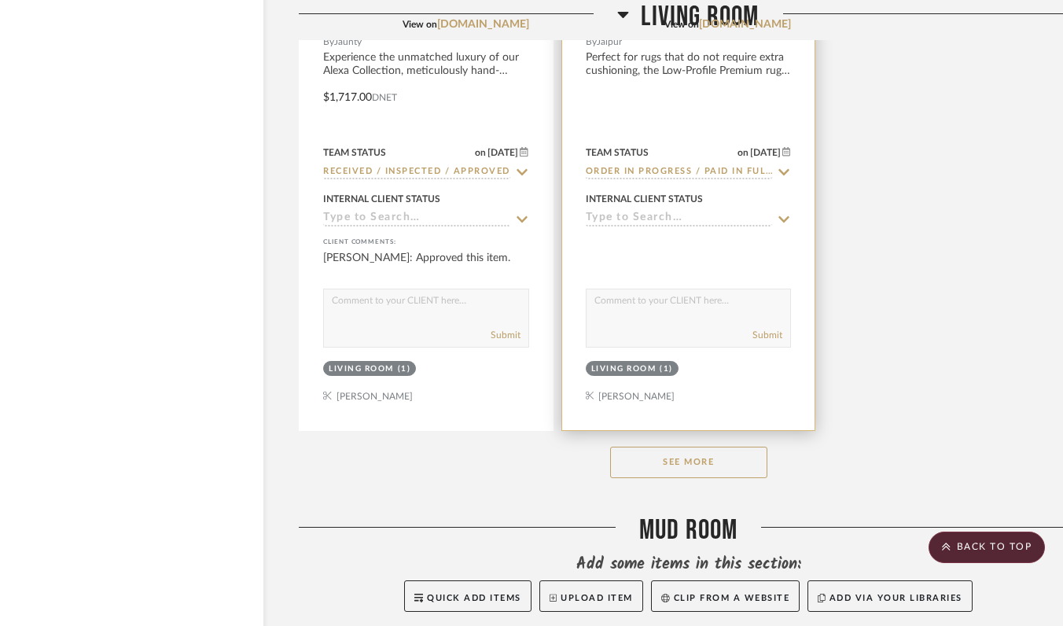
scroll to position [10632, 32]
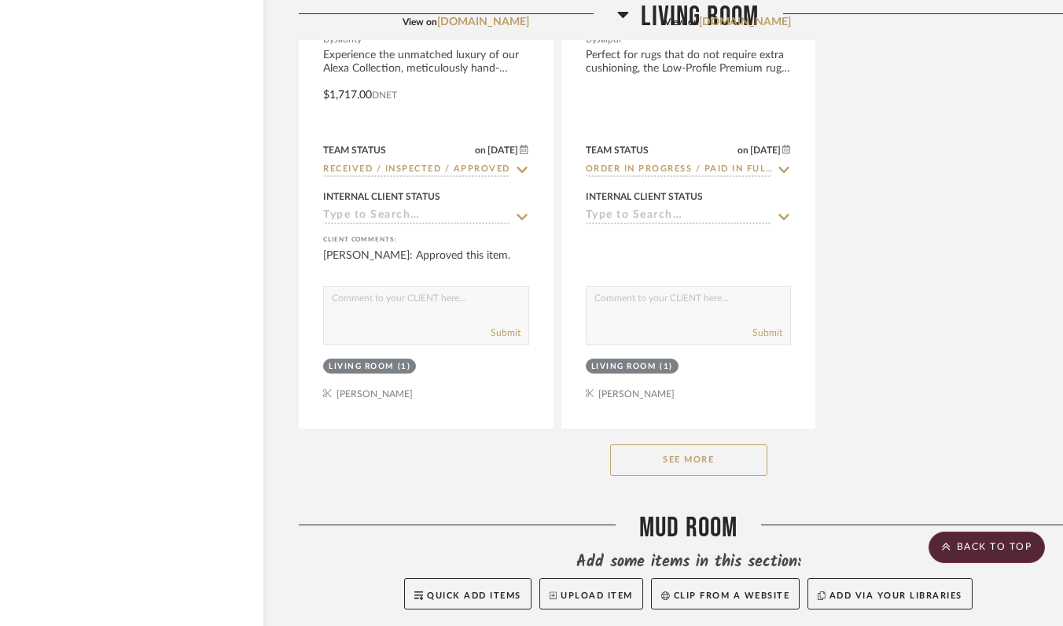
click at [697, 445] on button "See More" at bounding box center [688, 459] width 157 height 31
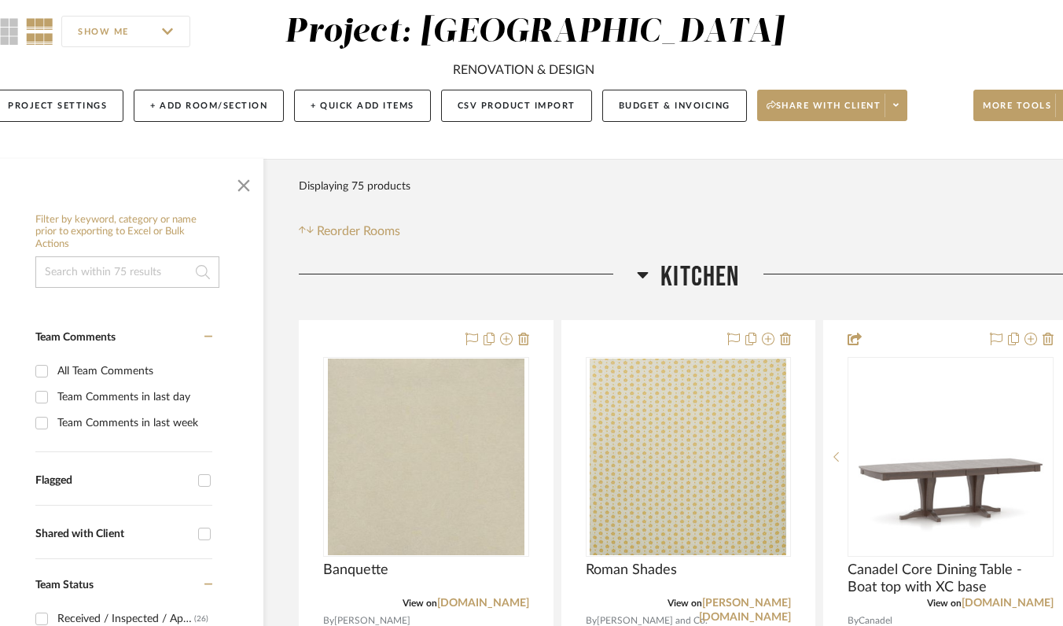
scroll to position [0, 32]
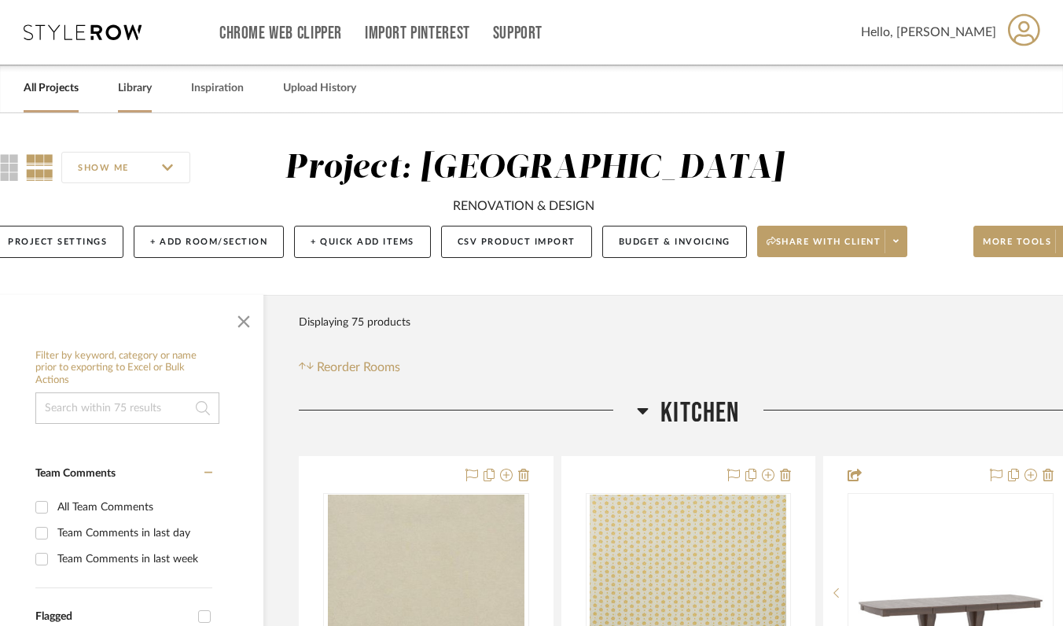
click at [133, 85] on link "Library" at bounding box center [135, 88] width 34 height 21
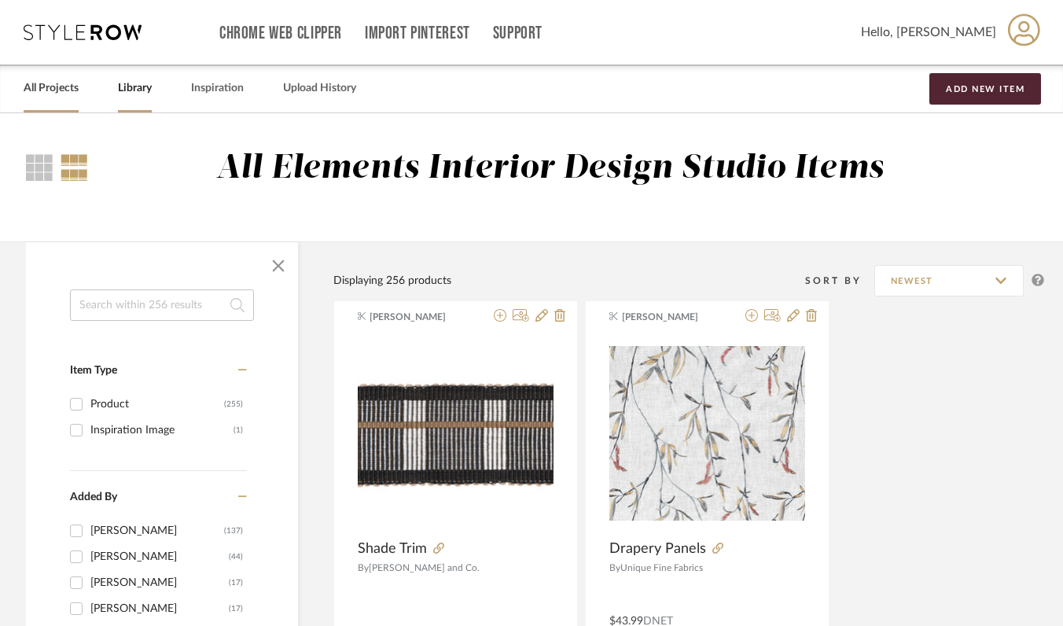
click at [67, 91] on link "All Projects" at bounding box center [51, 88] width 55 height 21
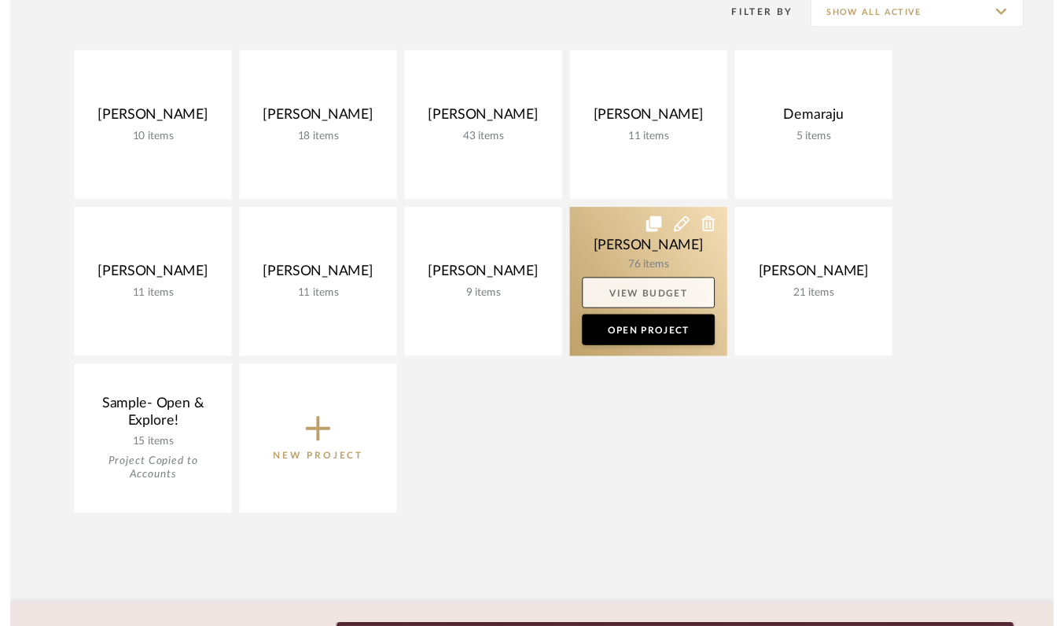
scroll to position [340, 0]
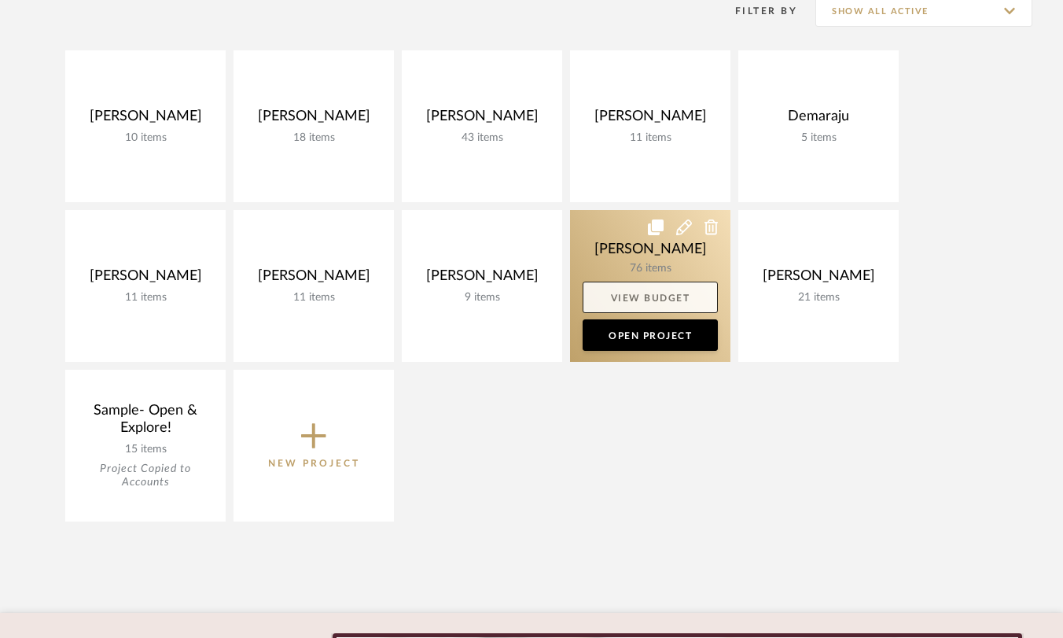
click at [653, 305] on link "View Budget" at bounding box center [650, 297] width 135 height 31
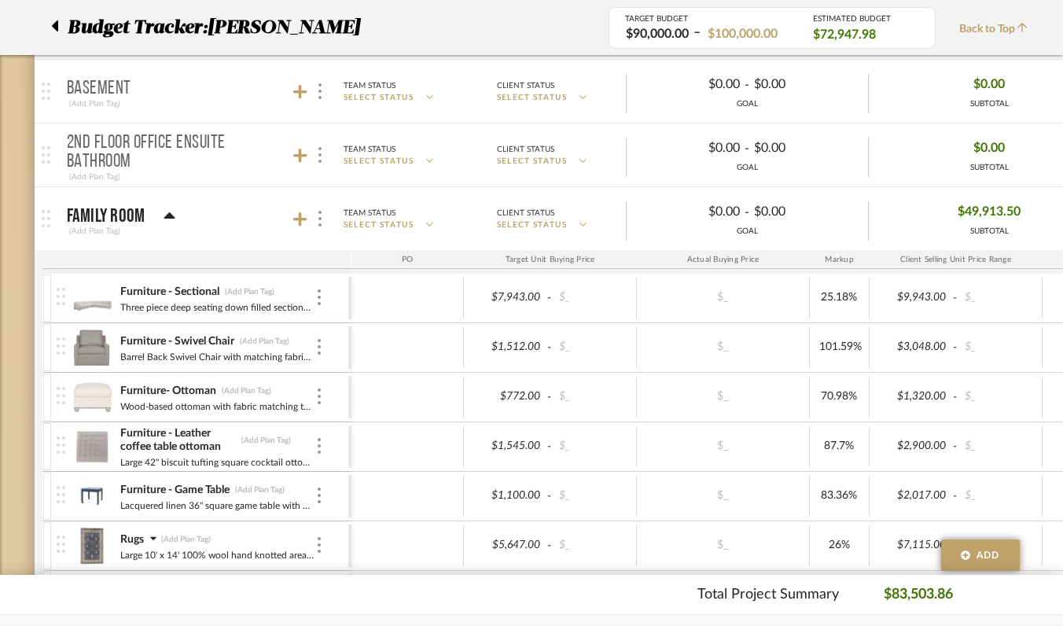
scroll to position [393, 0]
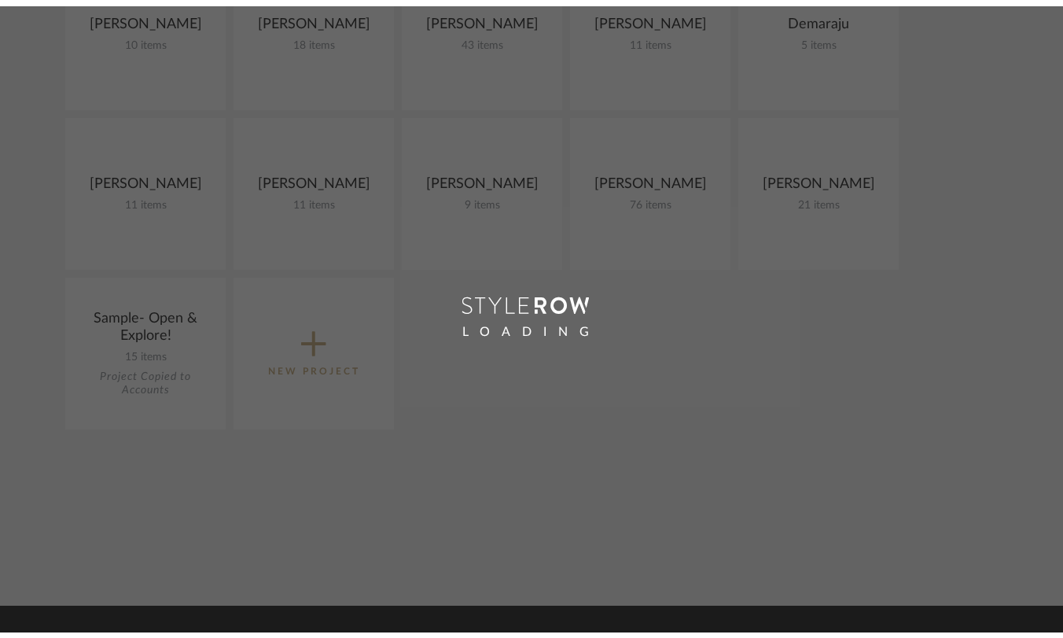
scroll to position [434, 0]
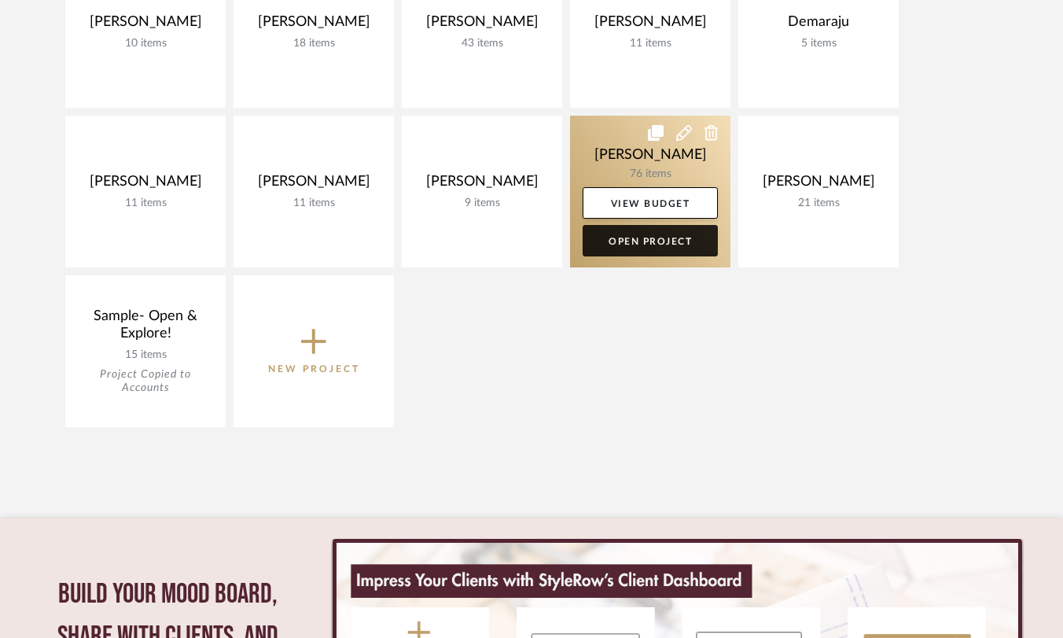
click at [673, 235] on link "Open Project" at bounding box center [650, 240] width 135 height 31
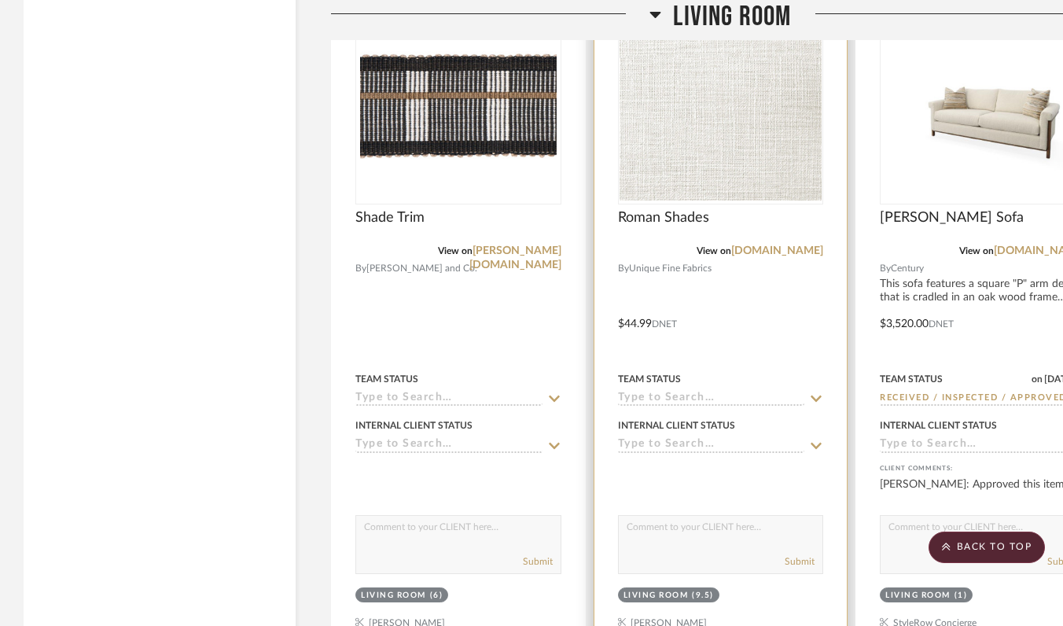
scroll to position [6220, 0]
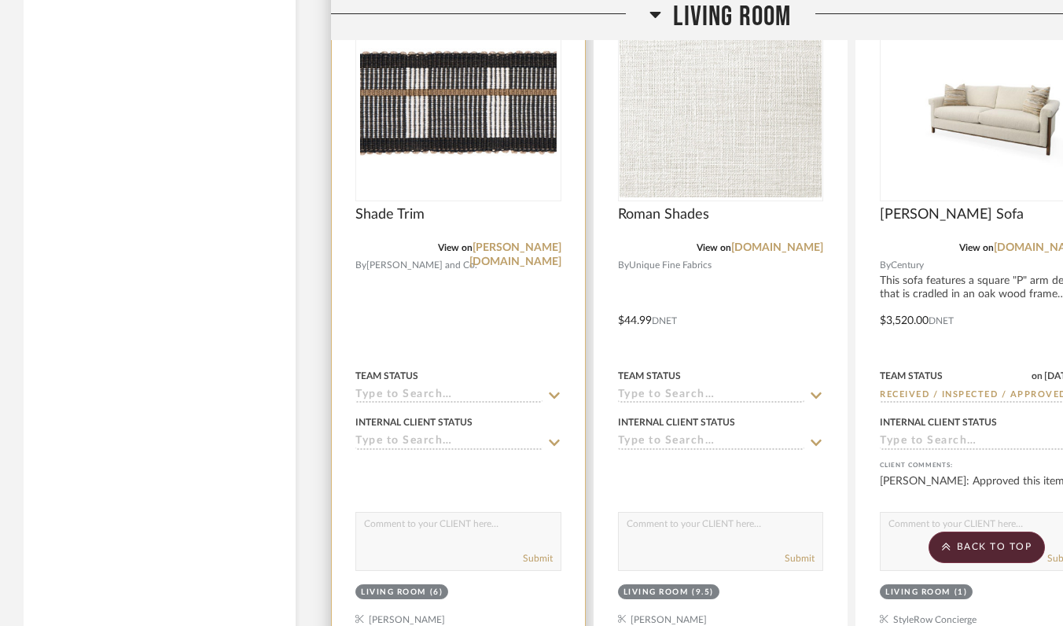
click at [529, 334] on div at bounding box center [458, 309] width 253 height 688
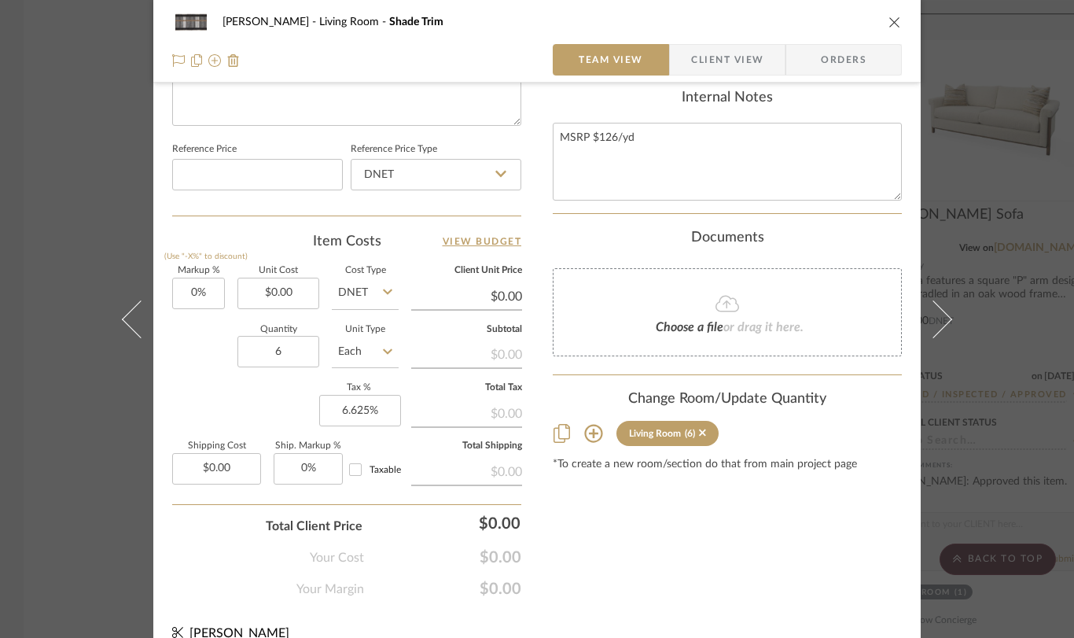
scroll to position [809, 0]
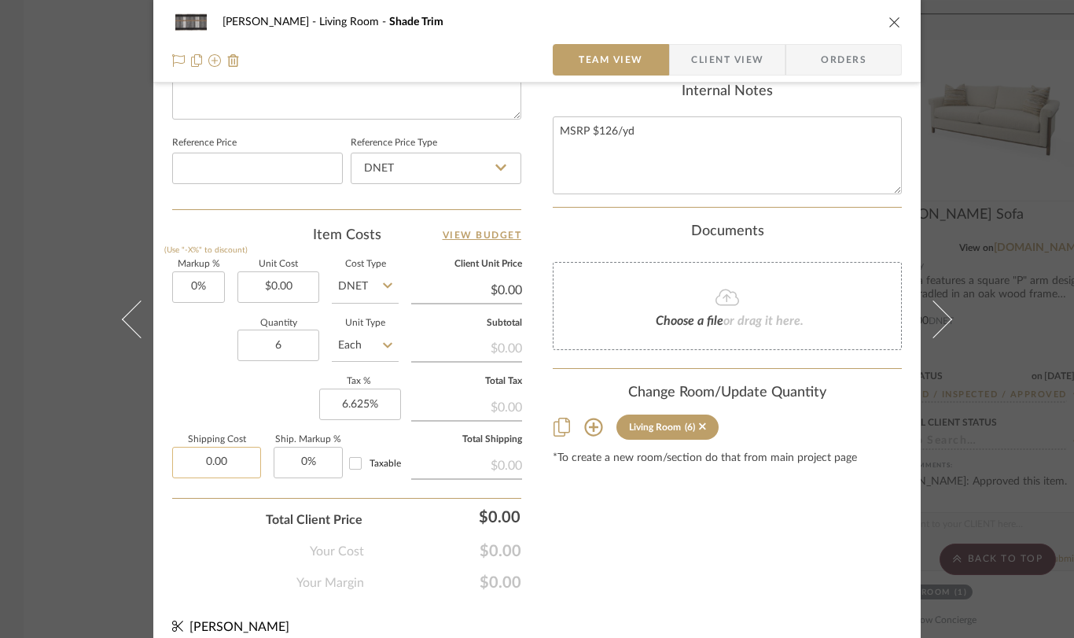
click at [233, 462] on input "0.00" at bounding box center [216, 462] width 89 height 31
type input "$37.00"
click at [396, 442] on div "Markup % (Use "-X%" to discount) 0% Unit Cost $0.00 Cost Type DNET Client Unit …" at bounding box center [346, 375] width 349 height 230
click at [286, 279] on input "0.00" at bounding box center [279, 286] width 82 height 31
type input "$68.00"
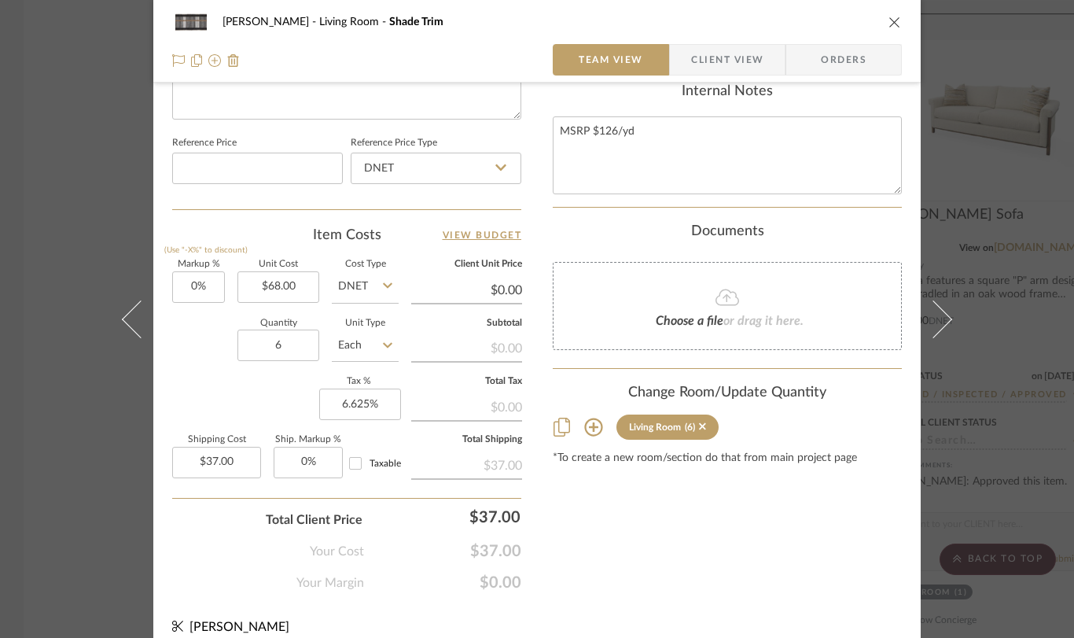
type input "$68.00"
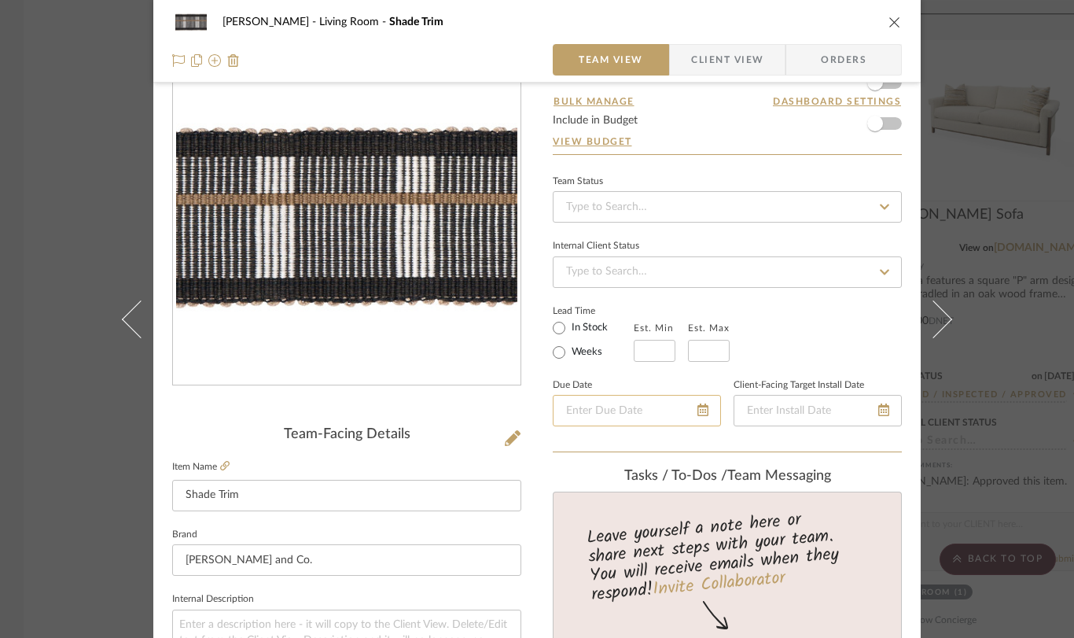
scroll to position [65, 0]
click at [659, 210] on input at bounding box center [727, 205] width 349 height 31
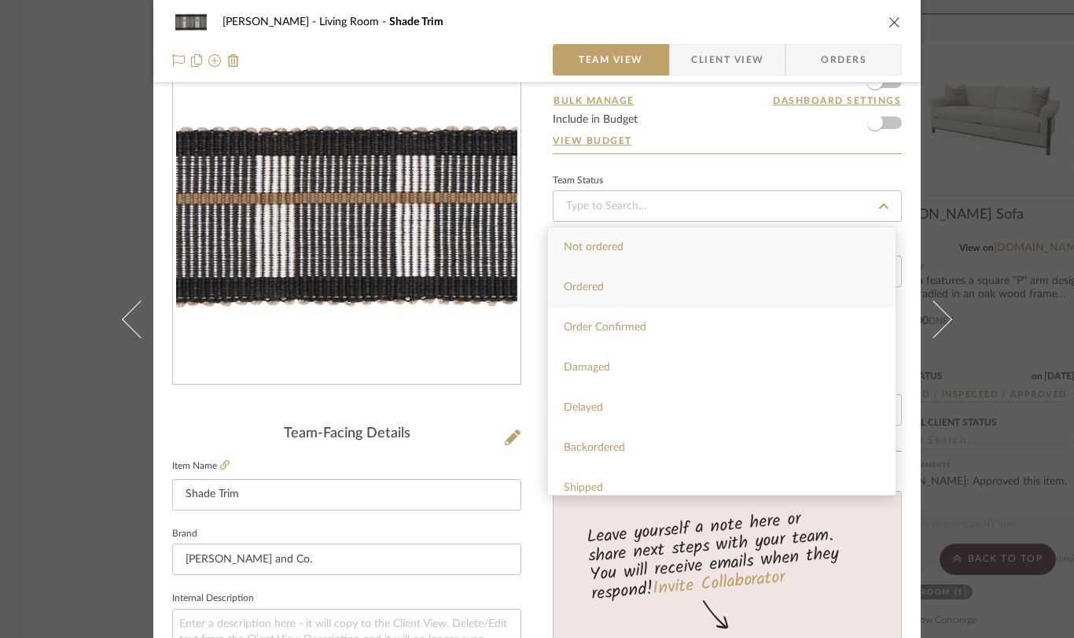
click at [641, 303] on div "Ordered" at bounding box center [722, 287] width 348 height 40
type input "[DATE]"
type input "Ordered"
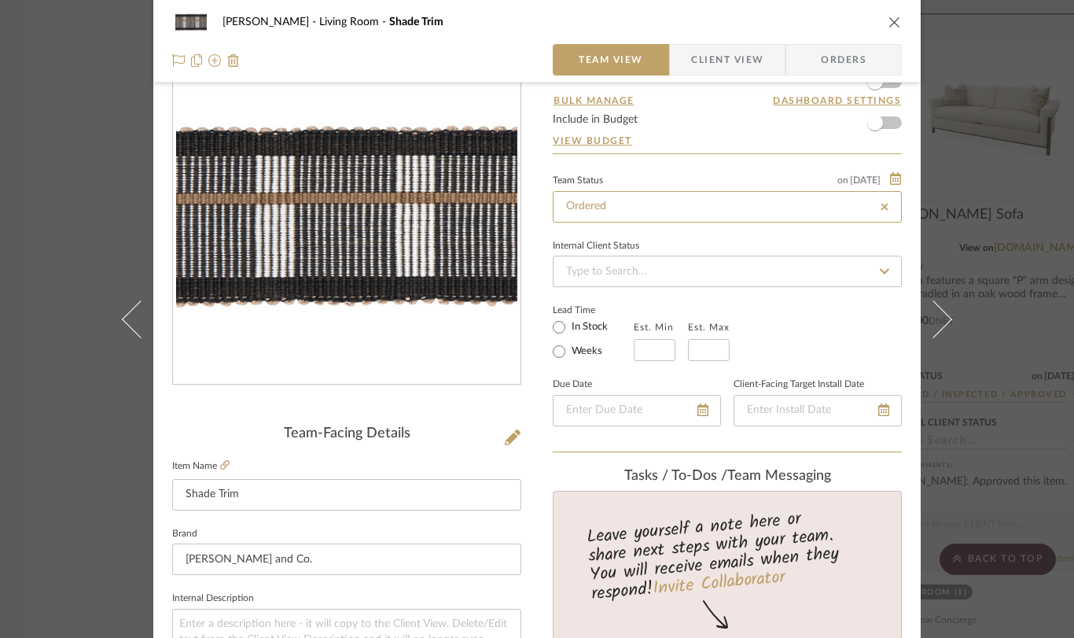
type input "[DATE]"
type input "Ordered"
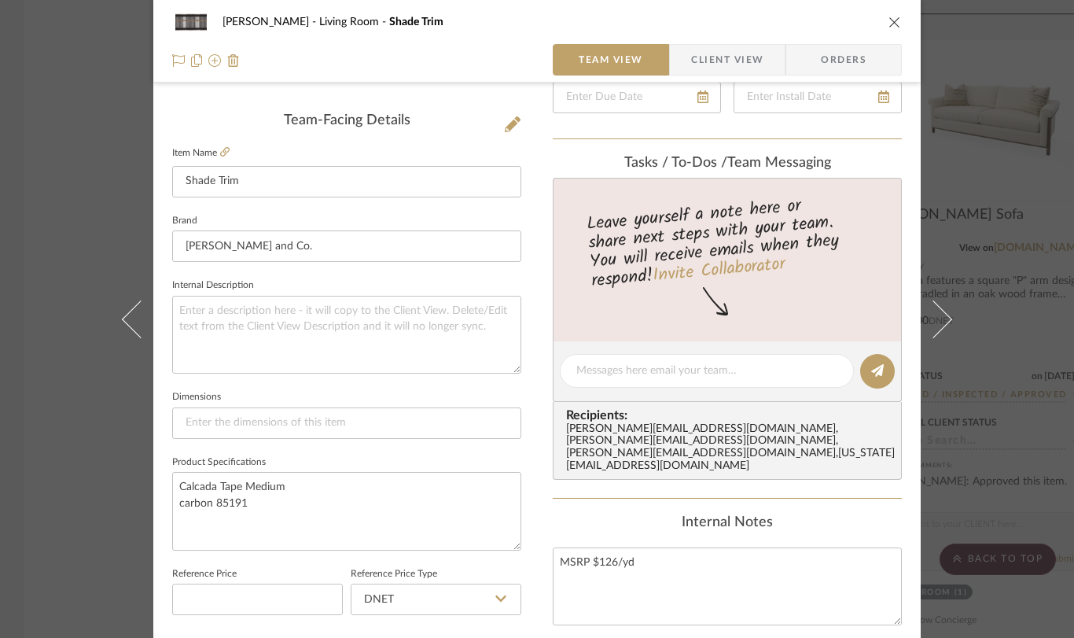
scroll to position [363, 0]
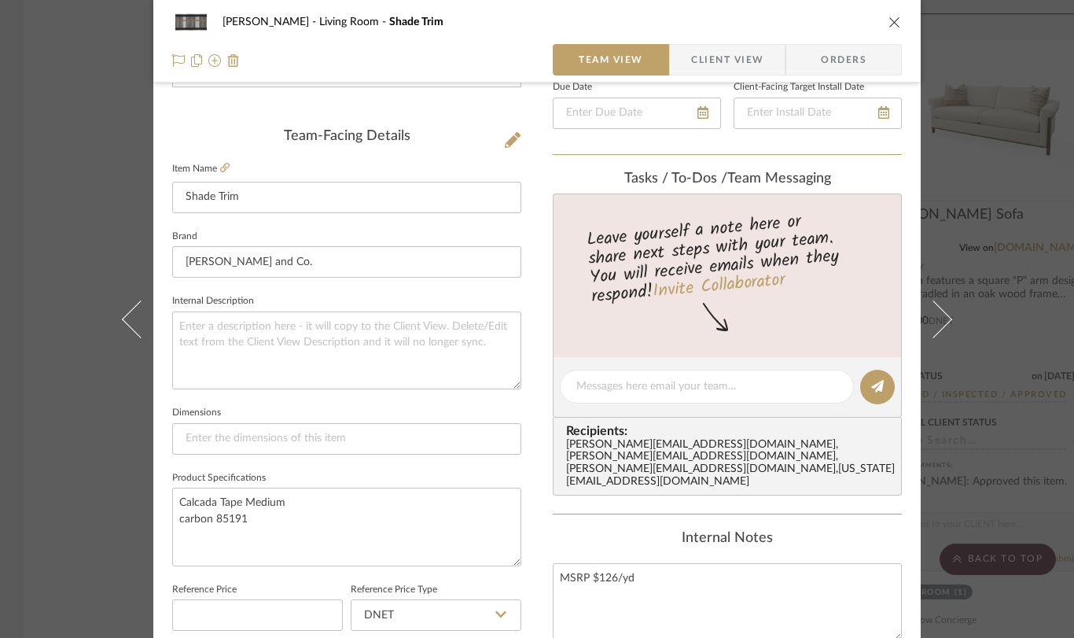
click at [890, 20] on icon "close" at bounding box center [895, 22] width 13 height 13
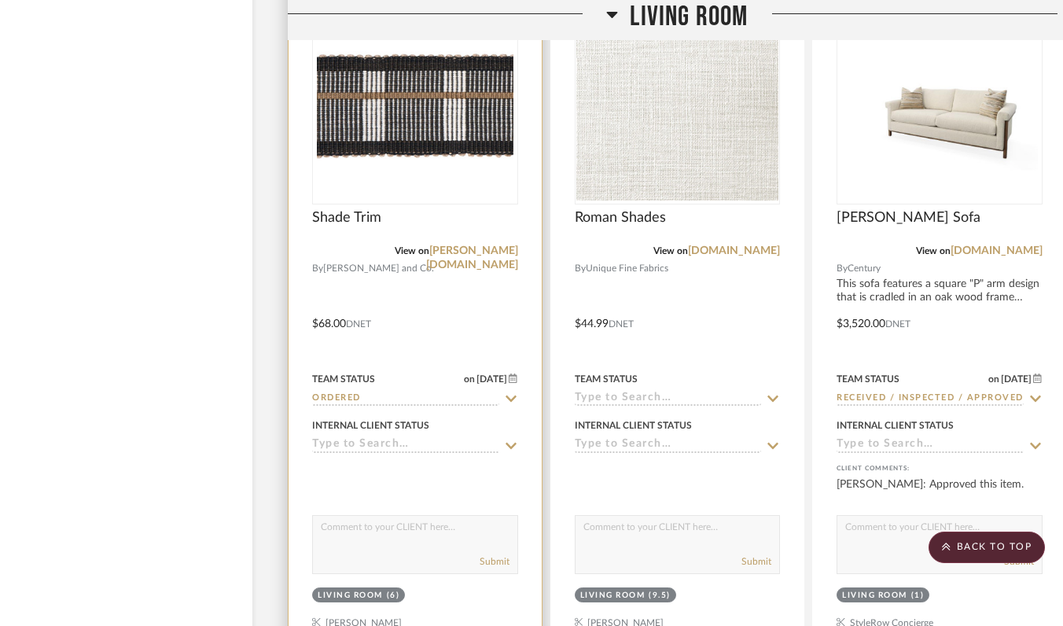
scroll to position [6217, 69]
